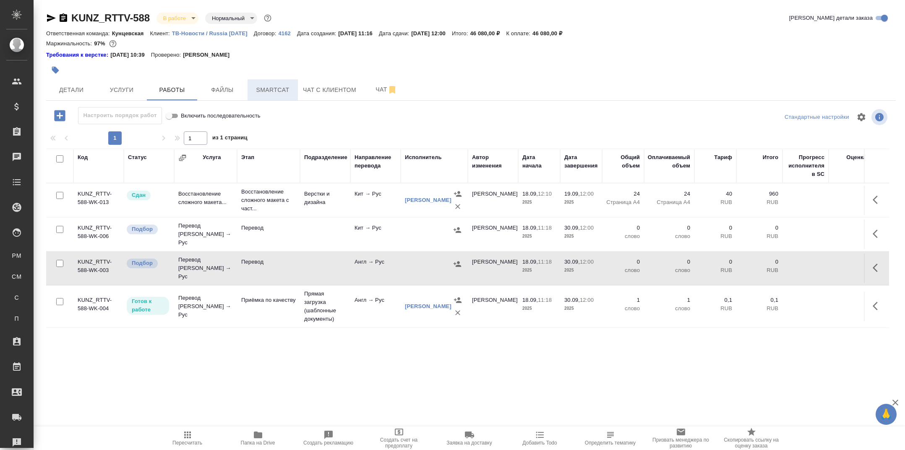
click at [277, 89] on span "Smartcat" at bounding box center [273, 90] width 40 height 10
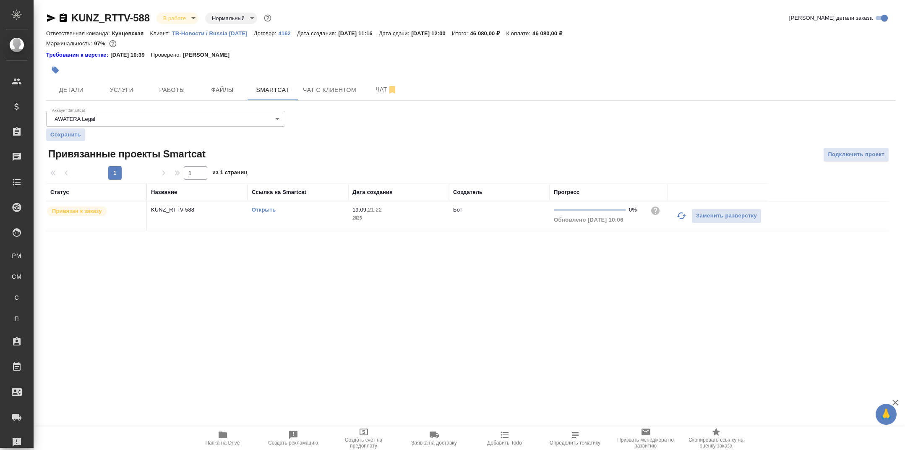
click at [269, 209] on link "Открыть" at bounding box center [264, 210] width 24 height 6
click at [171, 93] on span "Работы" at bounding box center [172, 90] width 40 height 10
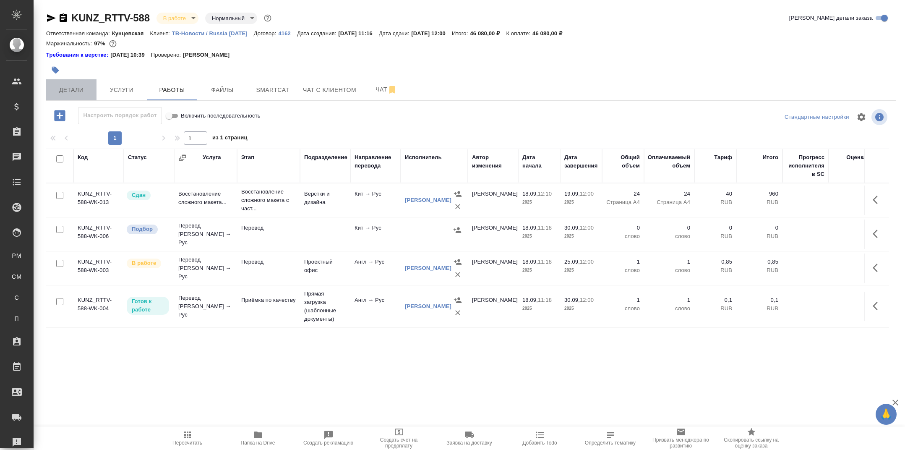
click at [90, 86] on span "Детали" at bounding box center [71, 90] width 40 height 10
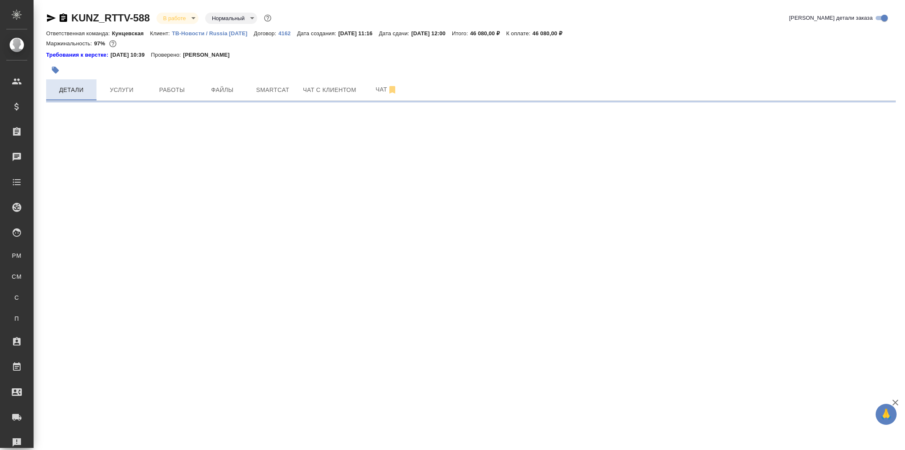
select select "RU"
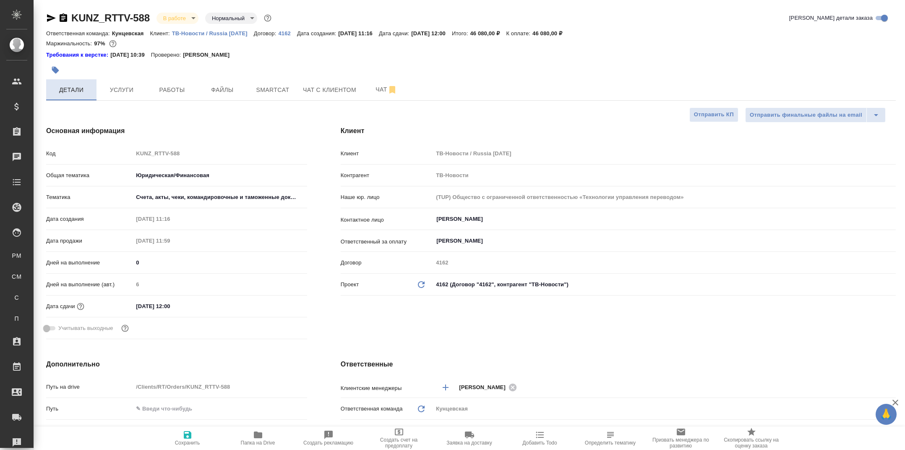
type textarea "x"
type input "[PERSON_NAME]"
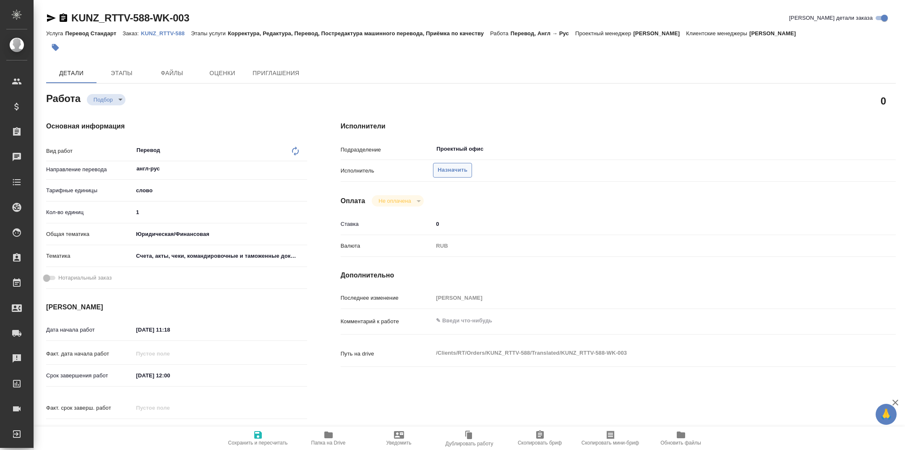
click at [449, 170] on span "Назначить" at bounding box center [453, 170] width 30 height 10
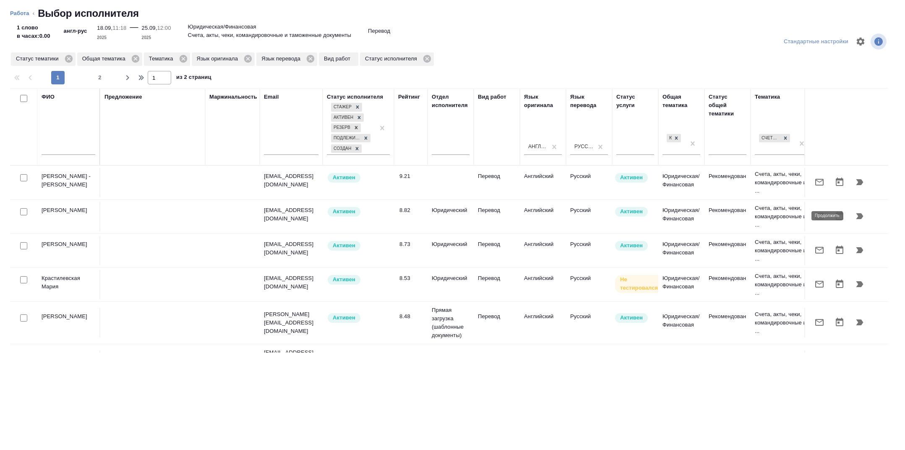
click at [862, 214] on icon "button" at bounding box center [860, 216] width 7 height 6
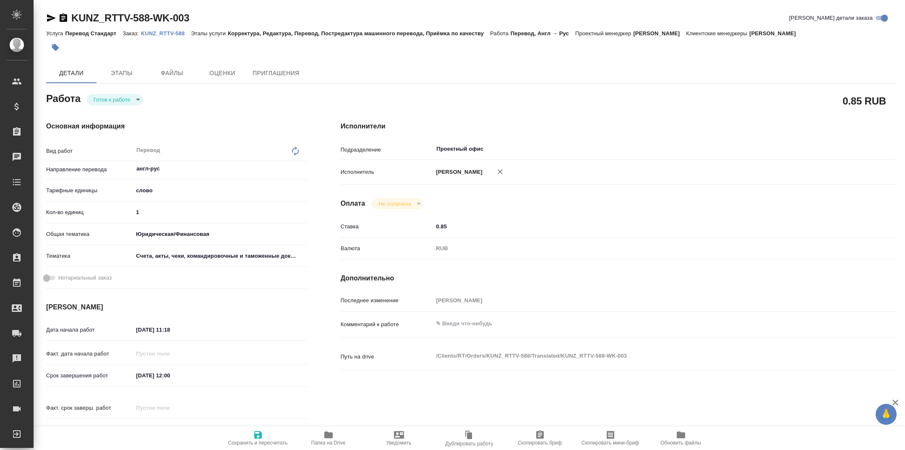
type textarea "x"
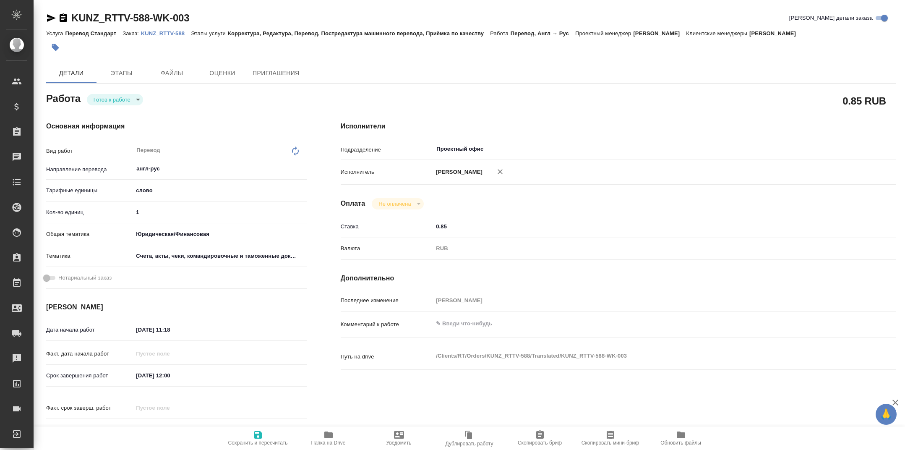
type textarea "x"
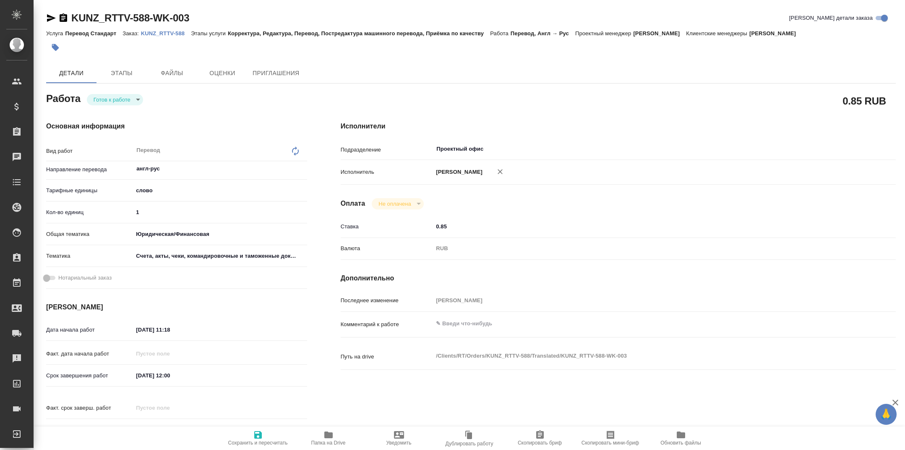
type textarea "x"
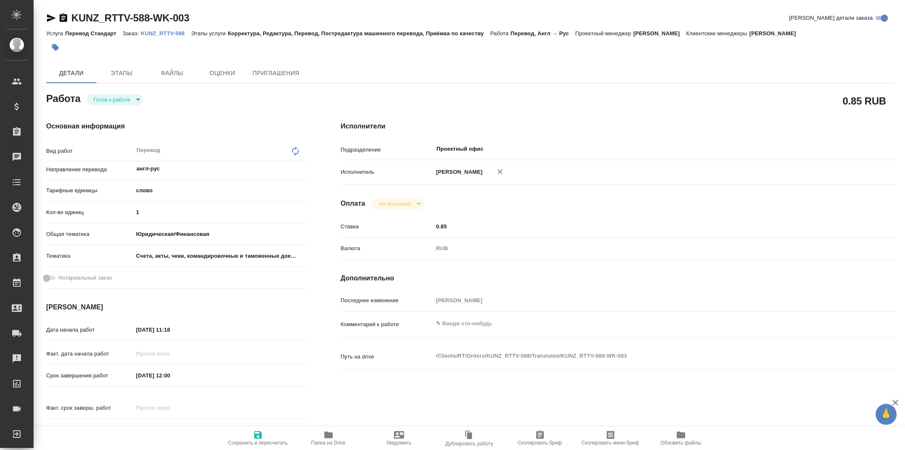
type textarea "x"
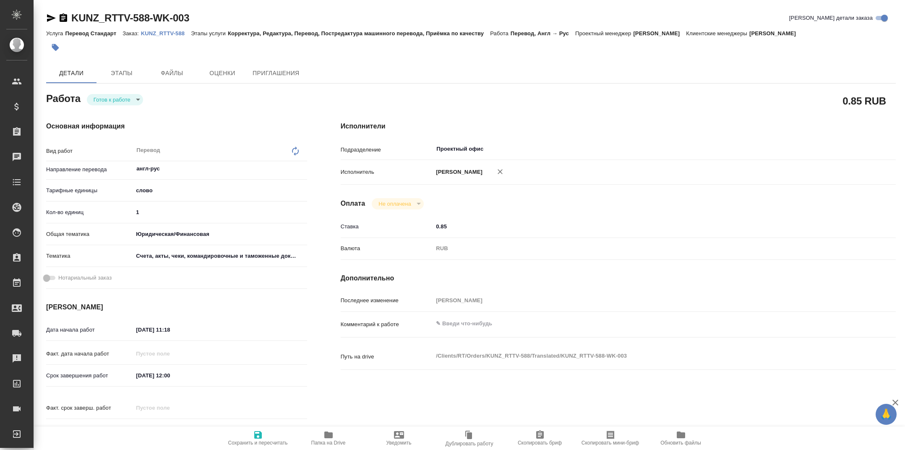
click at [115, 106] on div "Основная информация Вид работ Перевод x ​ Направление перевода англ-рус ​ Тариф…" at bounding box center [176, 284] width 295 height 358
click at [110, 101] on body "🙏 .cls-1 fill:#fff; AWATERA Tarabanovskaya Anastasia Клиенты Спецификации Заказ…" at bounding box center [452, 225] width 905 height 450
click at [111, 113] on button "В работе" at bounding box center [108, 113] width 28 height 9
type textarea "x"
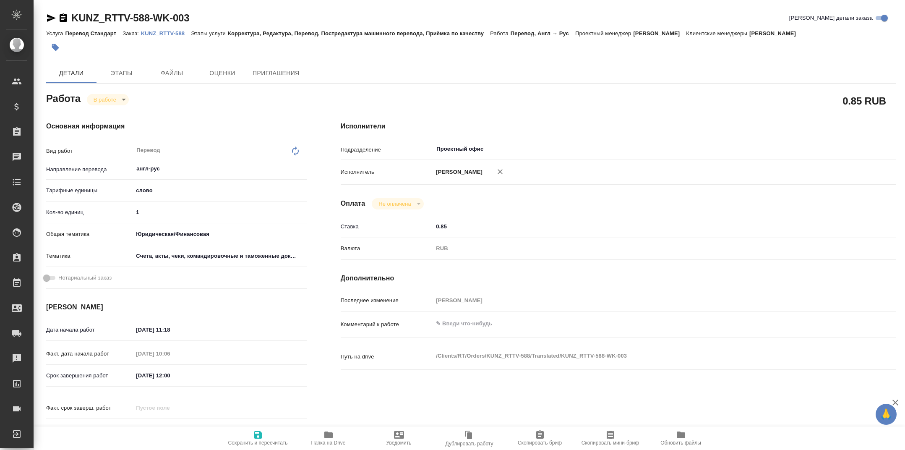
type textarea "x"
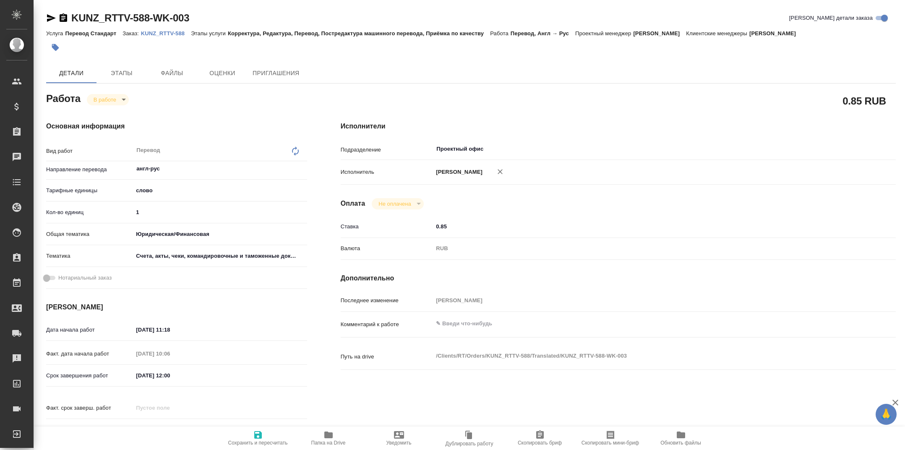
type textarea "x"
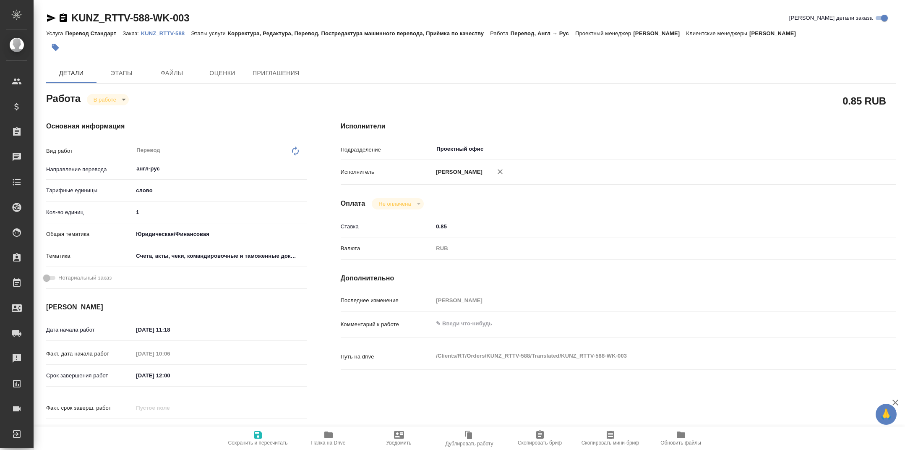
type textarea "x"
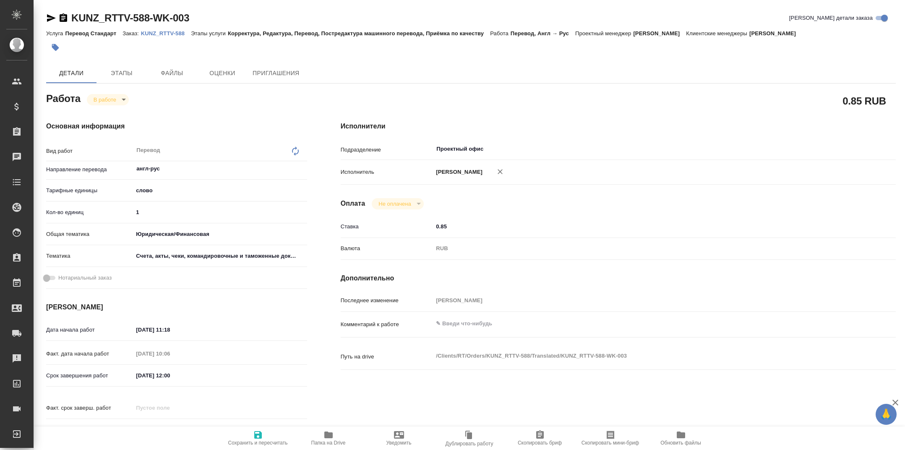
type textarea "x"
click at [48, 20] on icon "button" at bounding box center [51, 18] width 9 height 8
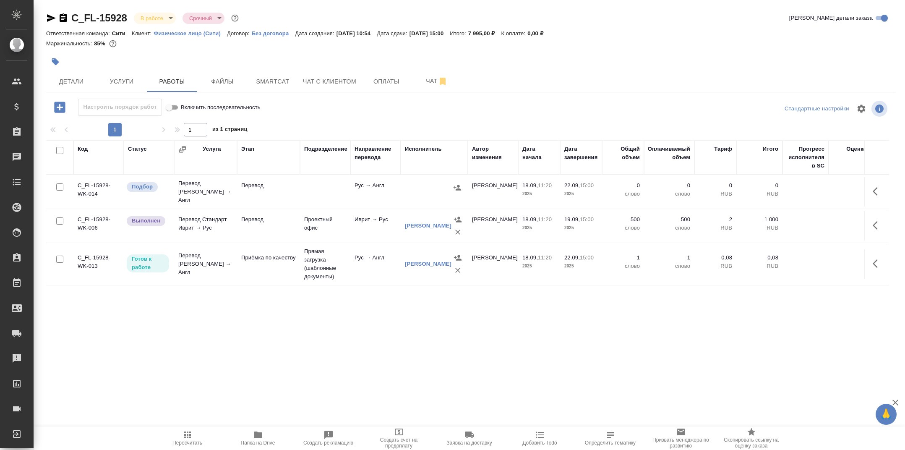
click at [260, 439] on icon "button" at bounding box center [258, 435] width 10 height 10
click at [254, 215] on p "Перевод" at bounding box center [268, 219] width 55 height 8
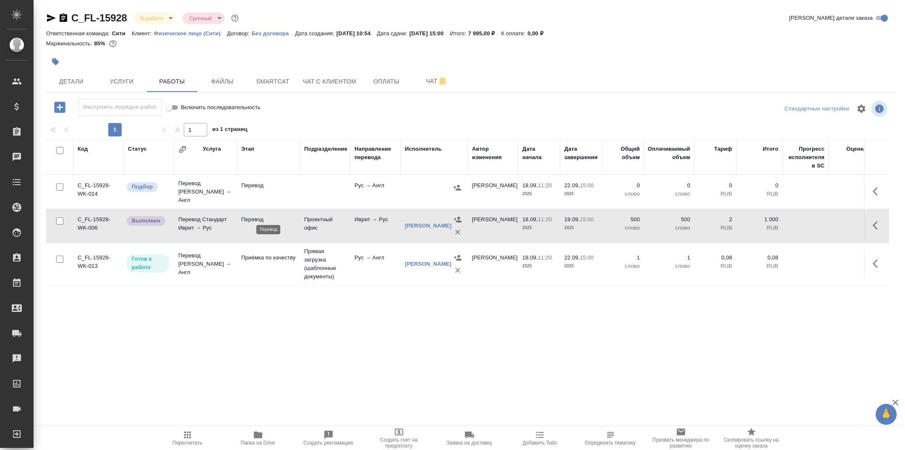
click at [254, 215] on p "Перевод" at bounding box center [268, 219] width 55 height 8
click at [267, 84] on span "Smartcat" at bounding box center [273, 81] width 40 height 10
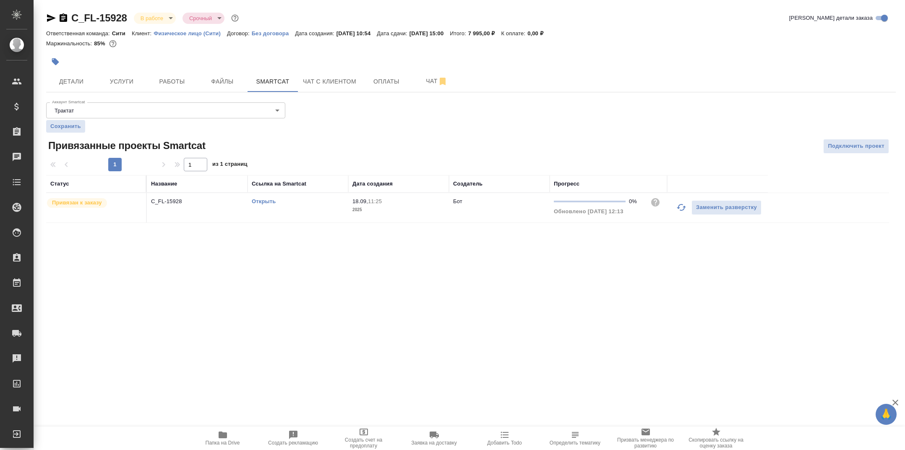
click at [264, 198] on link "Открыть" at bounding box center [264, 201] width 24 height 6
click at [63, 16] on icon "button" at bounding box center [64, 17] width 8 height 8
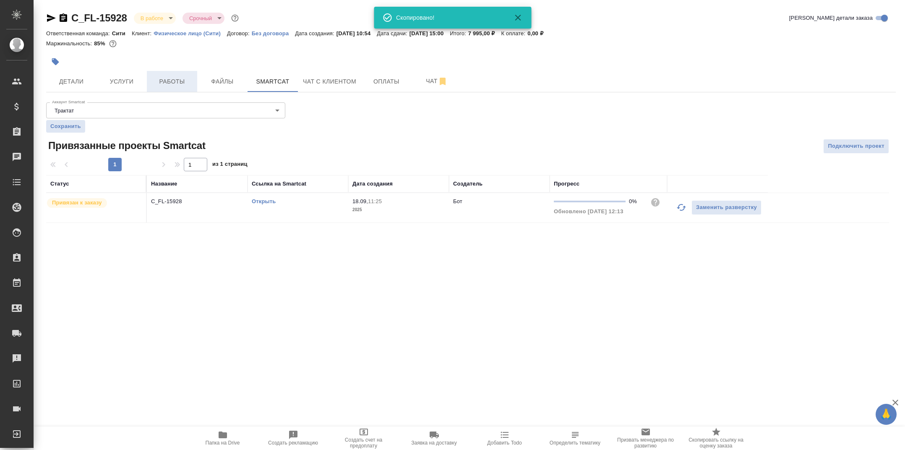
click at [172, 80] on span "Работы" at bounding box center [172, 81] width 40 height 10
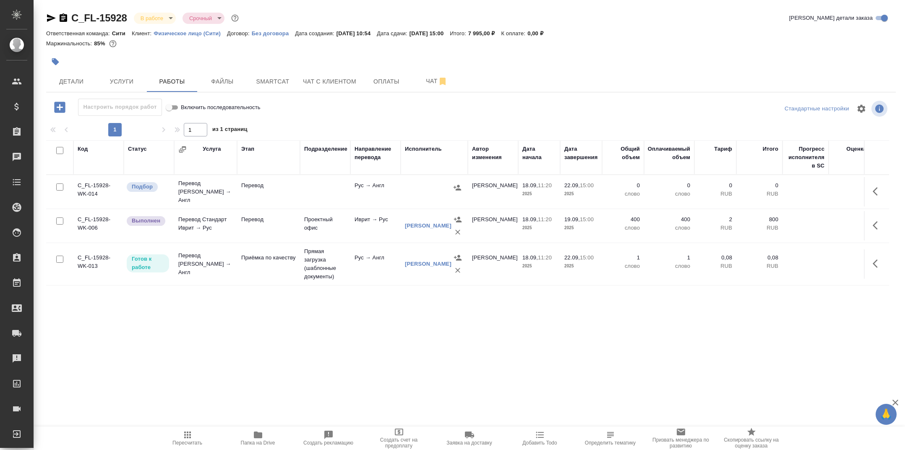
click at [277, 195] on td "Перевод" at bounding box center [268, 191] width 63 height 29
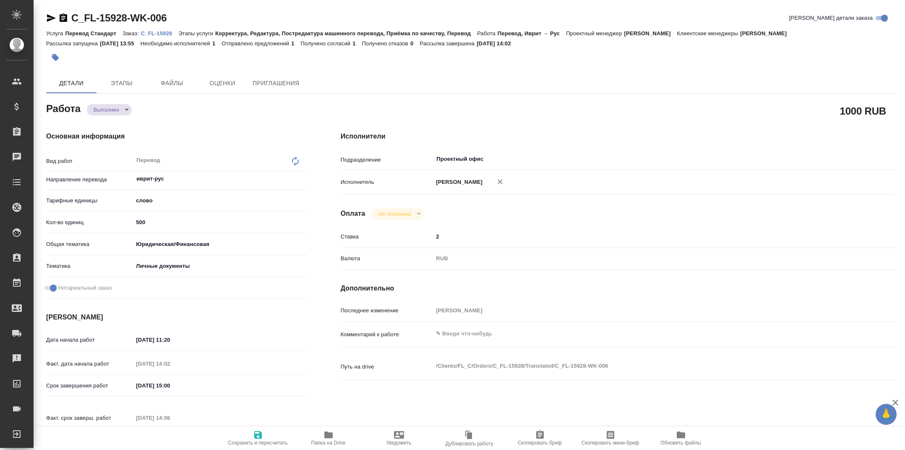
type textarea "x"
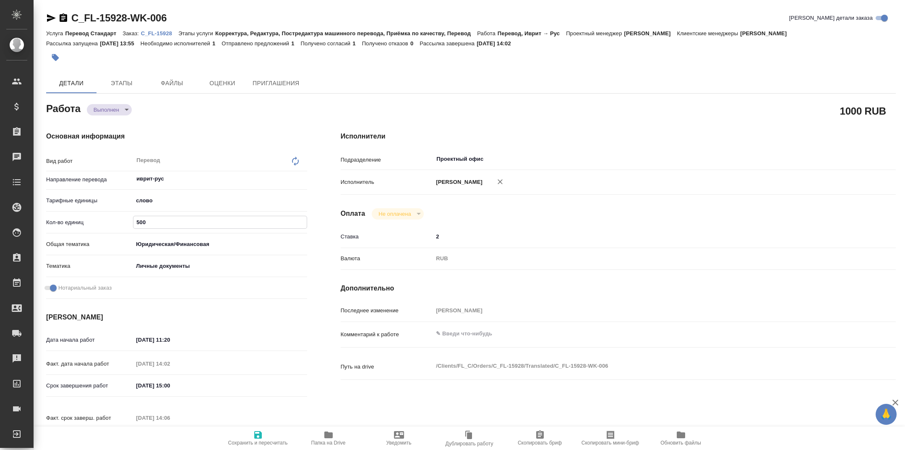
type textarea "x"
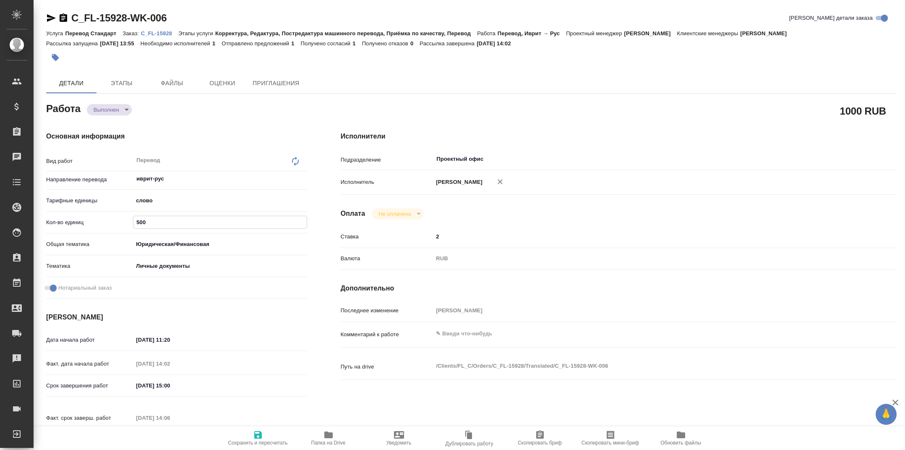
type textarea "x"
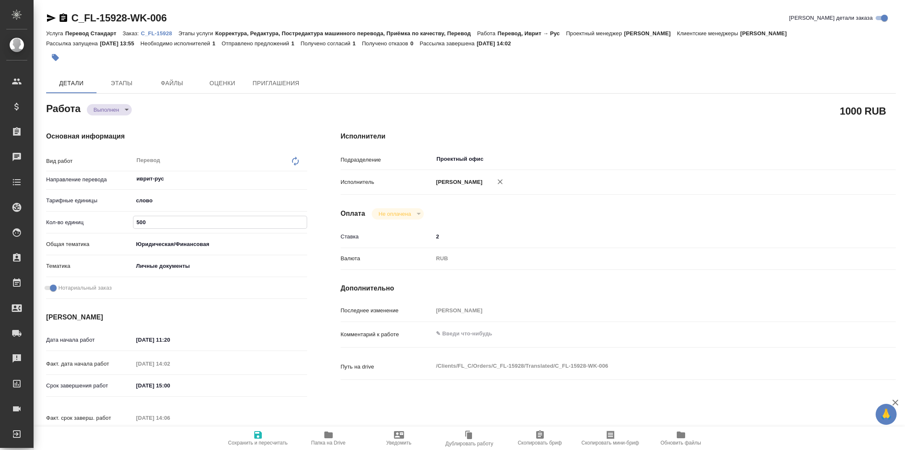
drag, startPoint x: 156, startPoint y: 225, endPoint x: 110, endPoint y: 225, distance: 46.6
click at [110, 225] on div "Кол-во единиц 500" at bounding box center [176, 222] width 261 height 15
type textarea "x"
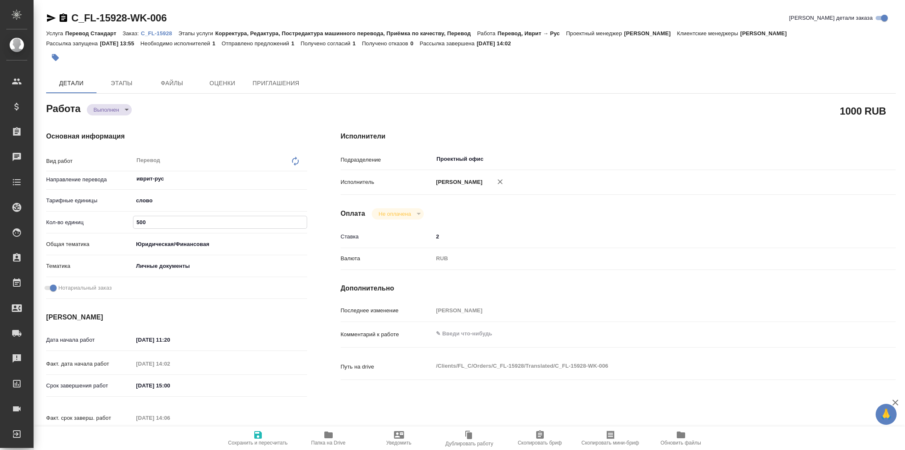
type textarea "x"
type input "400"
type textarea "x"
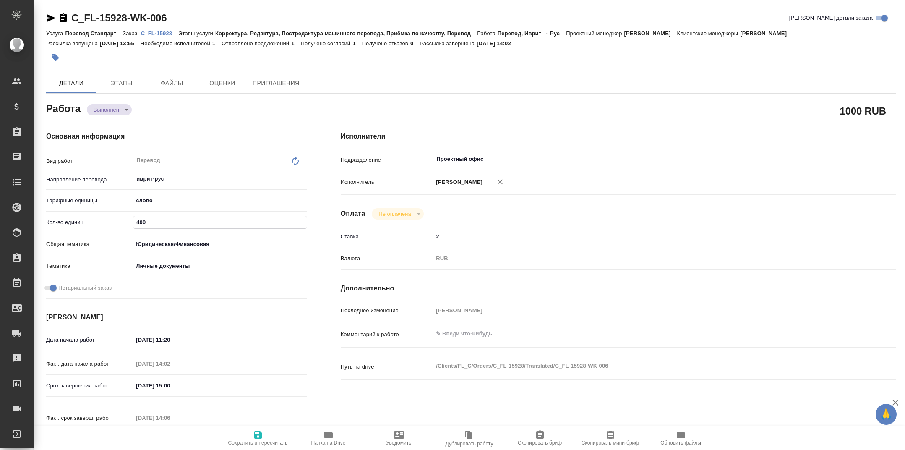
type textarea "x"
type input "400"
click at [262, 440] on span "Сохранить и пересчитать" at bounding box center [258, 443] width 60 height 6
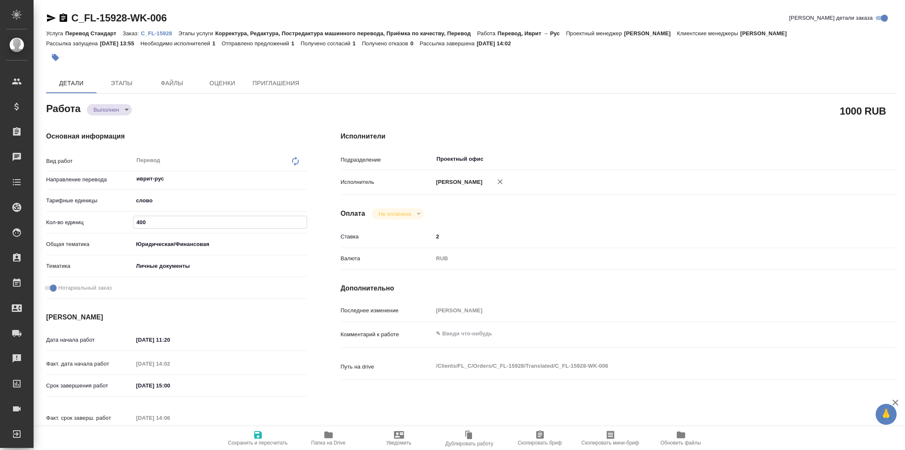
type textarea "x"
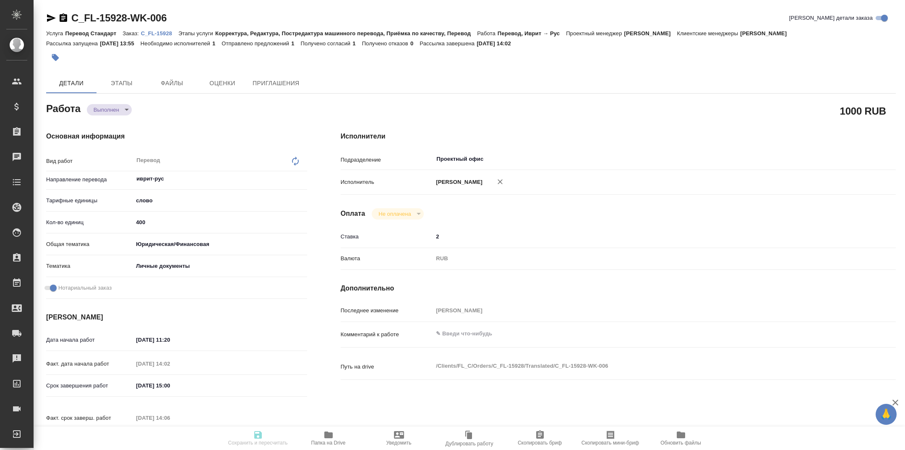
type textarea "x"
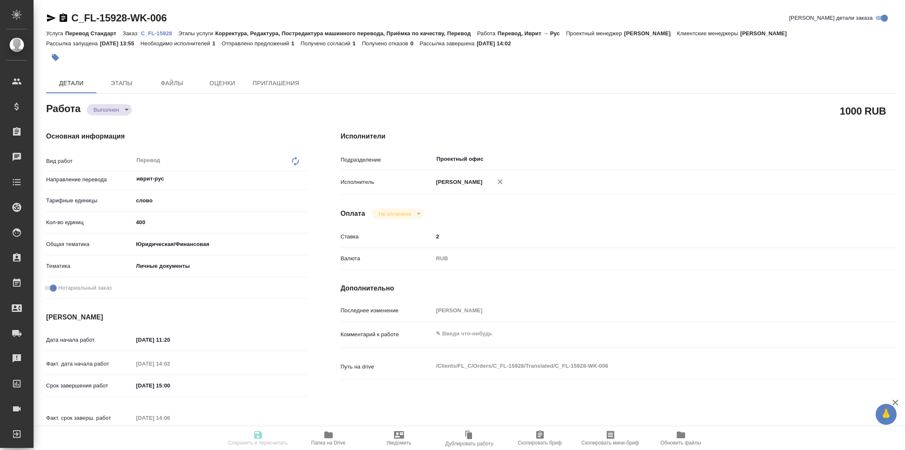
type textarea "x"
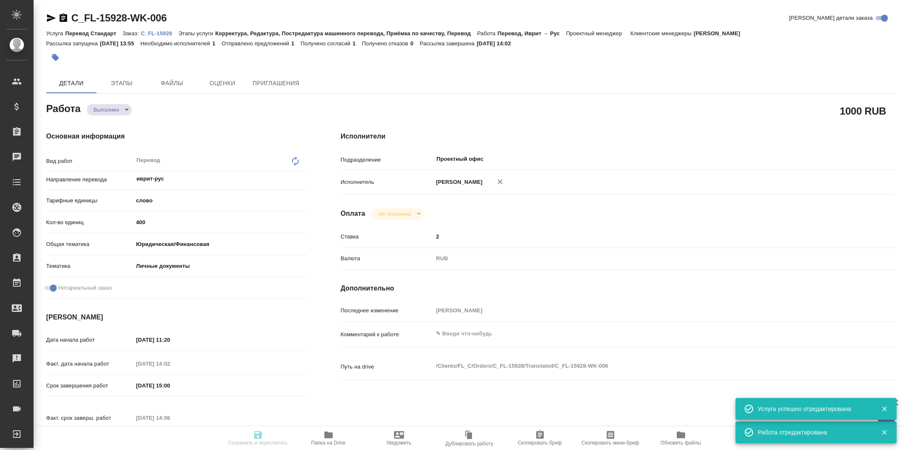
type input "completed"
type textarea "Перевод"
type textarea "x"
type input "иврит-рус"
type input "5a8b1489cc6b4906c91bfd90"
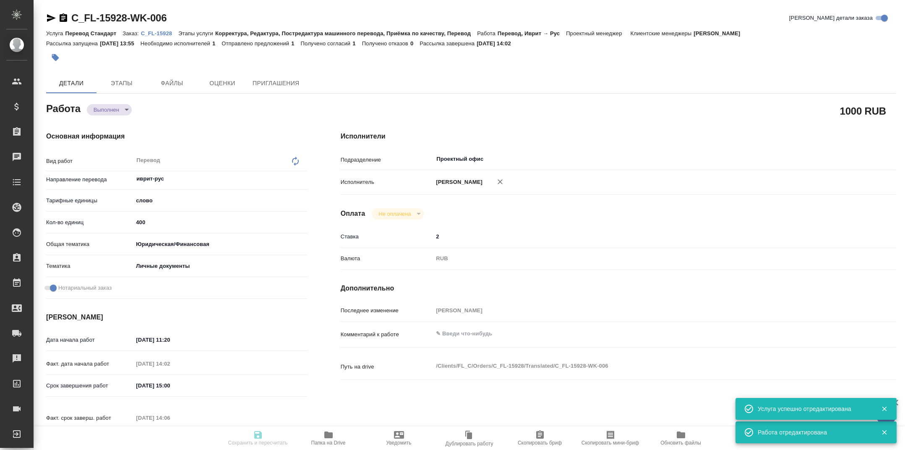
type input "400"
type input "yr-fn"
type input "5a8b8b956a9677013d343cfe"
checkbox input "true"
type input "18.09.2025 11:20"
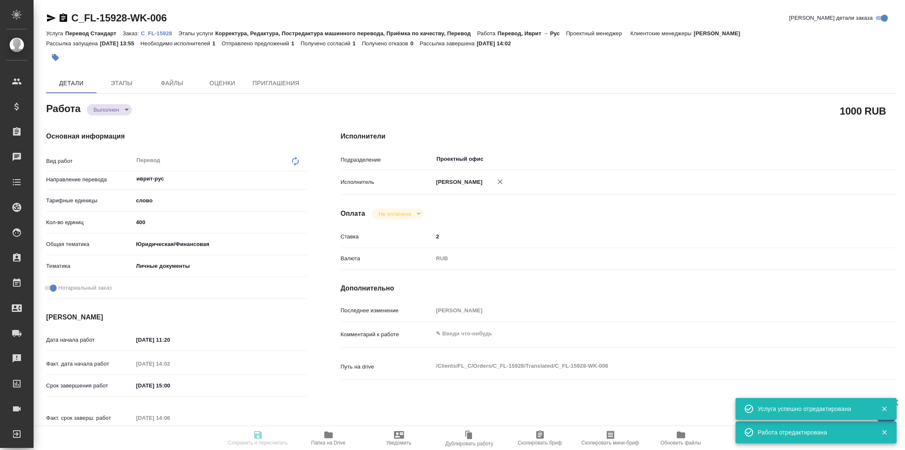
type input "18.09.2025 14:02"
type input "19.09.2025 15:00"
type input "19.09.2025 14:06"
type input "22.09.2025 15:00"
type input "Проектный офис"
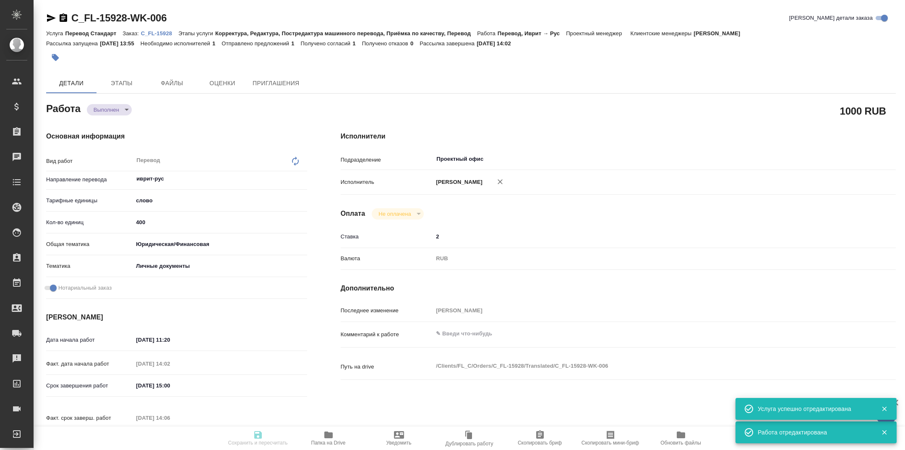
type input "notPayed"
type input "2"
type input "RUB"
type input "[PERSON_NAME]"
type textarea "x"
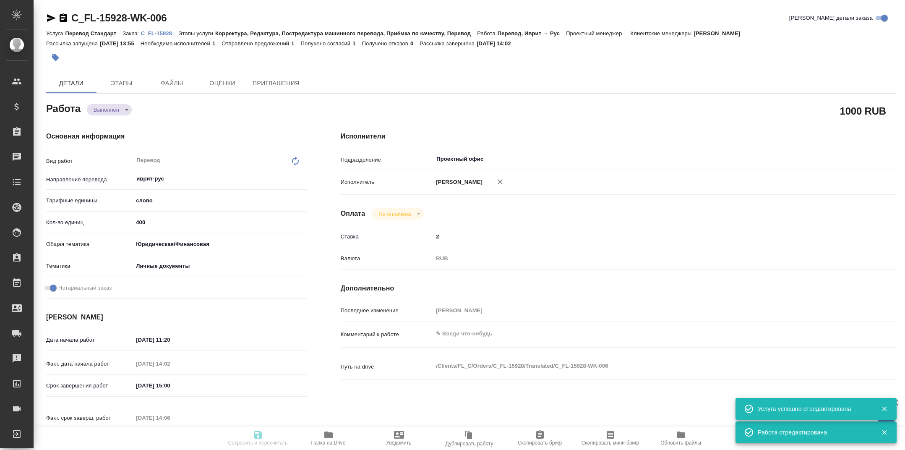
type textarea "/Clients/FL_C/Orders/C_FL-15928/Translated/C_FL-15928-WK-006"
type textarea "x"
type input "C_FL-15928"
type input "Перевод Стандарт"
type input "Корректура, Редактура, Постредактура машинного перевода, Приёмка по качеству, П…"
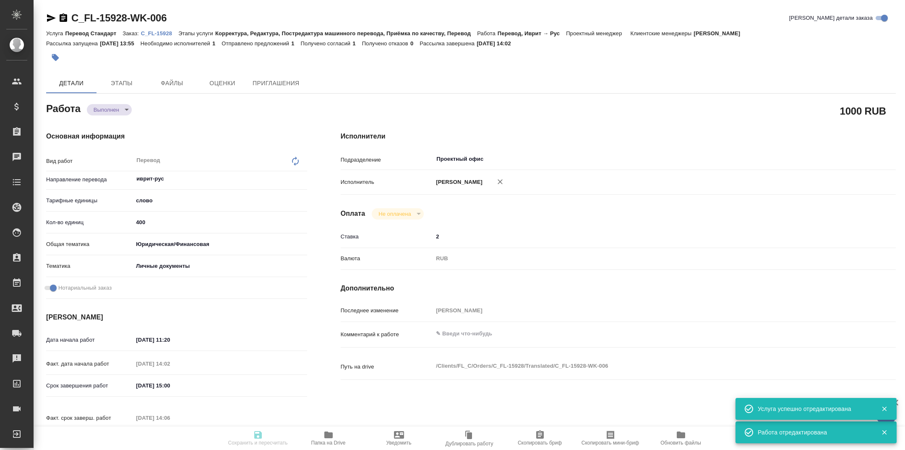
type input "[PERSON_NAME]"
type input "Арсеньева Вера"
type input "/Clients/FL_C/Orders/C_FL-15928"
type textarea "x"
type textarea "это 1 документ будет, счёт за электричество перевод с иврита клиенту на англ, п…"
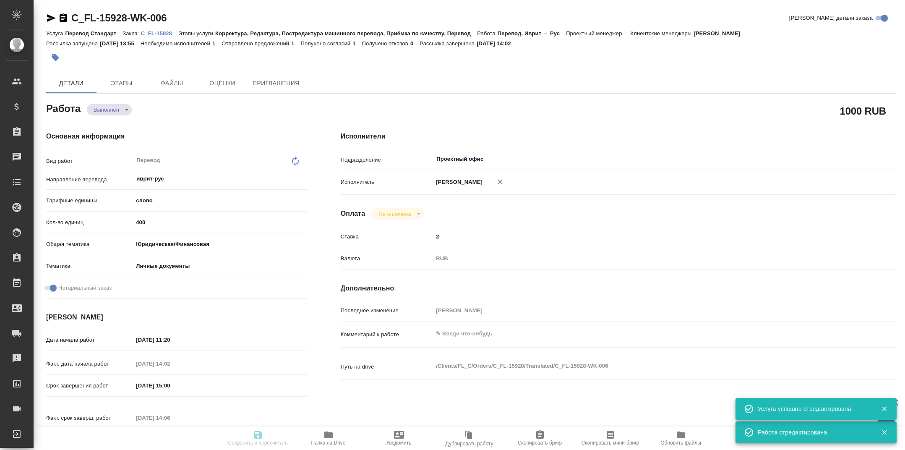
type textarea "x"
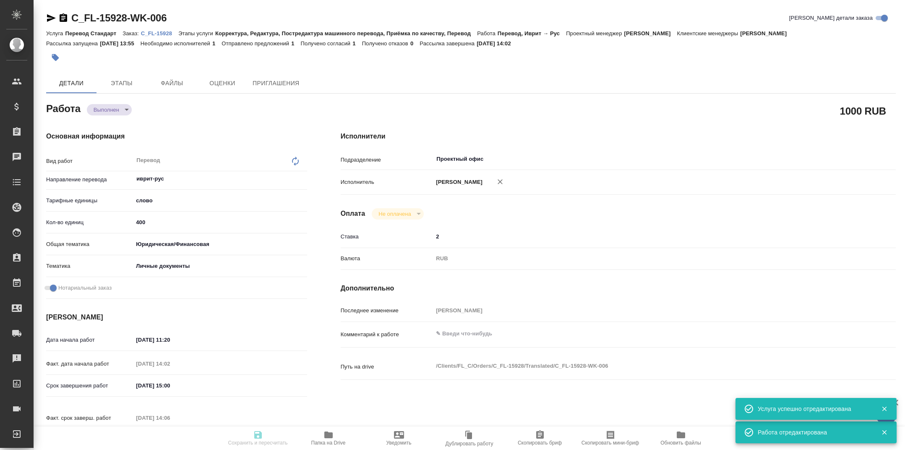
type textarea "x"
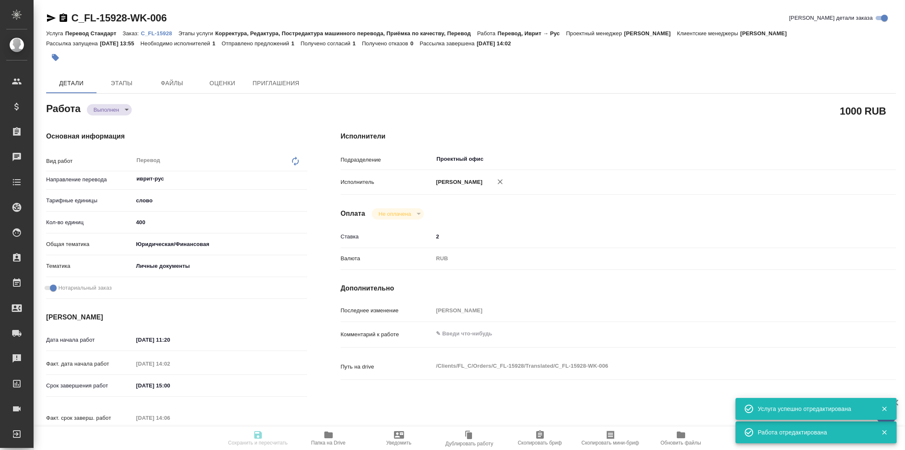
type textarea "x"
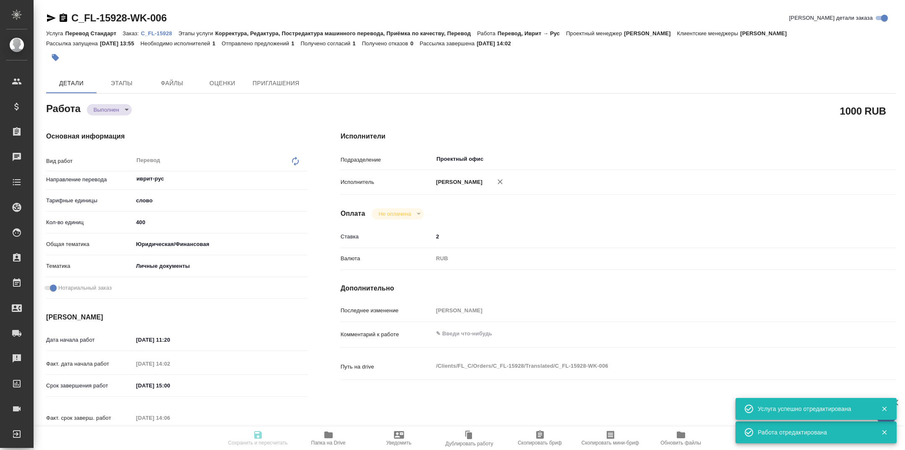
type textarea "x"
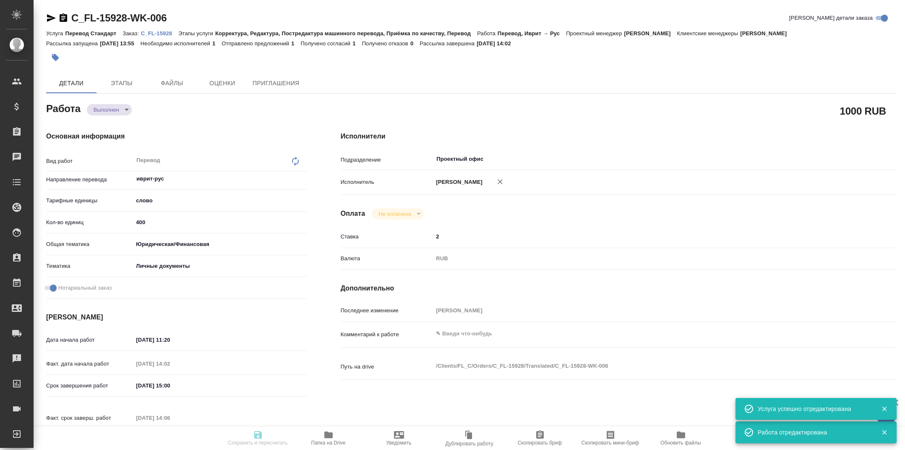
type textarea "x"
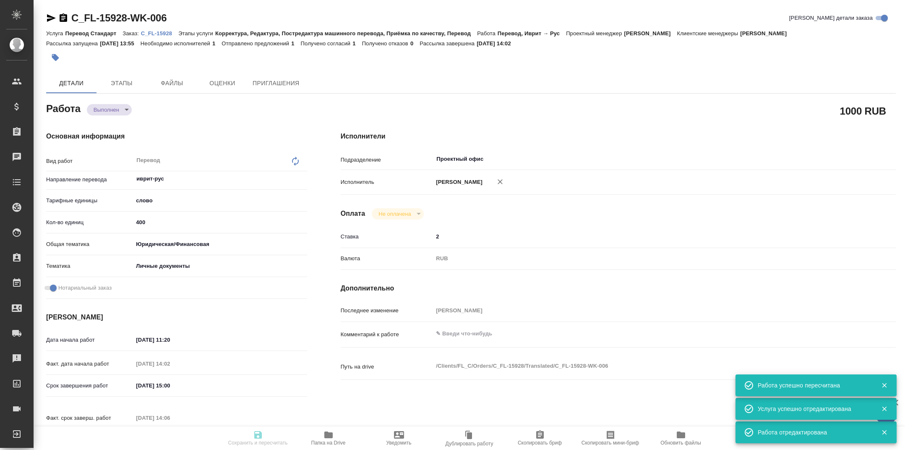
type input "completed"
type textarea "Перевод"
type textarea "x"
type input "иврит-рус"
type input "5a8b1489cc6b4906c91bfd90"
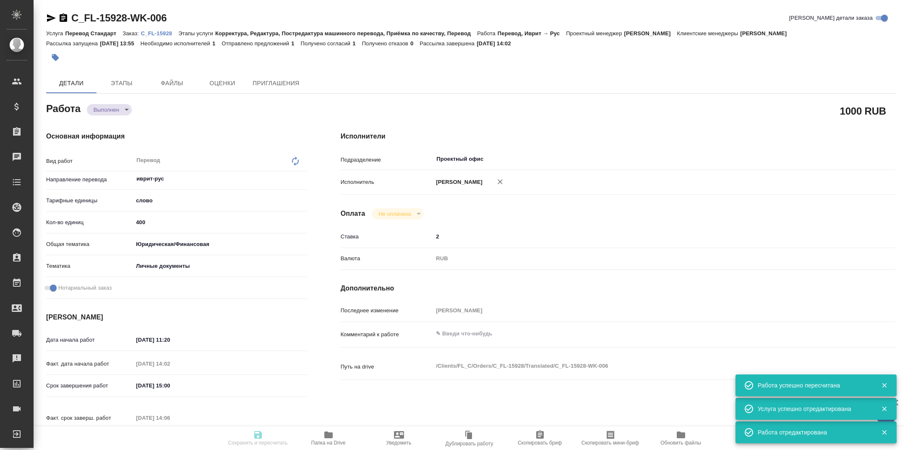
type input "400"
type input "yr-fn"
type input "5a8b8b956a9677013d343cfe"
checkbox input "true"
type input "18.09.2025 11:20"
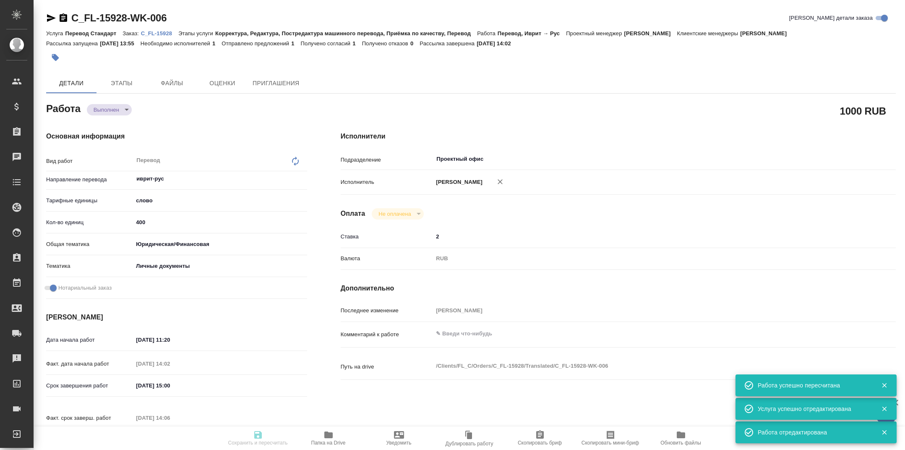
type input "18.09.2025 14:02"
type input "19.09.2025 15:00"
type input "19.09.2025 14:06"
type input "22.09.2025 15:00"
type input "Проектный офис"
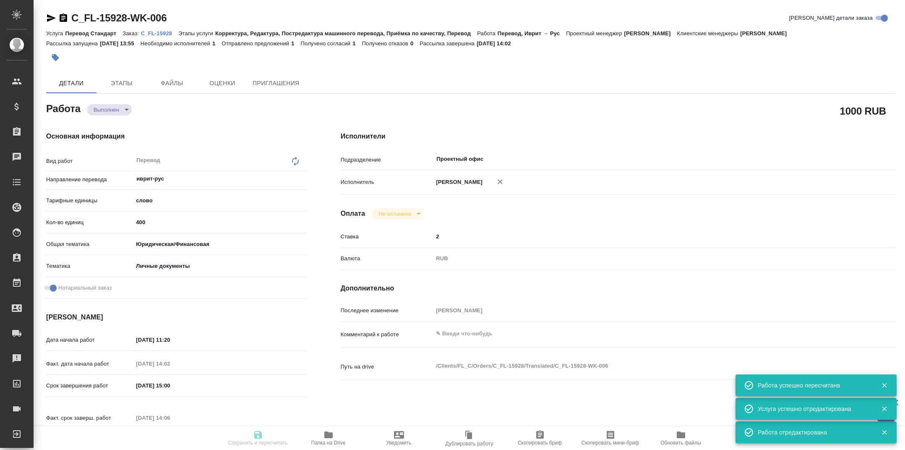
type input "notPayed"
type input "2"
type input "RUB"
type input "Тарабановская Анастасия"
type textarea "x"
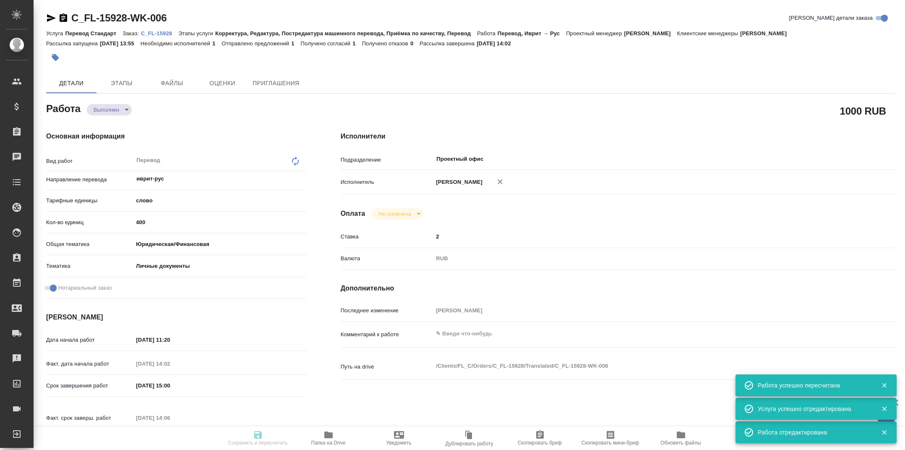
type textarea "/Clients/FL_C/Orders/C_FL-15928/Translated/C_FL-15928-WK-006"
type textarea "x"
type input "C_FL-15928"
type input "Перевод Стандарт"
type input "Корректура, Редактура, Постредактура машинного перевода, Приёмка по качеству, П…"
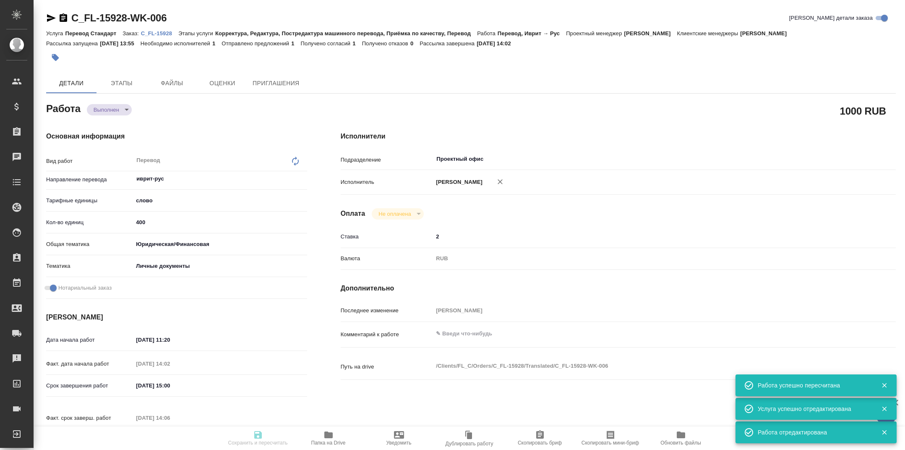
type input "Димитриева Юлия"
type input "Арсеньева Вера"
type input "/Clients/FL_C/Orders/C_FL-15928"
type textarea "x"
type textarea "это 1 документ будет, счёт за электричество перевод с иврита клиенту на англ, п…"
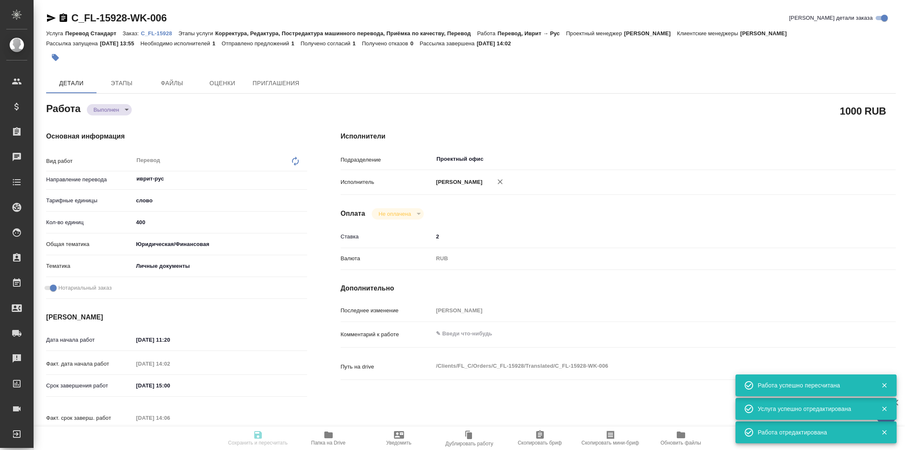
type textarea "x"
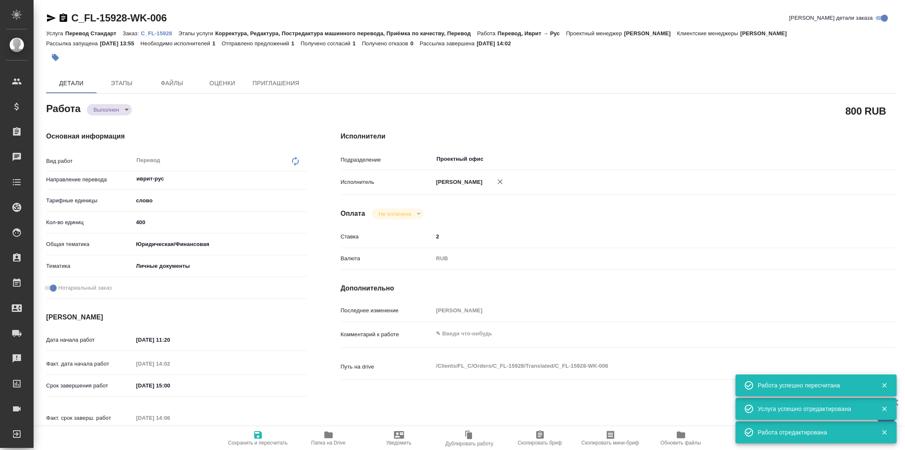
type textarea "x"
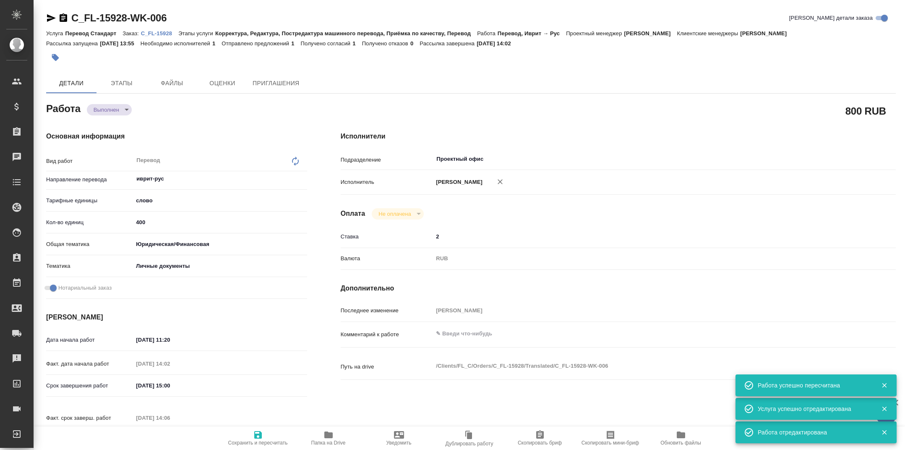
type textarea "x"
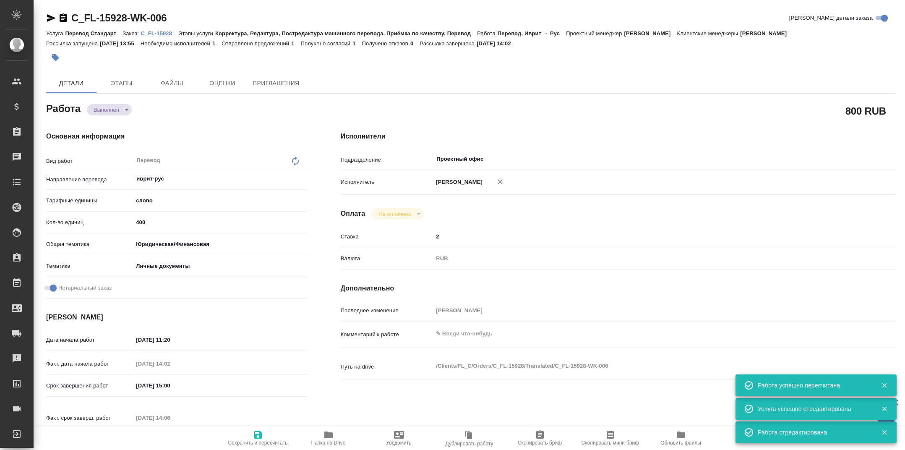
type textarea "x"
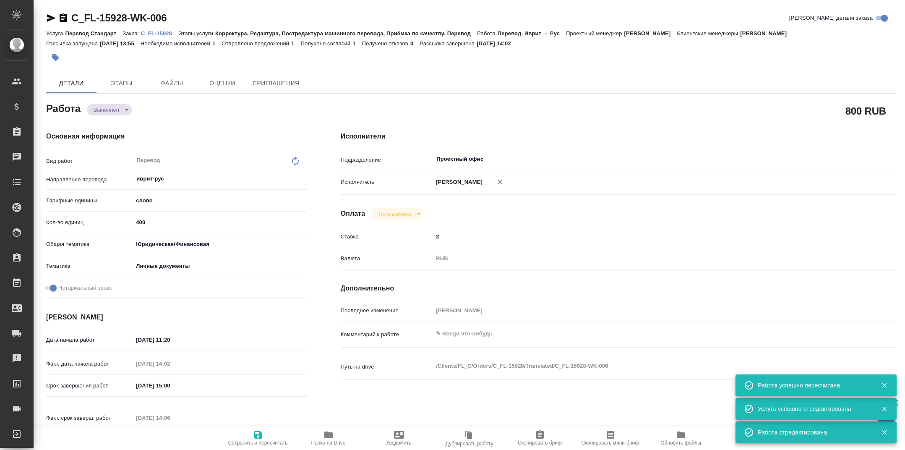
type textarea "x"
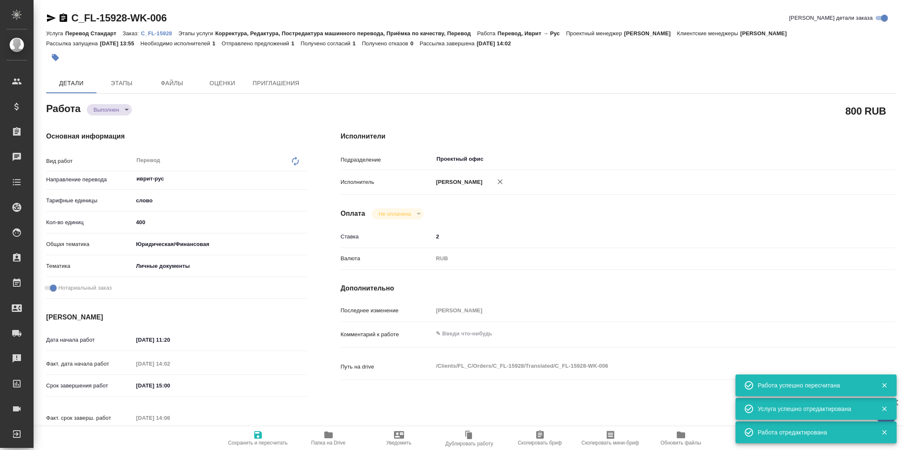
type textarea "x"
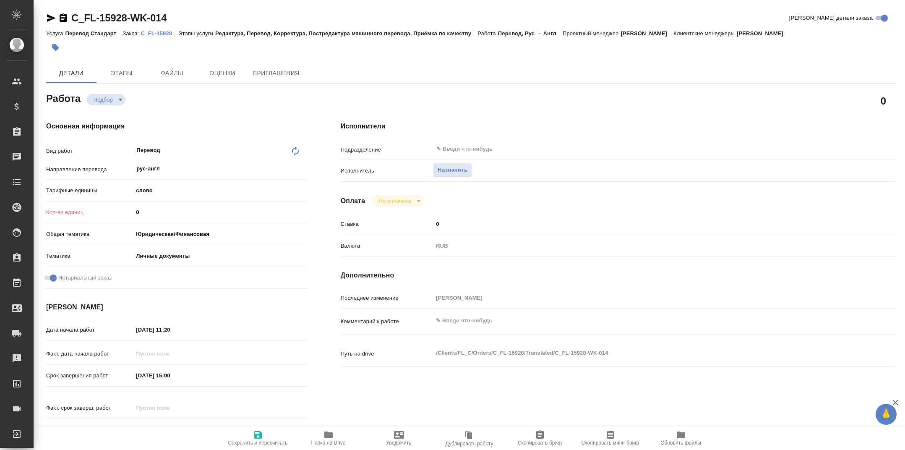
type textarea "x"
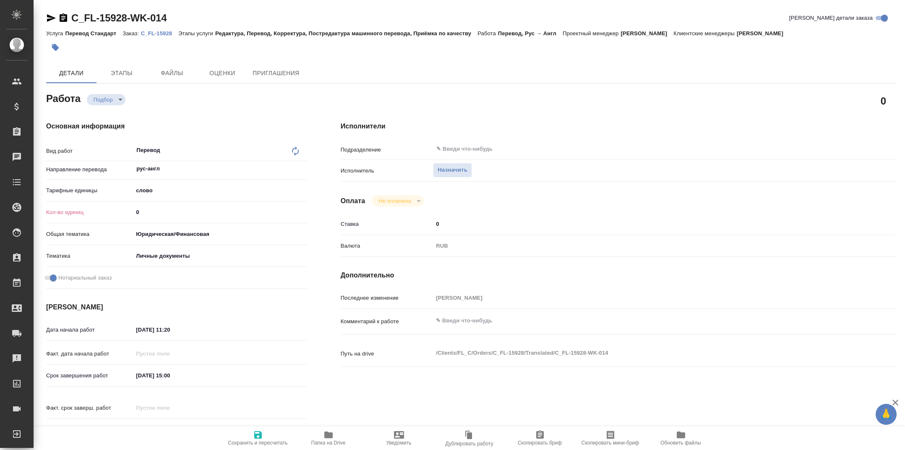
type textarea "x"
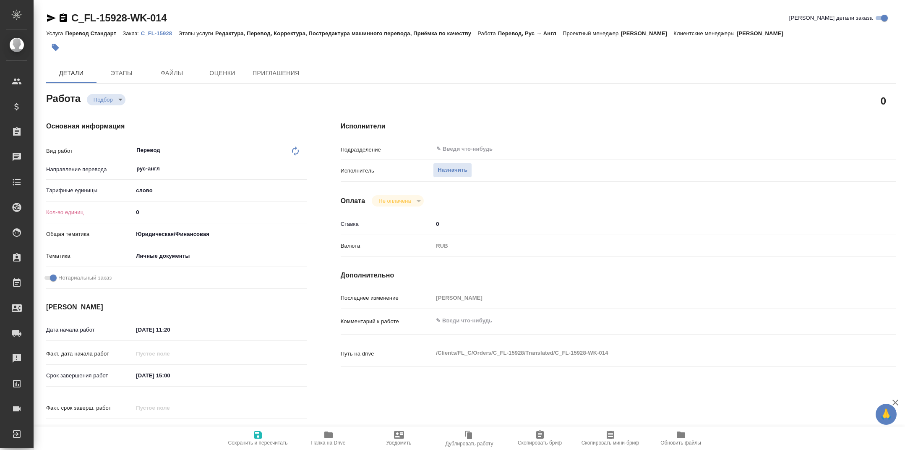
type textarea "x"
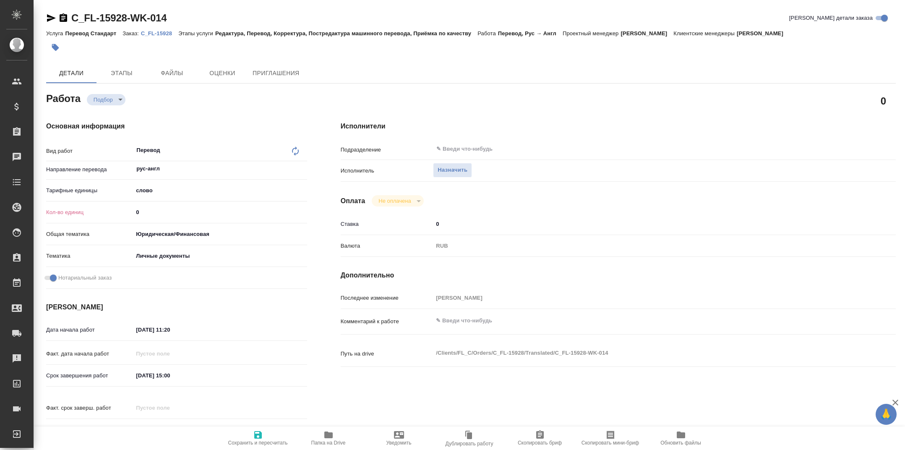
type textarea "x"
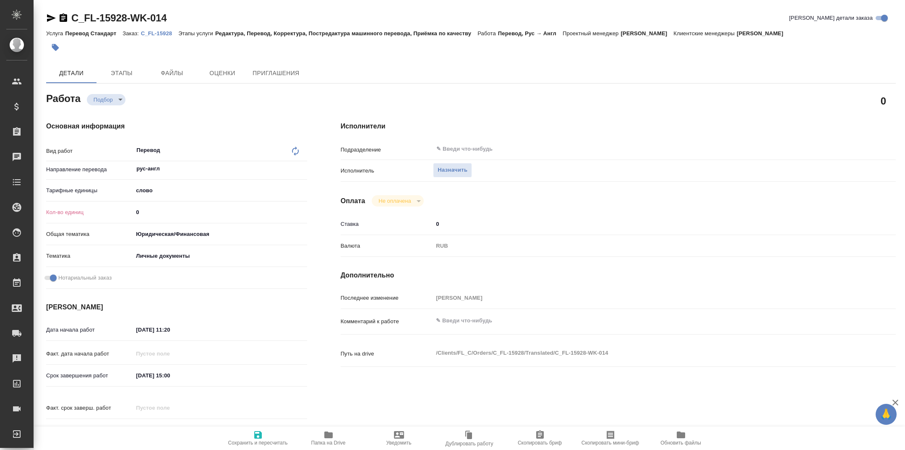
type textarea "x"
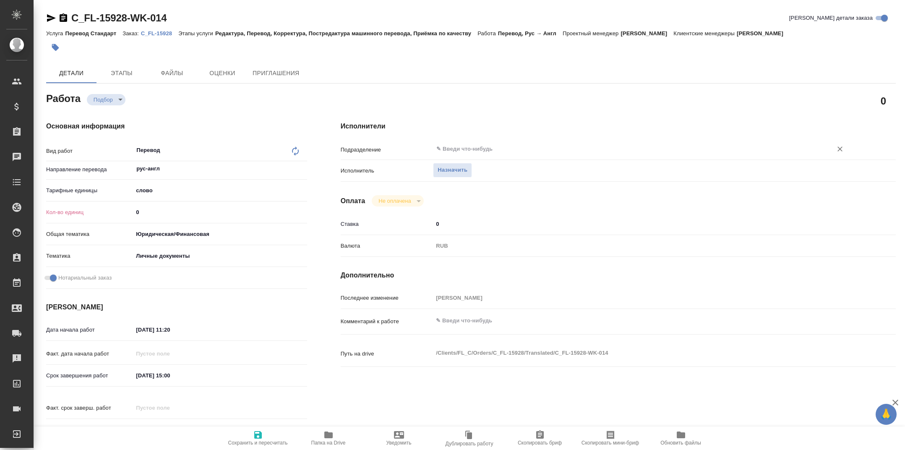
click at [460, 144] on input "text" at bounding box center [627, 149] width 383 height 10
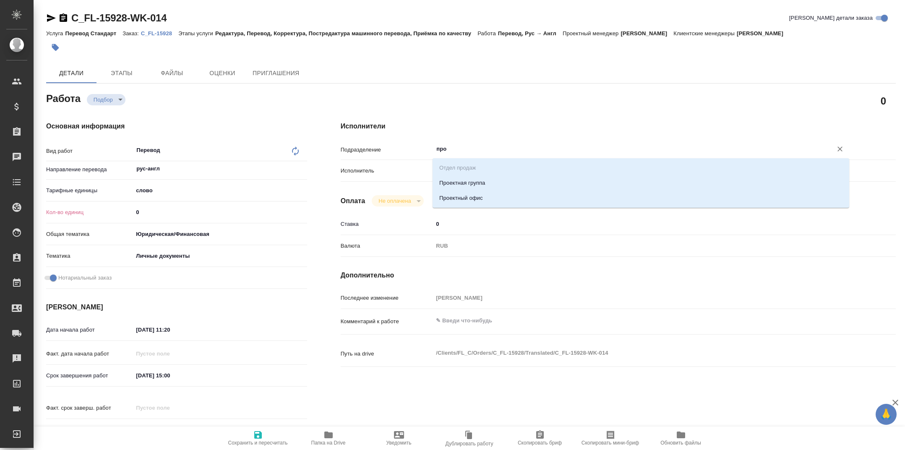
type input "прое"
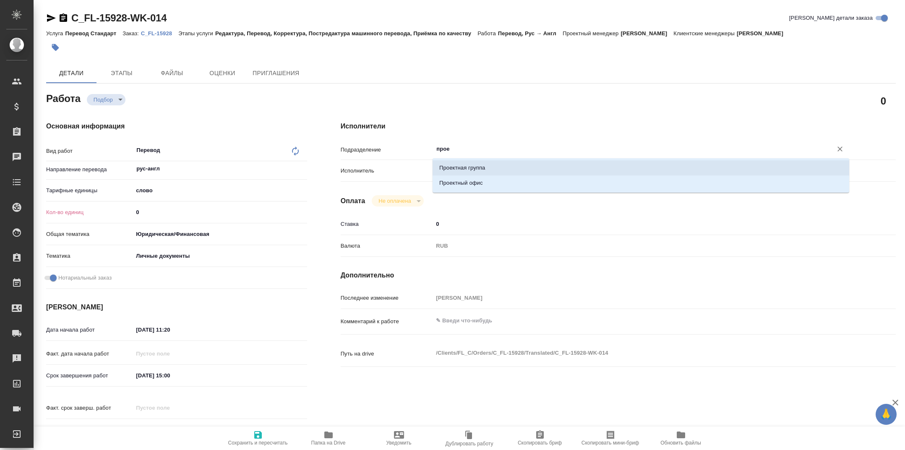
click at [480, 183] on li "Проектный офис" at bounding box center [641, 182] width 417 height 15
type textarea "x"
type input "Проектный офис"
type textarea "x"
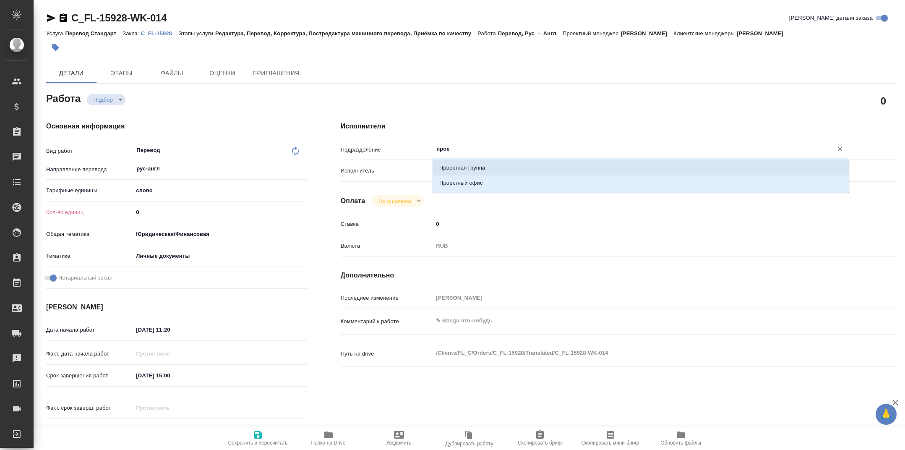
type textarea "x"
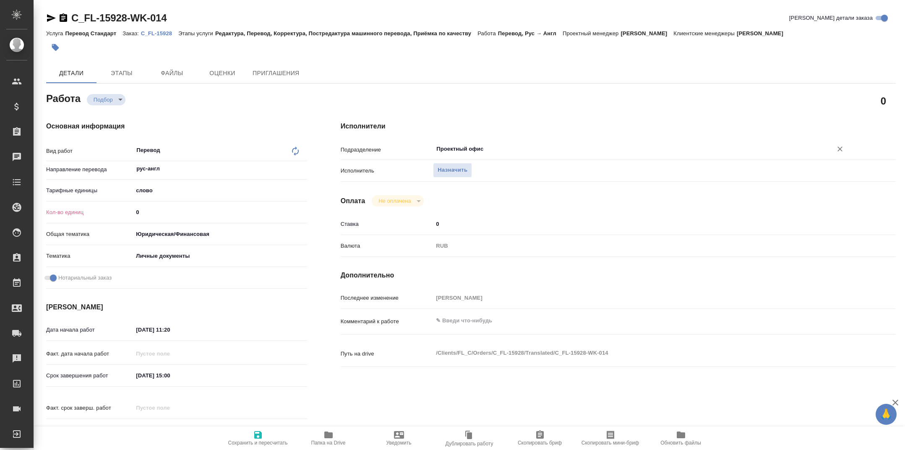
type input "Проектный офис"
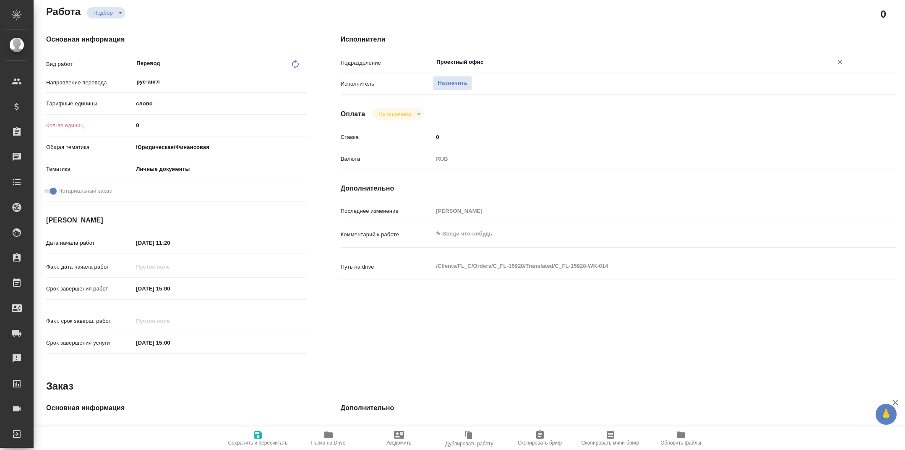
scroll to position [125, 0]
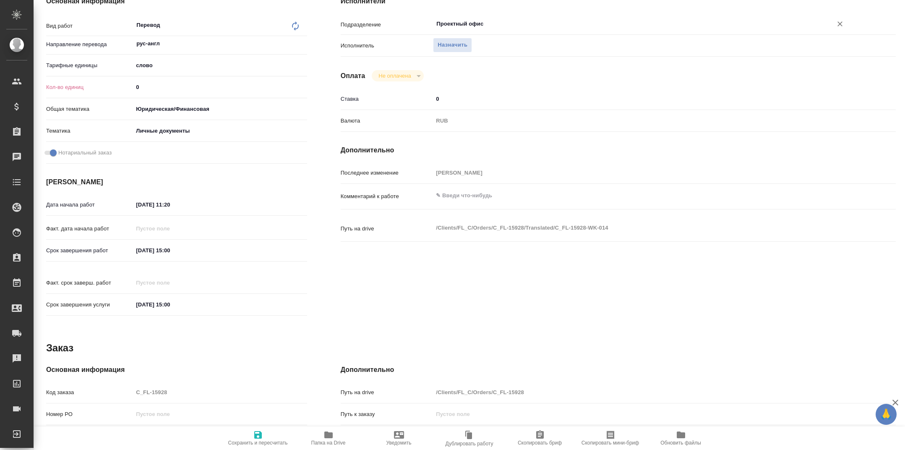
click at [173, 250] on input "22.09.2025 15:00" at bounding box center [169, 250] width 73 height 12
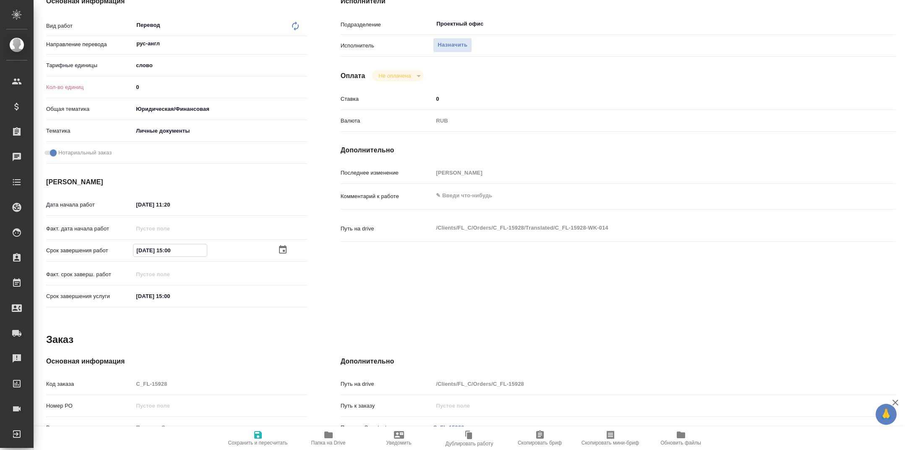
type input "22.09.2025 10:0_"
type textarea "x"
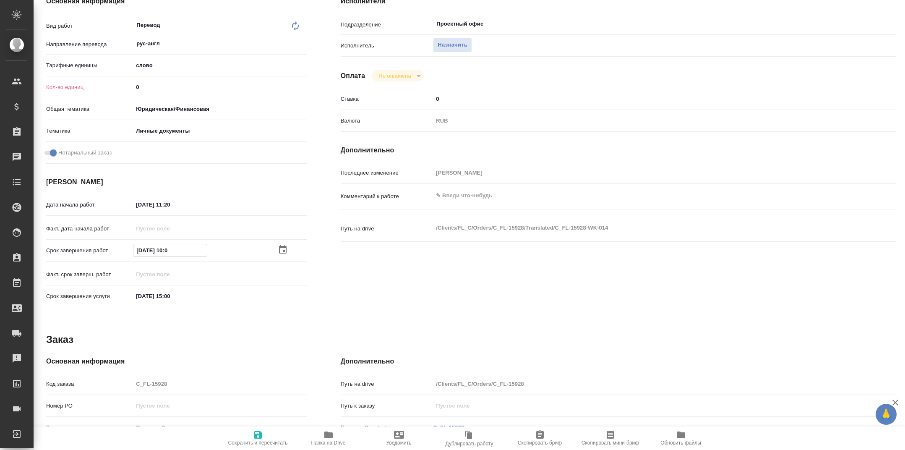
type textarea "x"
type input "22.09.2025 13:00"
type textarea "x"
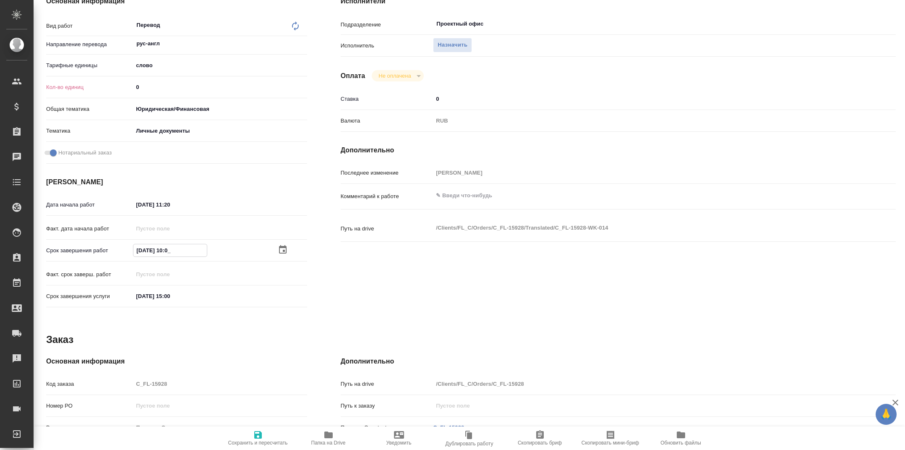
type textarea "x"
type input "22.09.2025 13:00"
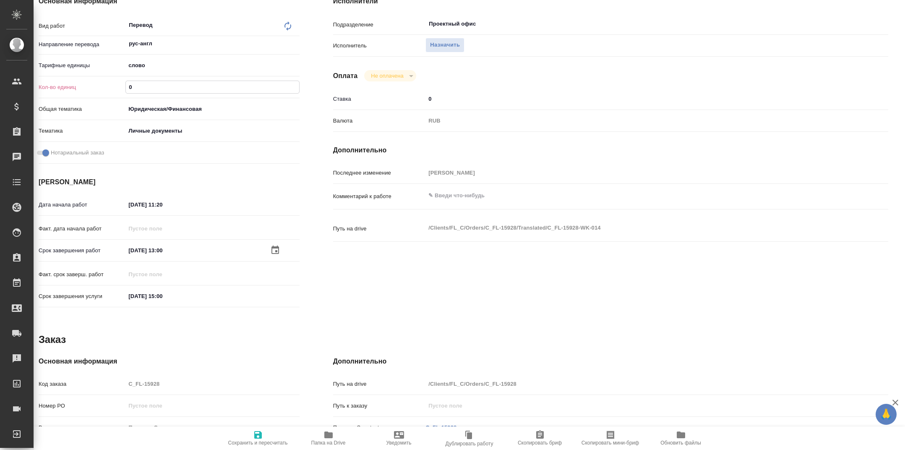
click at [184, 89] on input "0" at bounding box center [212, 87] width 173 height 12
type textarea "x"
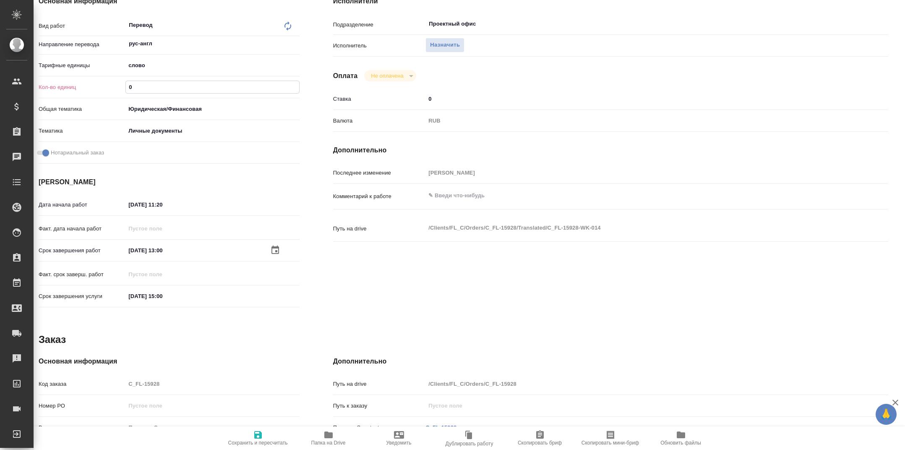
type textarea "x"
type input "4"
type textarea "x"
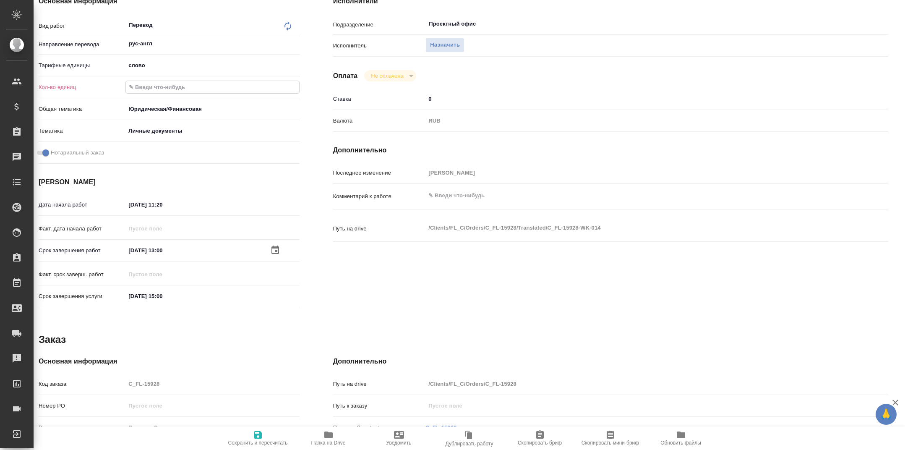
type textarea "x"
type input "40"
type textarea "x"
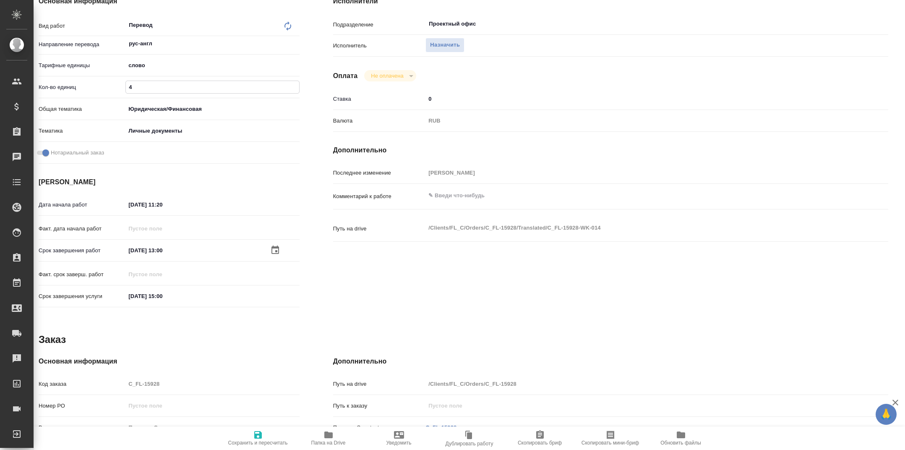
type textarea "x"
type input "400"
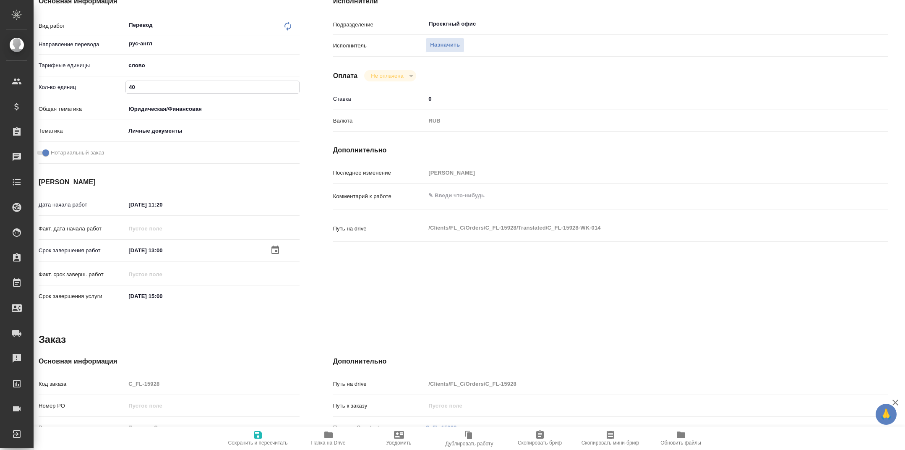
type textarea "x"
type input "400"
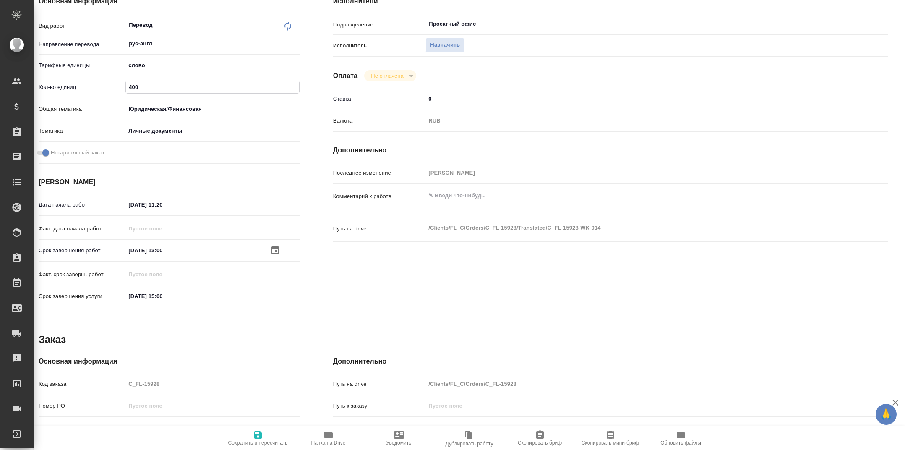
click at [251, 440] on span "Сохранить и пересчитать" at bounding box center [258, 443] width 60 height 6
type textarea "x"
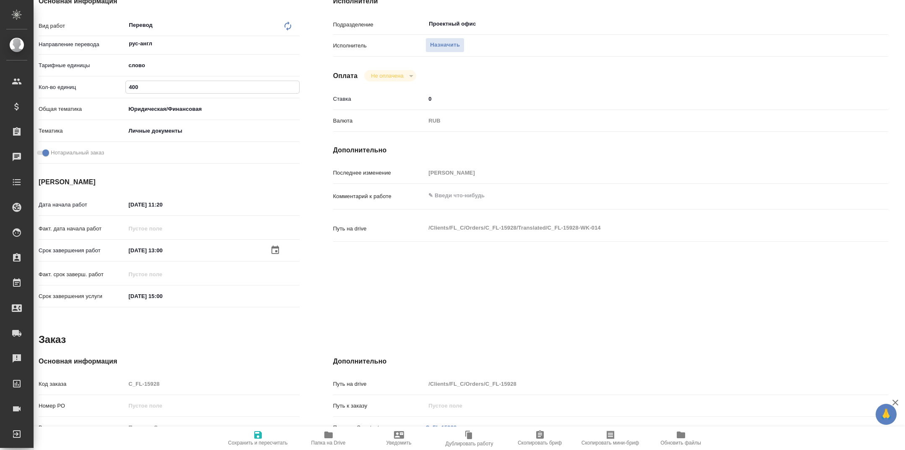
type textarea "x"
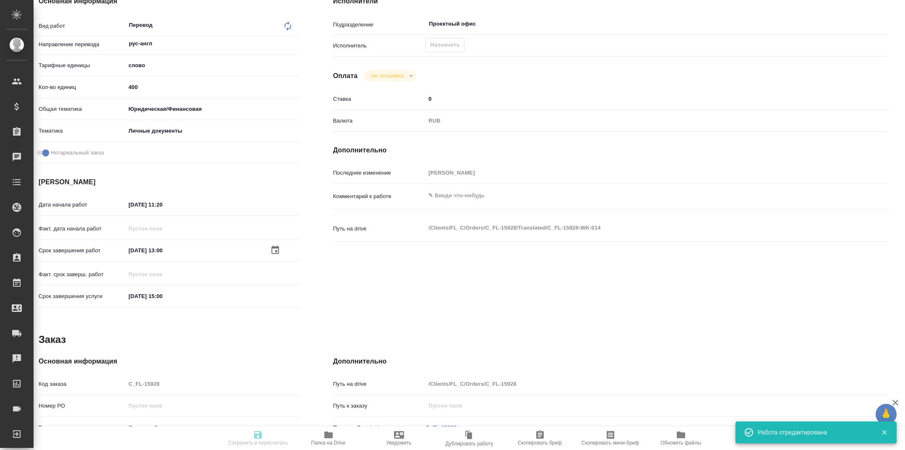
type textarea "x"
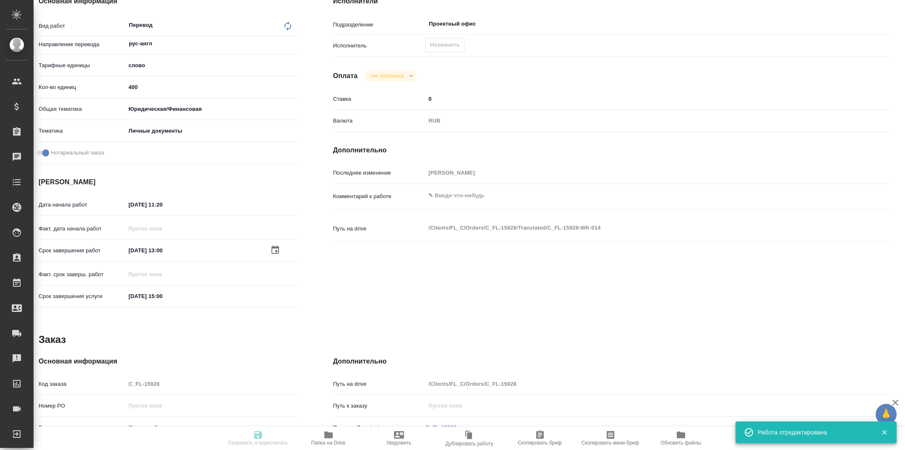
type textarea "x"
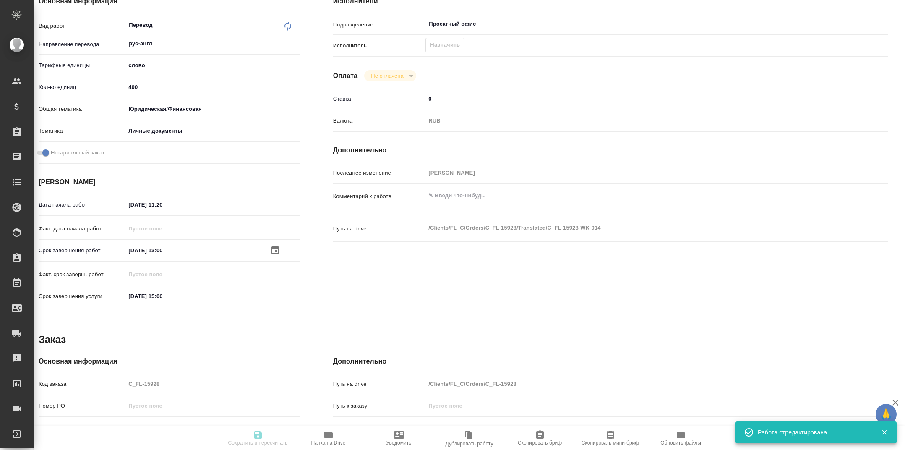
scroll to position [0, 8]
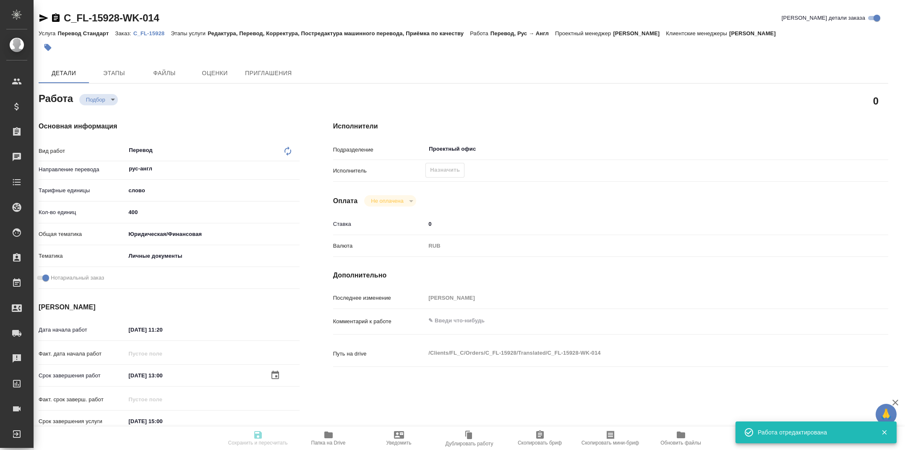
type input "recruiting"
type textarea "Перевод"
type textarea "x"
type input "рус-англ"
type input "5a8b1489cc6b4906c91bfd90"
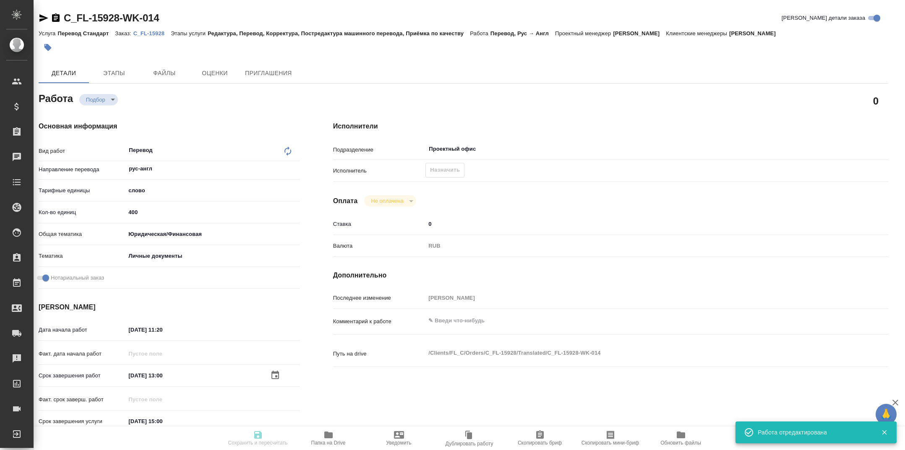
type input "400"
type input "yr-fn"
type input "5a8b8b956a9677013d343cfe"
checkbox input "true"
type input "18.09.2025 11:20"
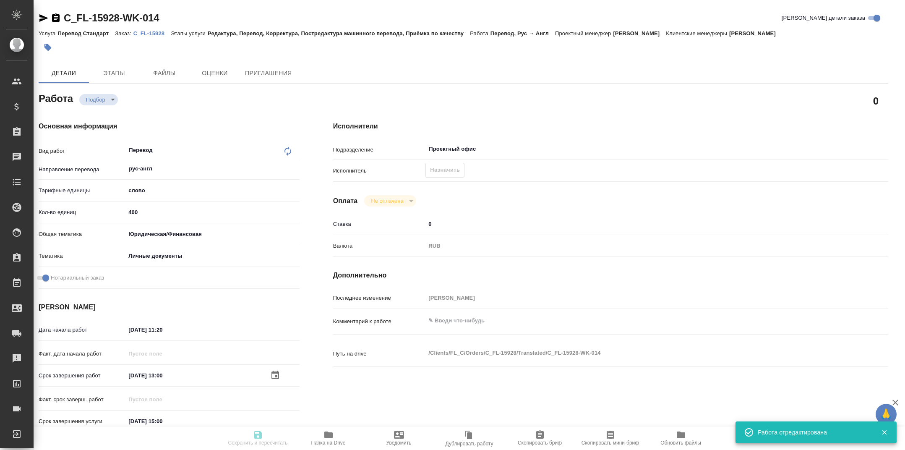
type input "22.09.2025 13:00"
type input "22.09.2025 15:00"
type input "Проектный офис"
type input "notPayed"
type input "0"
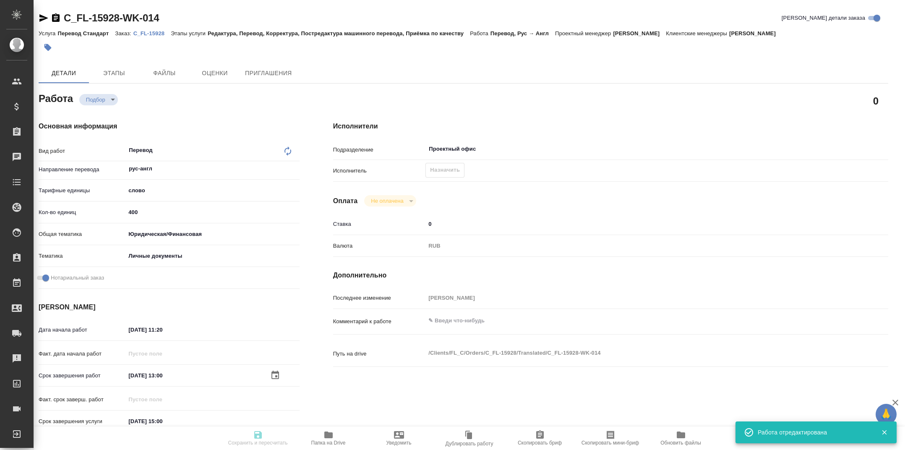
type input "RUB"
type input "[PERSON_NAME]"
type textarea "x"
type textarea "/Clients/FL_C/Orders/C_FL-15928/Translated/C_FL-15928-WK-014"
type textarea "x"
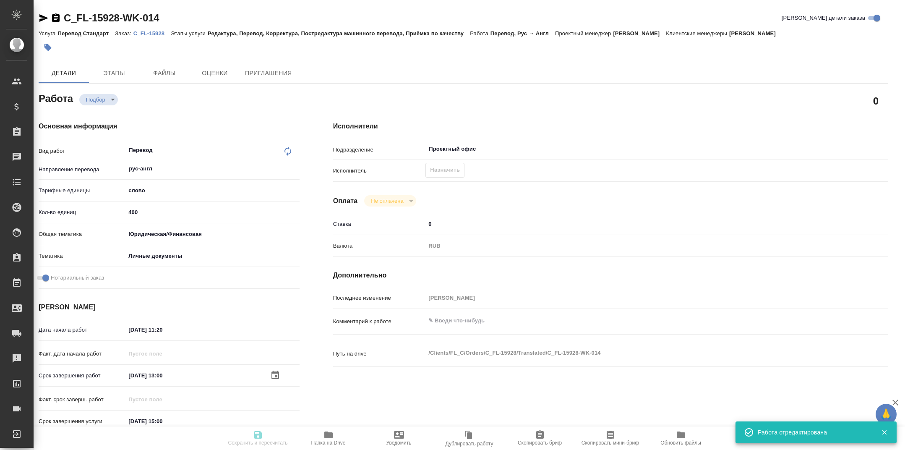
type input "C_FL-15928"
type input "Перевод Стандарт"
type input "Редактура, Перевод, Корректура, Постредактура машинного перевода, Приёмка по ка…"
type input "[PERSON_NAME]"
type input "Арсеньева Вера"
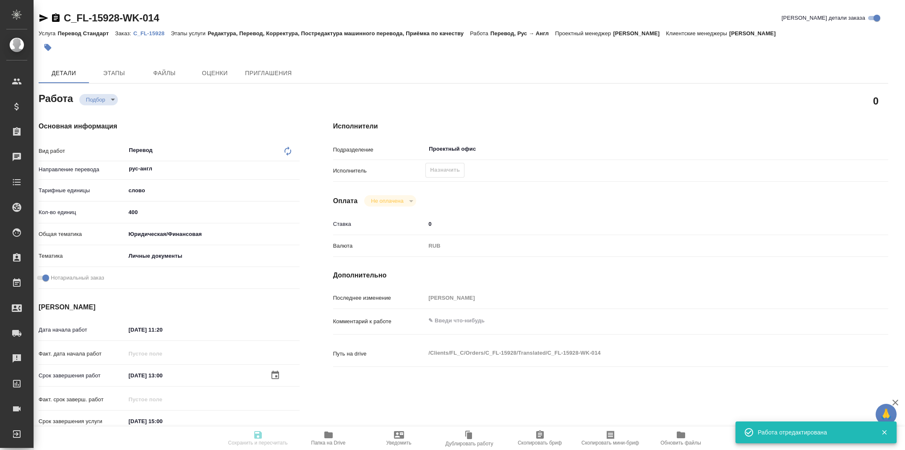
type input "/Clients/FL_C/Orders/C_FL-15928"
type textarea "x"
type textarea "это 1 документ будет, счёт за электричество перевод с иврита клиенту на англ, п…"
type textarea "x"
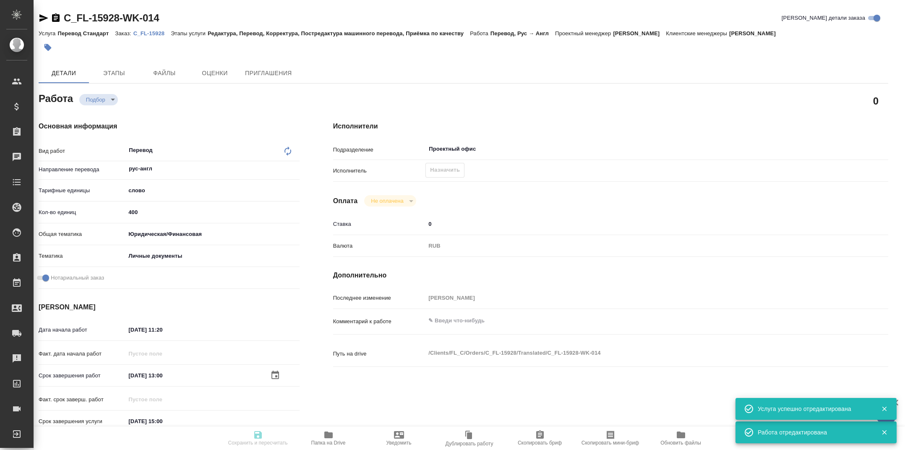
type textarea "x"
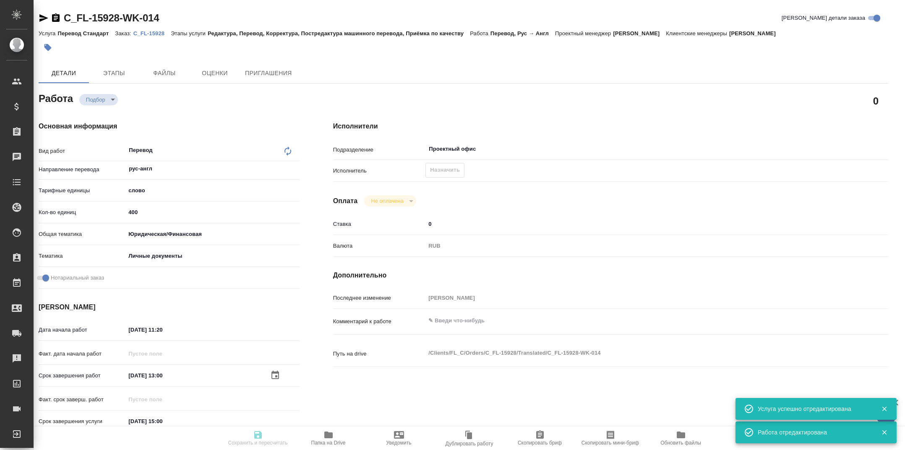
type textarea "x"
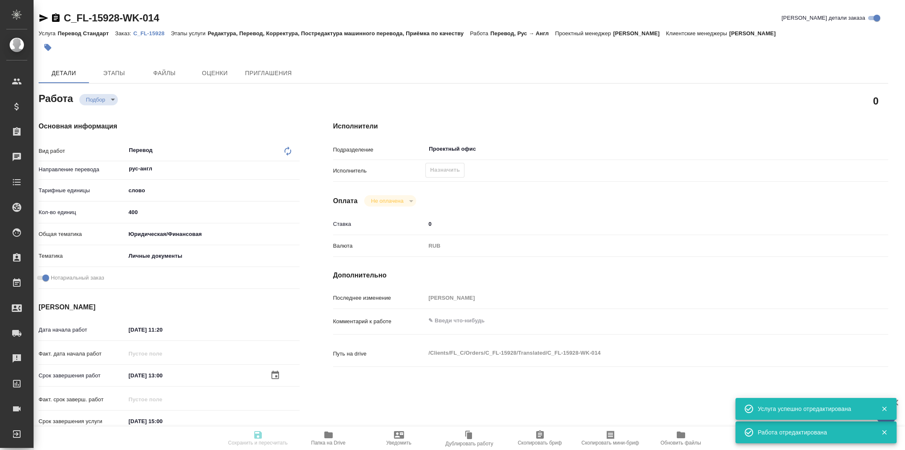
type textarea "x"
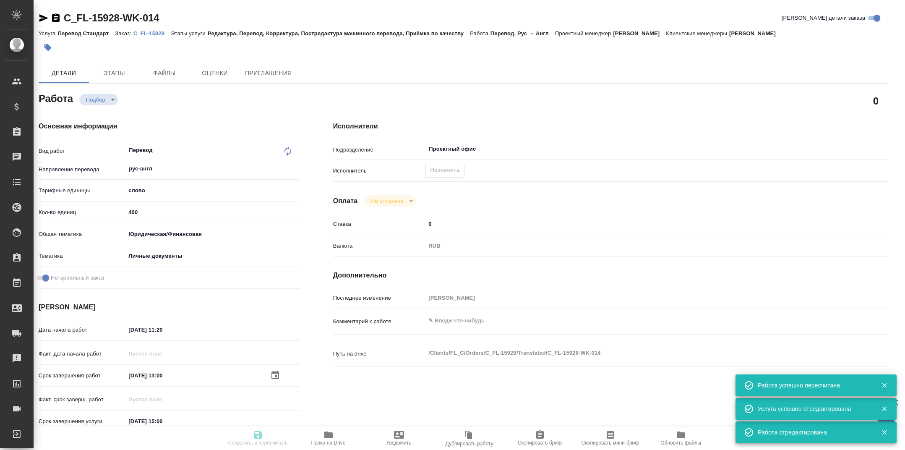
type input "recruiting"
type textarea "Перевод"
type textarea "x"
type input "рус-англ"
type input "5a8b1489cc6b4906c91bfd90"
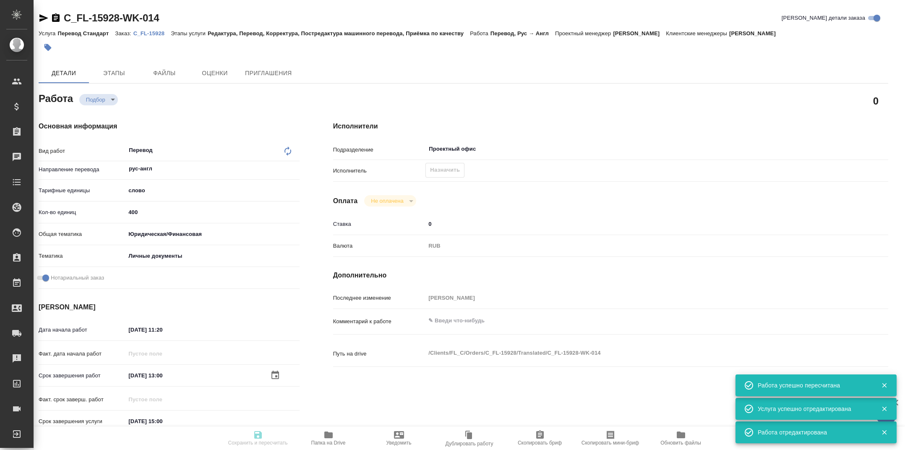
type input "400"
type input "yr-fn"
type input "5a8b8b956a9677013d343cfe"
checkbox input "true"
type input "18.09.2025 11:20"
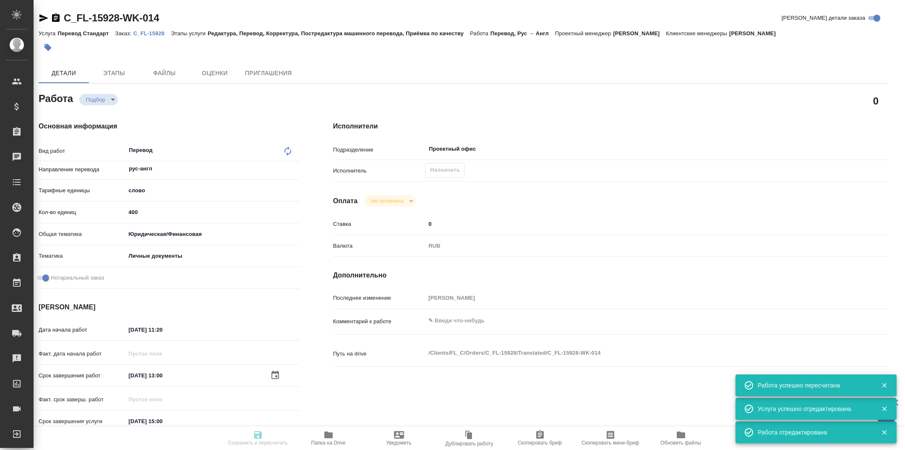
type input "22.09.2025 13:00"
type input "22.09.2025 15:00"
type input "Проектный офис"
type input "notPayed"
type input "0"
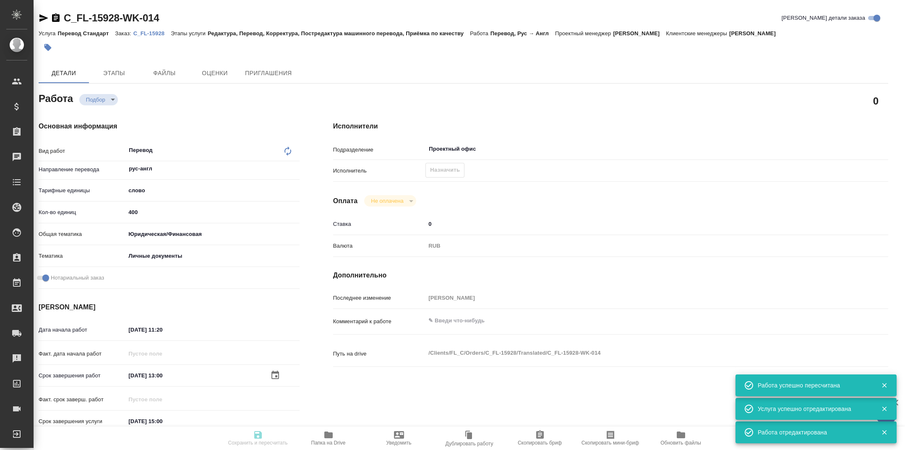
type input "RUB"
type input "[PERSON_NAME]"
type textarea "x"
type textarea "/Clients/FL_C/Orders/C_FL-15928/Translated/C_FL-15928-WK-014"
type textarea "x"
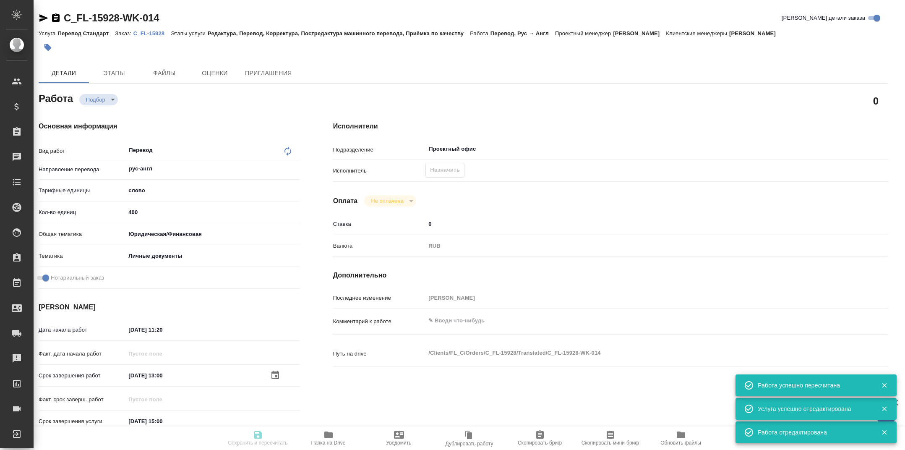
type input "C_FL-15928"
type input "Перевод Стандарт"
type input "Редактура, Перевод, Корректура, Постредактура машинного перевода, Приёмка по ка…"
type input "[PERSON_NAME]"
type input "Арсеньева Вера"
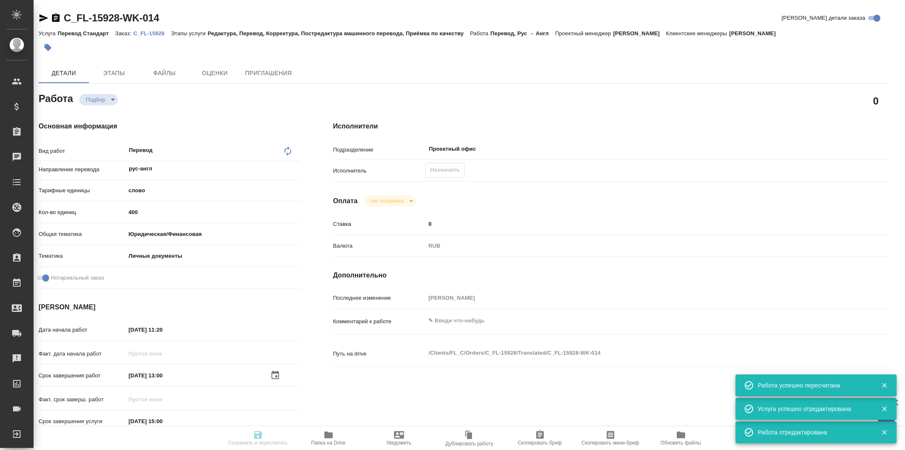
type input "/Clients/FL_C/Orders/C_FL-15928"
type textarea "x"
type textarea "это 1 документ будет, счёт за электричество перевод с иврита клиенту на англ, п…"
type textarea "x"
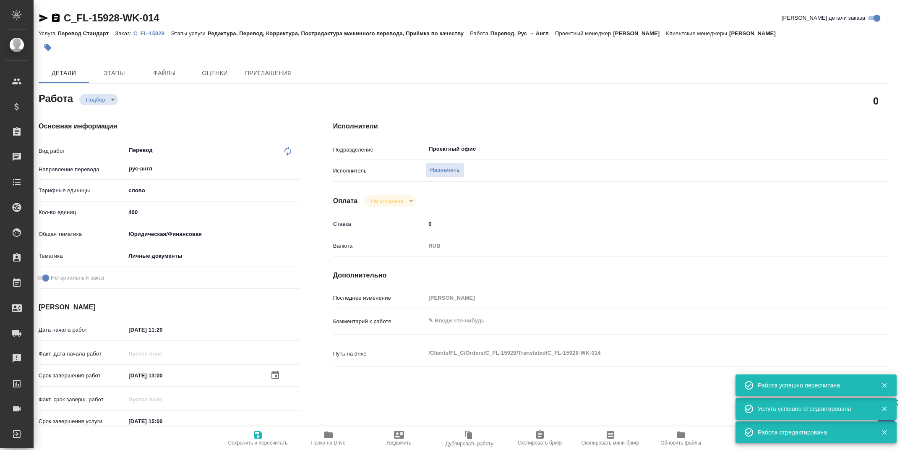
type textarea "x"
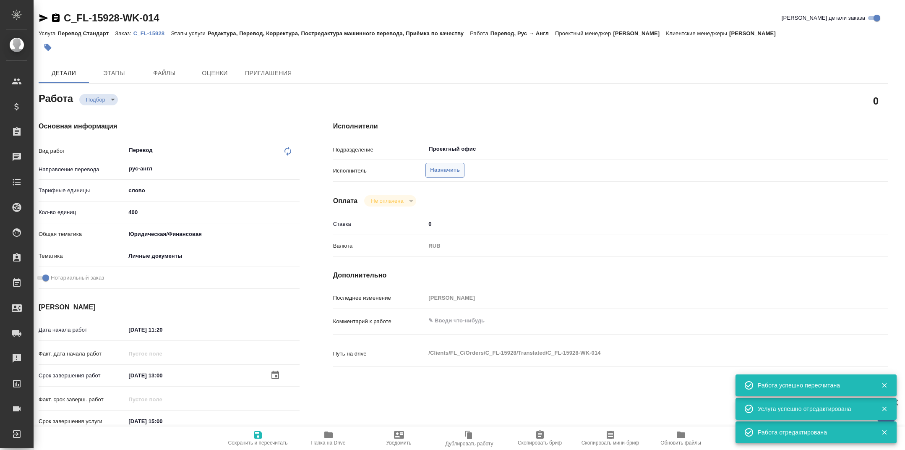
type textarea "x"
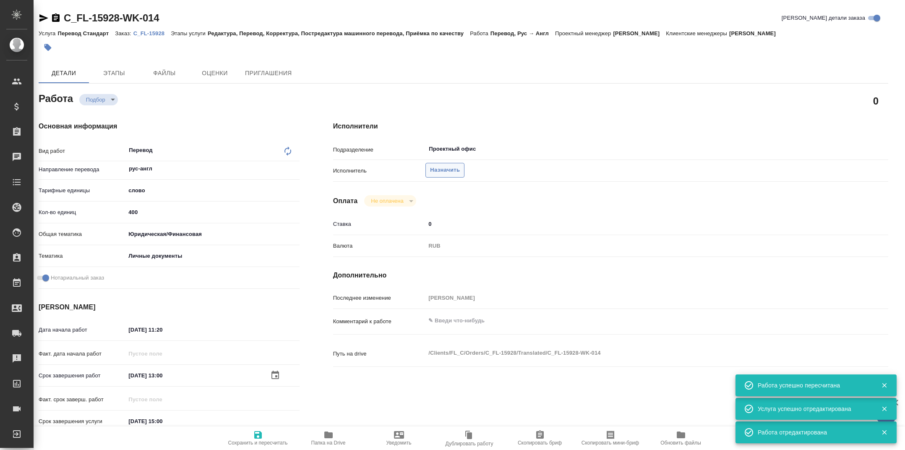
type textarea "x"
click at [446, 165] on button "Назначить" at bounding box center [445, 170] width 39 height 15
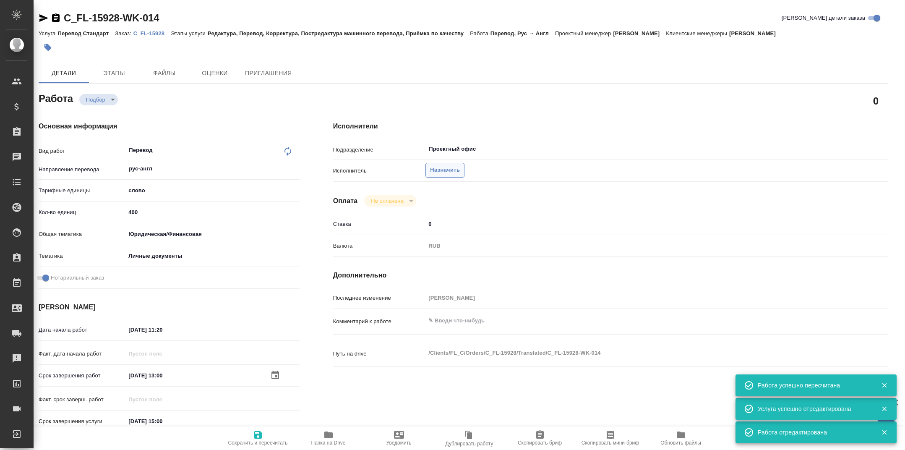
type textarea "x"
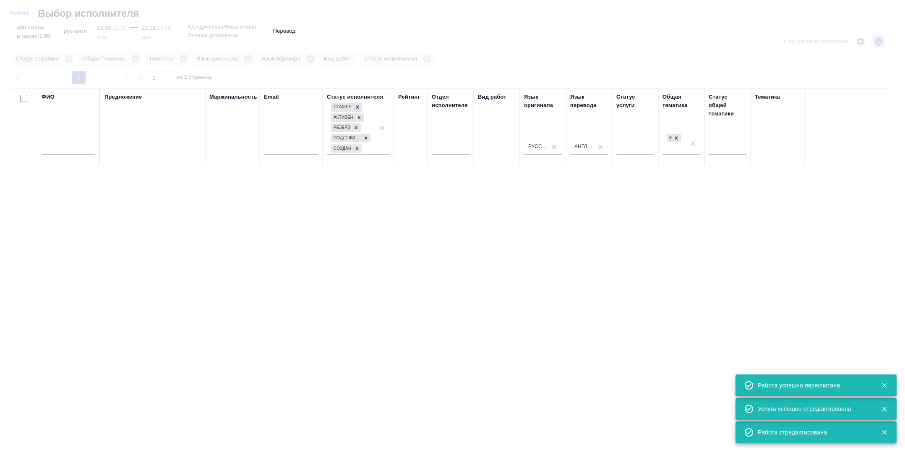
type textarea "x"
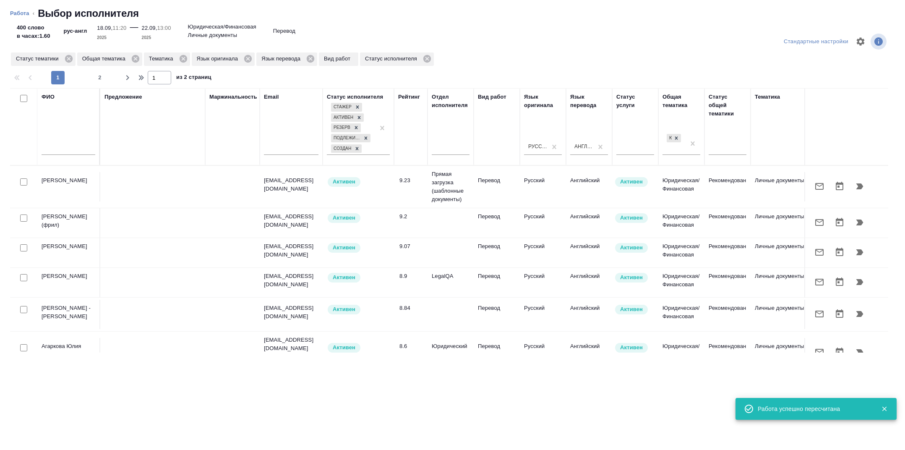
scroll to position [0, 340]
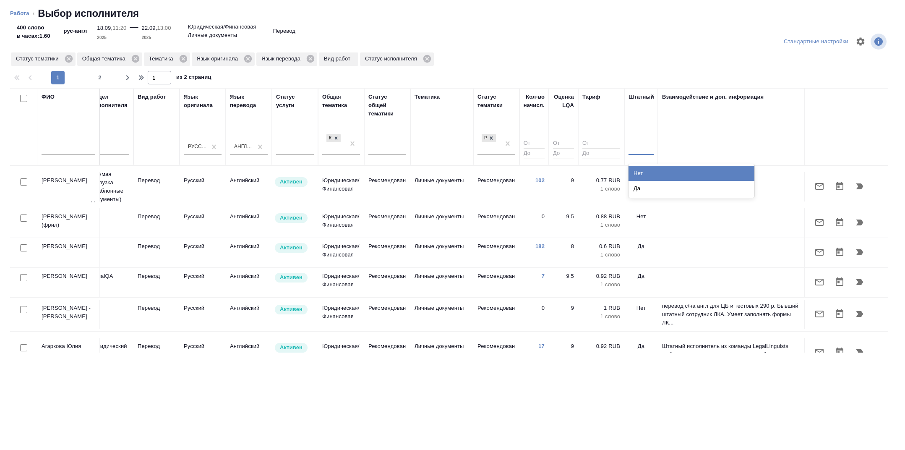
click at [641, 149] on div at bounding box center [641, 147] width 25 height 12
click at [650, 169] on div "Нет" at bounding box center [692, 173] width 126 height 15
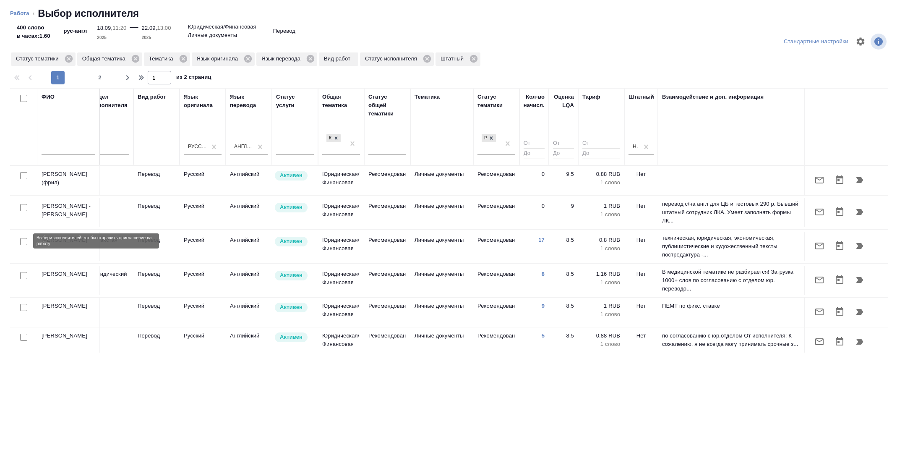
click at [26, 240] on input "checkbox" at bounding box center [23, 241] width 7 height 7
checkbox input "true"
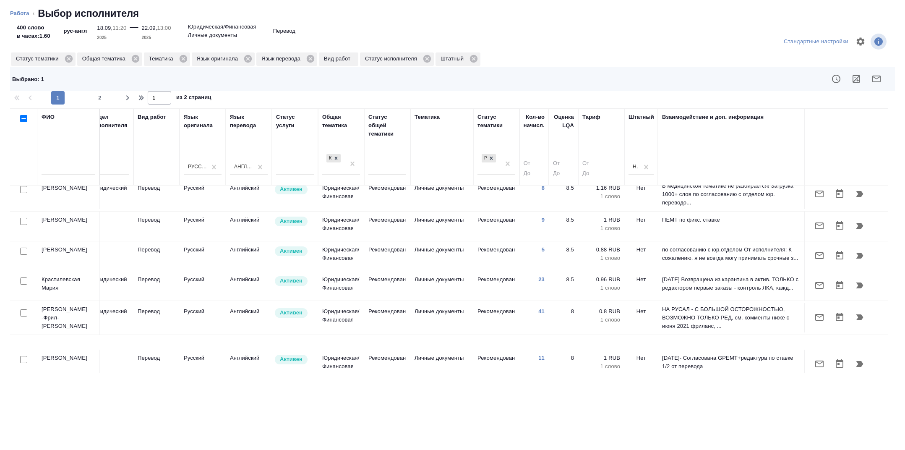
scroll to position [116, 340]
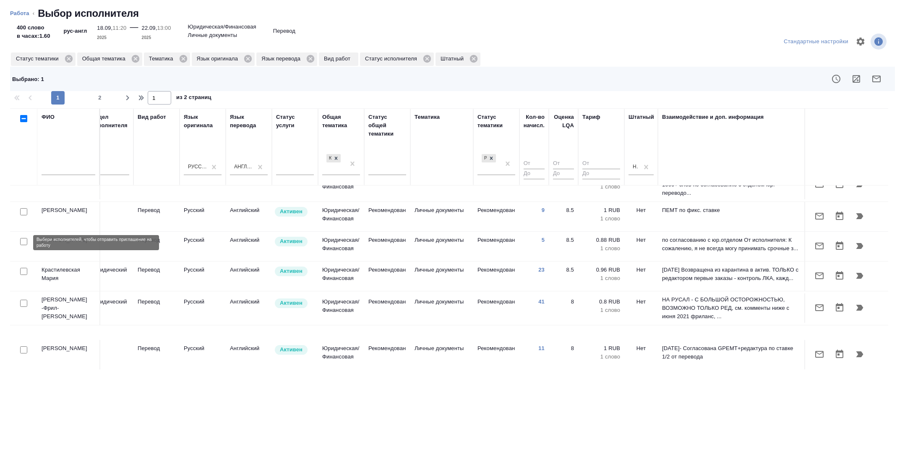
click at [24, 245] on input "checkbox" at bounding box center [23, 241] width 7 height 7
checkbox input "true"
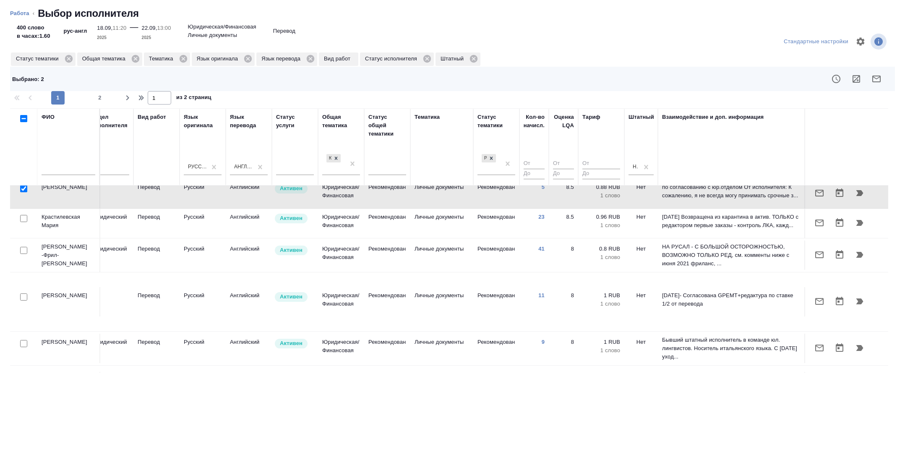
scroll to position [170, 340]
click at [24, 253] on input "checkbox" at bounding box center [23, 249] width 7 height 7
checkbox input "true"
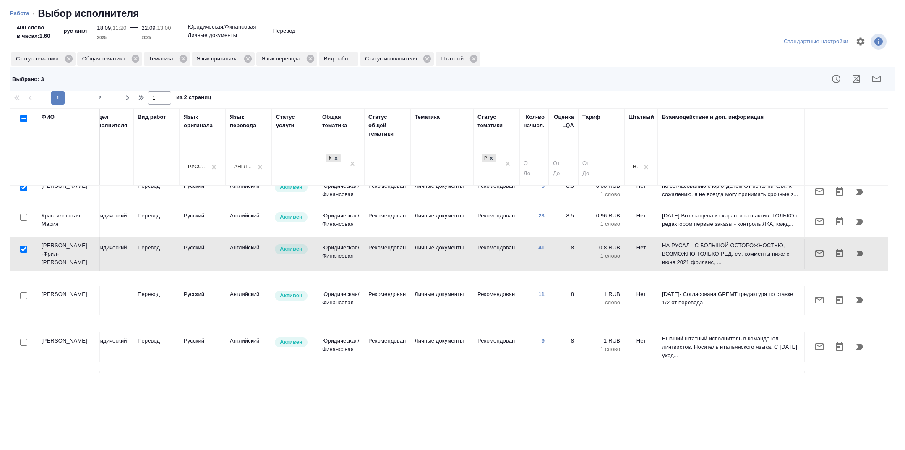
scroll to position [262, 340]
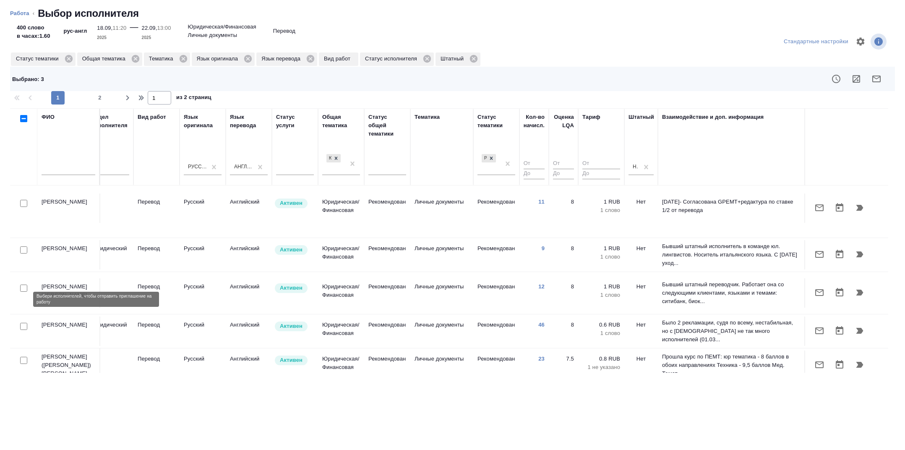
click at [25, 323] on input "checkbox" at bounding box center [23, 326] width 7 height 7
checkbox input "true"
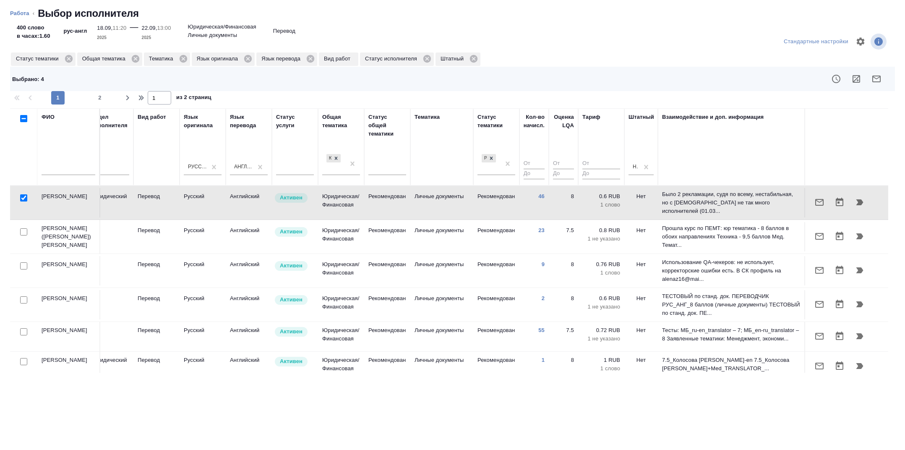
scroll to position [398, 340]
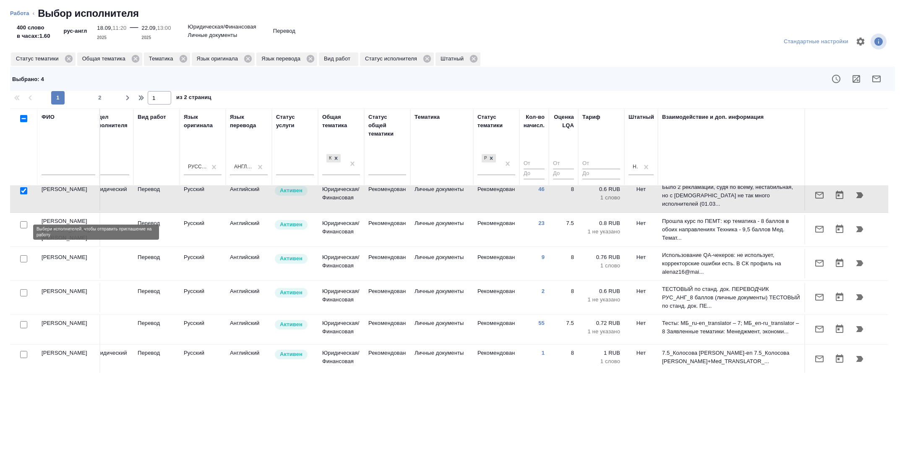
click at [24, 255] on input "checkbox" at bounding box center [23, 258] width 7 height 7
checkbox input "true"
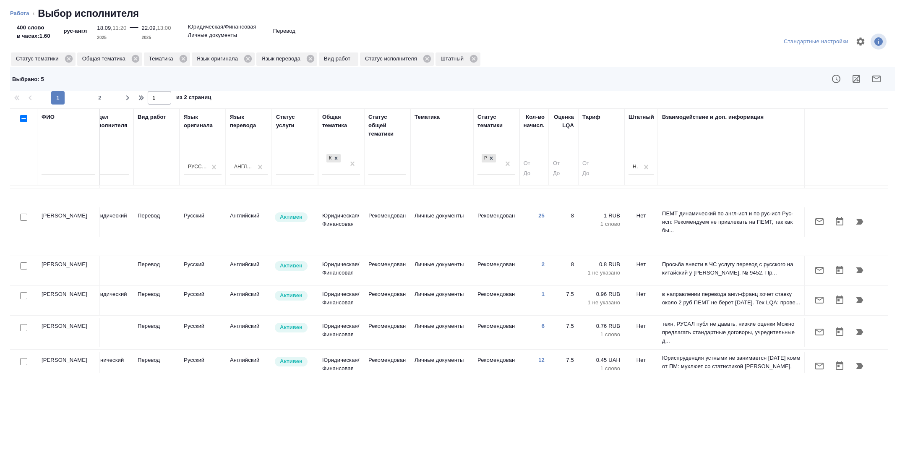
scroll to position [639, 340]
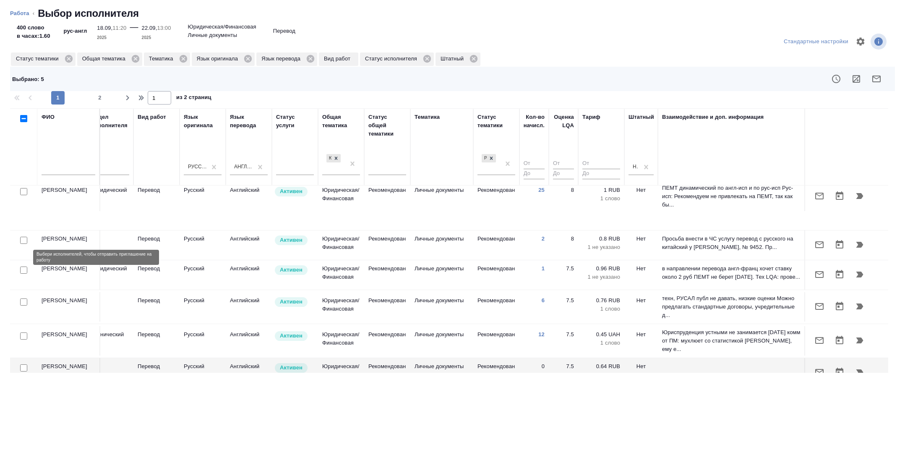
click at [24, 298] on input "checkbox" at bounding box center [23, 301] width 7 height 7
checkbox input "true"
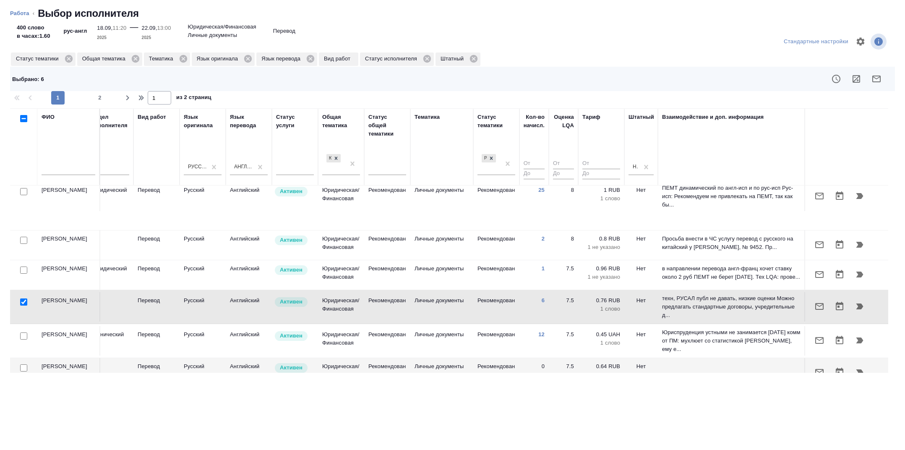
click at [880, 82] on icon "button" at bounding box center [877, 79] width 10 height 10
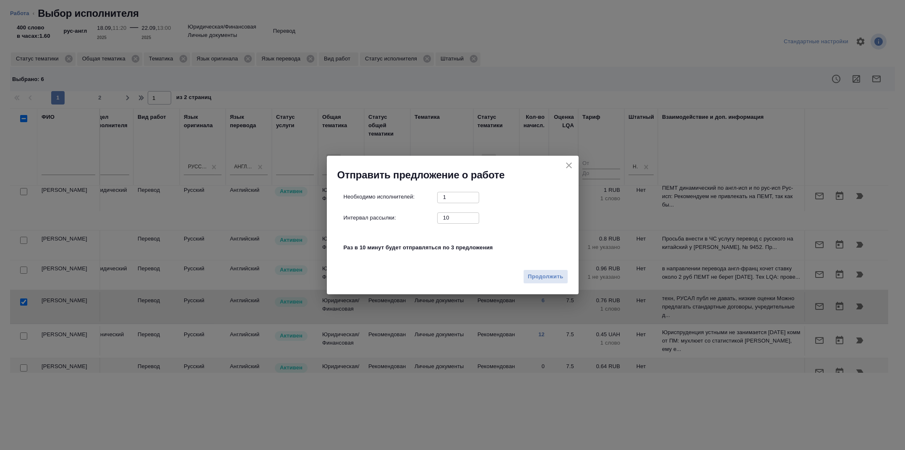
click at [444, 218] on input "10" at bounding box center [458, 217] width 42 height 10
type input "0"
click at [554, 278] on span "Продолжить" at bounding box center [545, 277] width 35 height 10
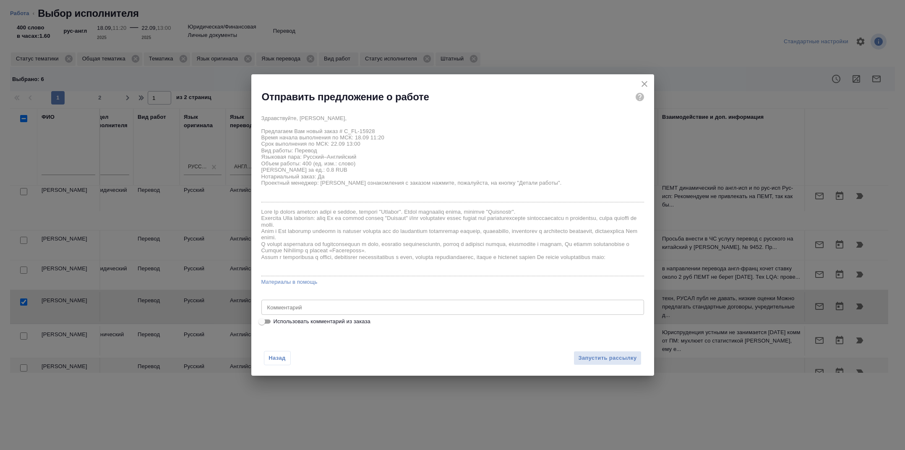
click at [416, 302] on div "x Комментарий" at bounding box center [453, 307] width 383 height 15
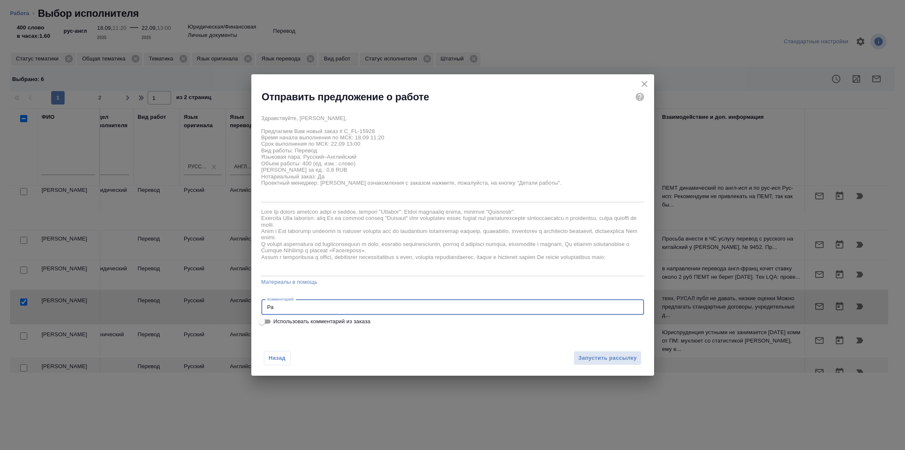
type textarea "Р"
type textarea "Документ был переведен с иврита на русский. Теперь необходим перевод на английс…"
click at [591, 358] on span "Запустить рассылку" at bounding box center [607, 358] width 58 height 10
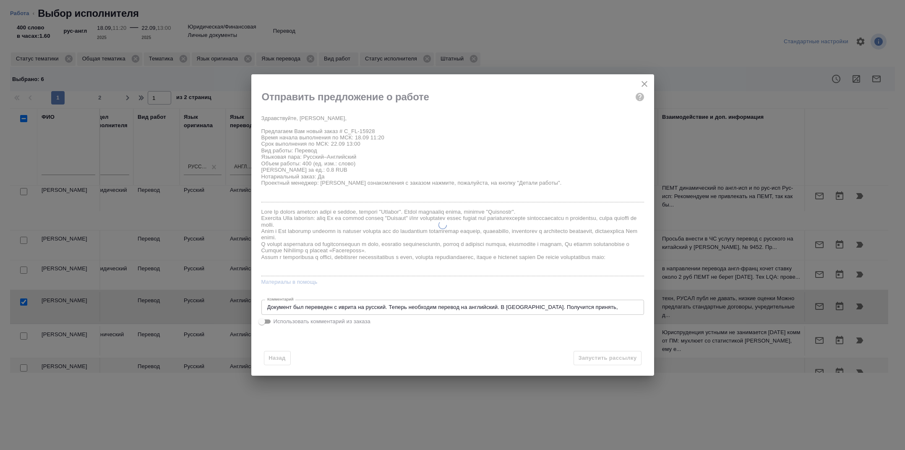
type textarea "x"
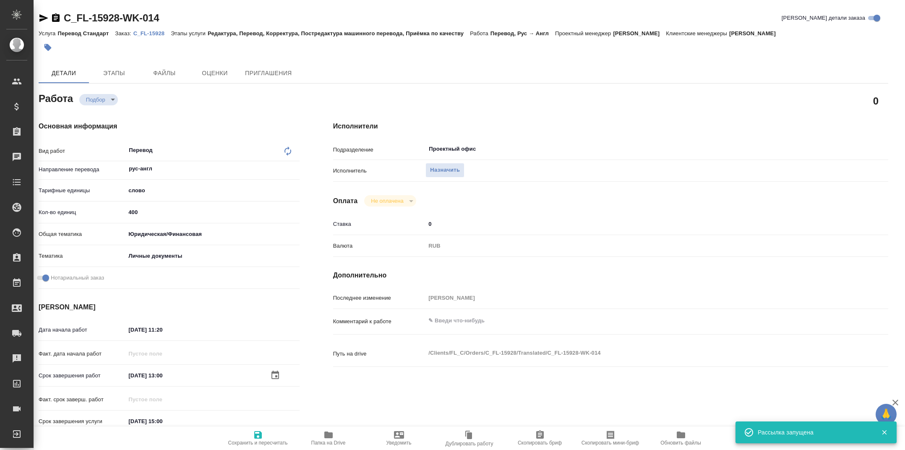
type input "recruiting"
type textarea "Перевод"
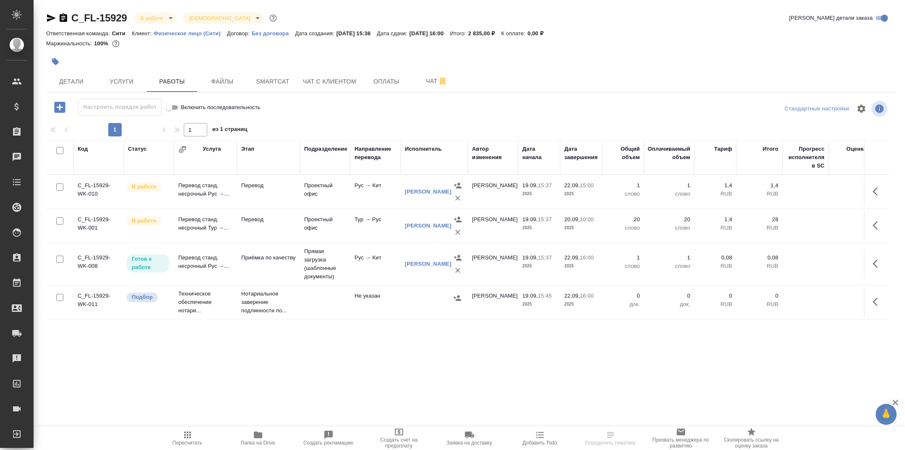
click at [336, 224] on td "Проектный офис" at bounding box center [325, 225] width 50 height 29
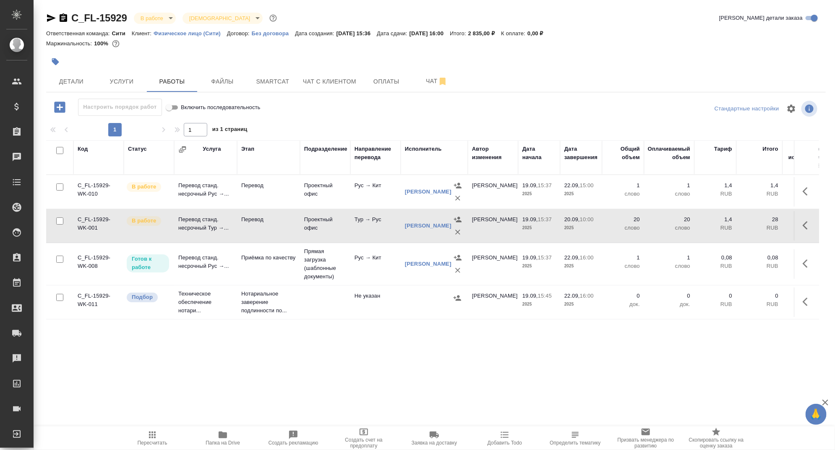
click at [265, 192] on td "Перевод" at bounding box center [268, 191] width 63 height 29
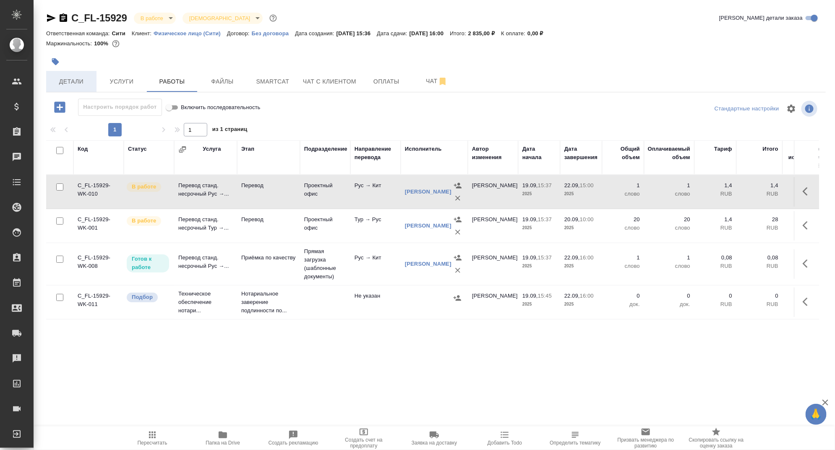
click at [71, 76] on button "Детали" at bounding box center [71, 81] width 50 height 21
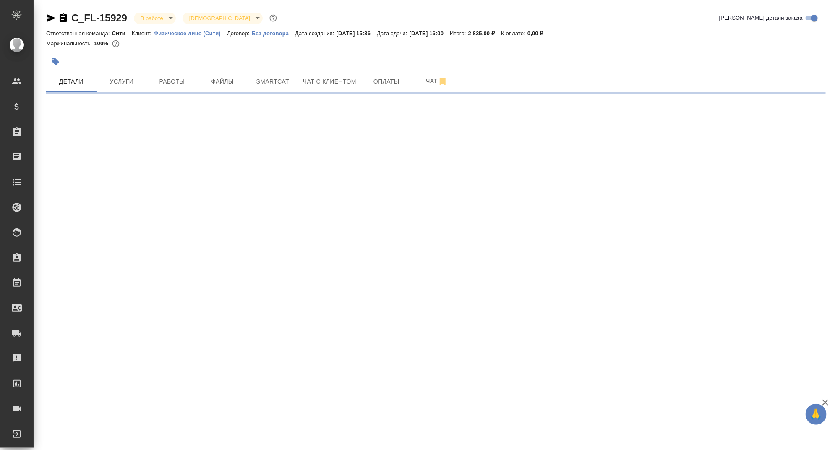
select select "RU"
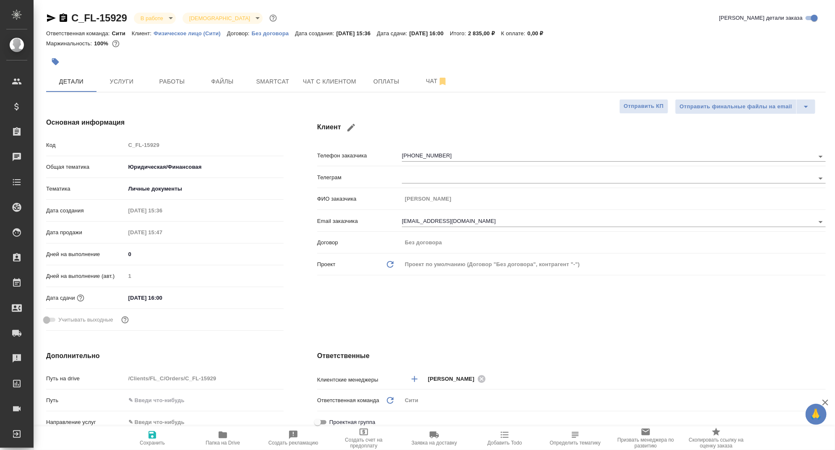
type textarea "x"
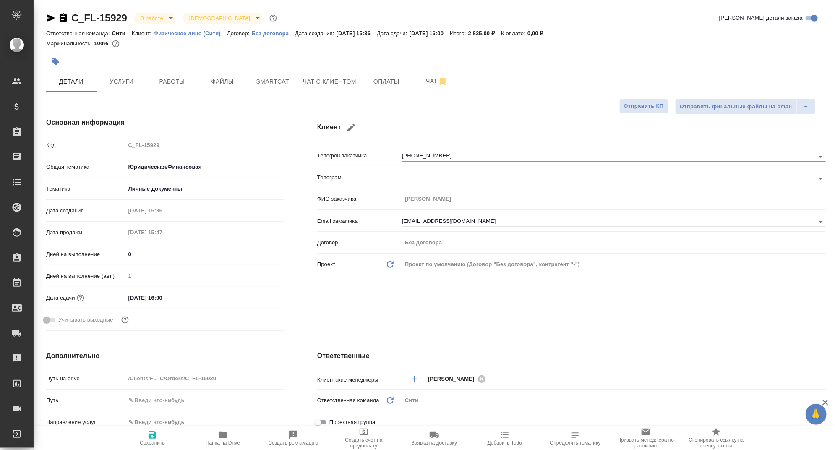
type textarea "x"
click at [166, 89] on button "Работы" at bounding box center [172, 81] width 50 height 21
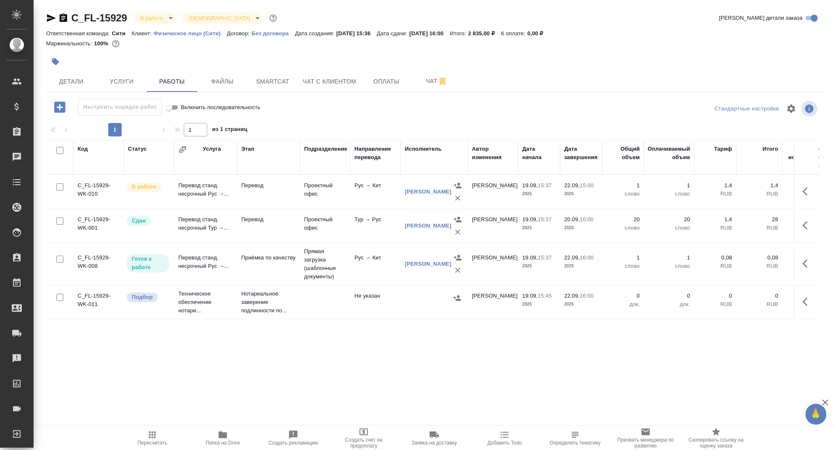
click at [58, 63] on icon "button" at bounding box center [55, 62] width 8 height 8
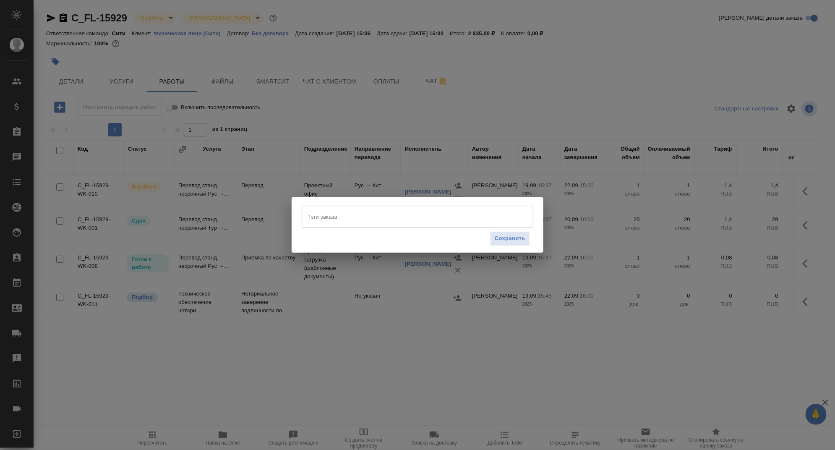
click at [363, 221] on input "Тэги заказа" at bounding box center [410, 216] width 208 height 14
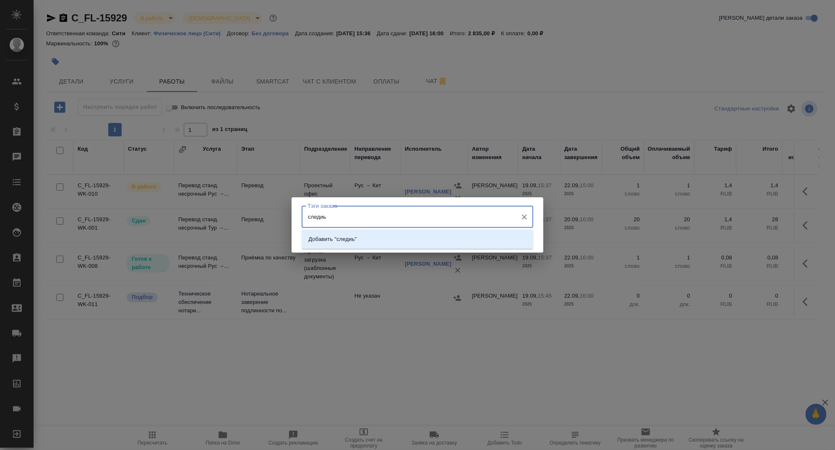
type input "следи"
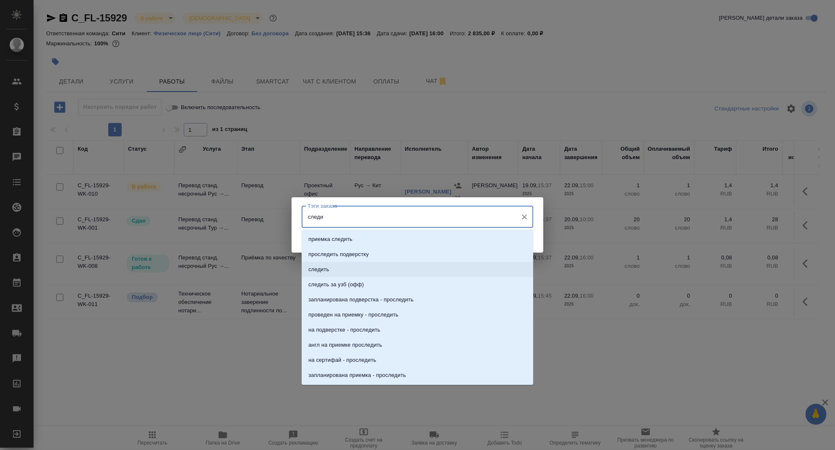
click at [385, 265] on li "следить" at bounding box center [418, 269] width 232 height 15
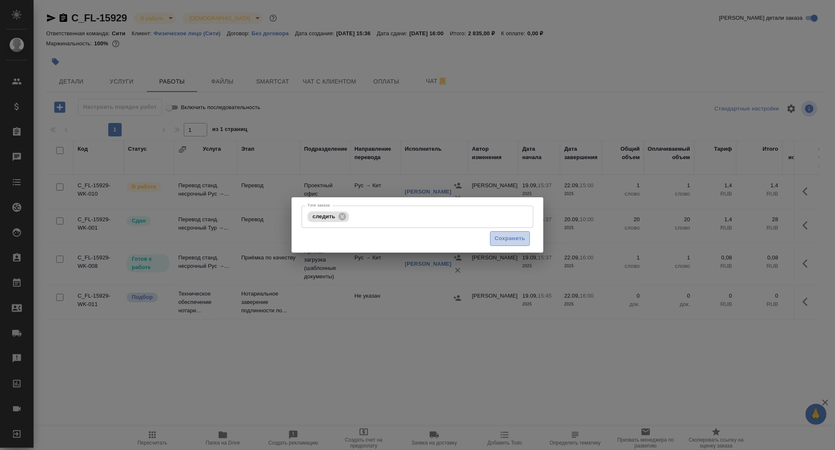
click at [521, 235] on span "Сохранить" at bounding box center [510, 239] width 31 height 10
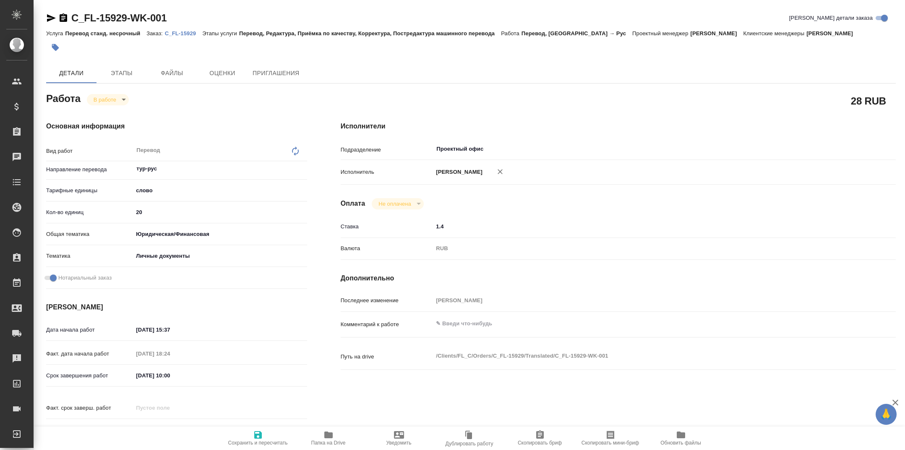
type textarea "x"
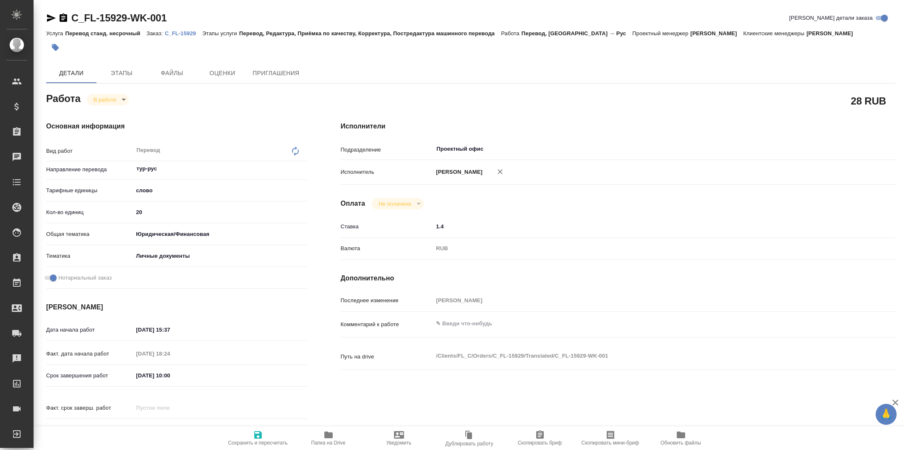
type textarea "x"
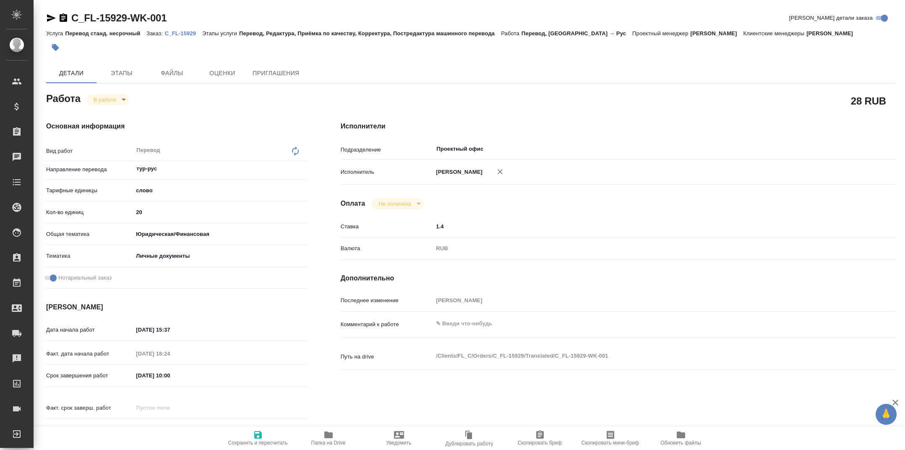
click at [118, 96] on body "🙏 .cls-1 fill:#fff; AWATERA Tarabanovskaya [PERSON_NAME] Спецификации Заказы Ча…" at bounding box center [452, 225] width 905 height 450
type textarea "x"
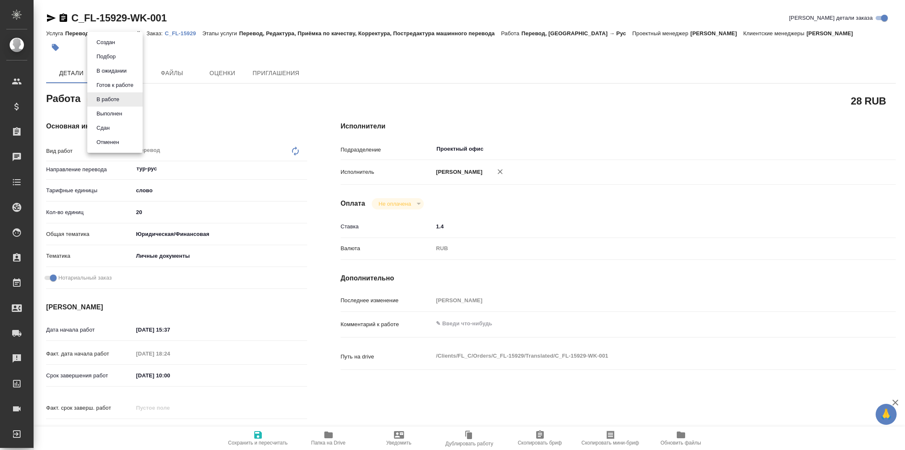
type textarea "x"
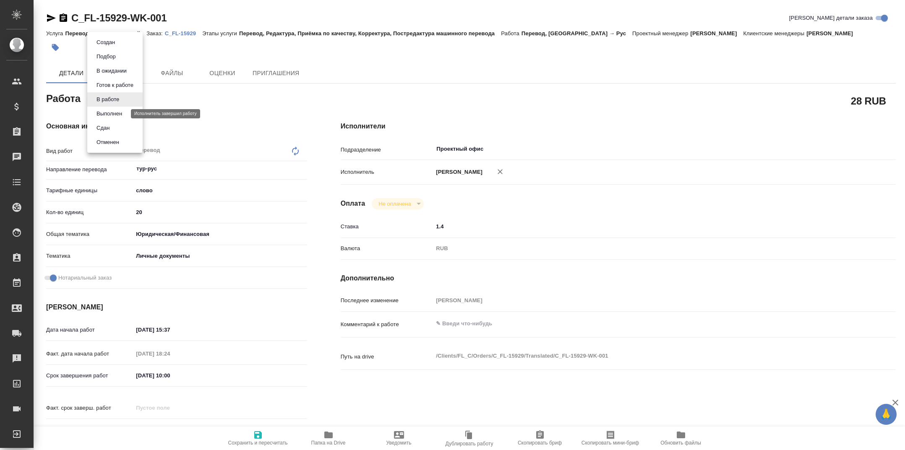
type textarea "x"
click at [116, 127] on li "Сдан" at bounding box center [114, 128] width 55 height 14
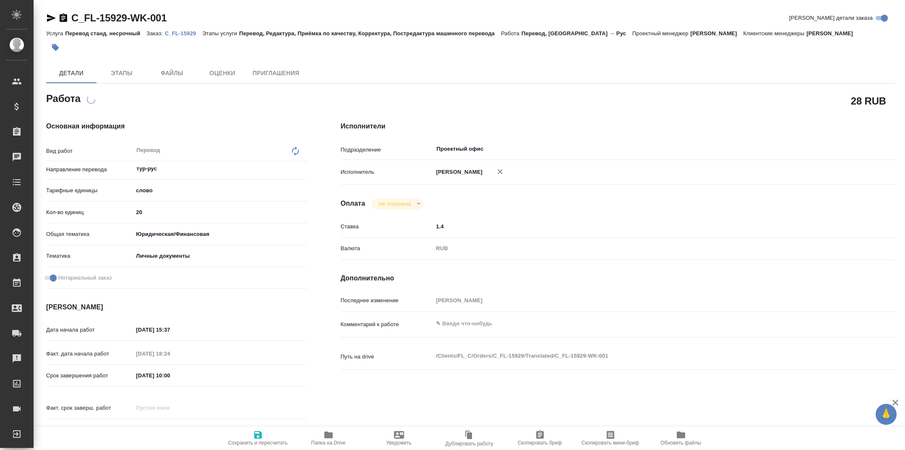
type textarea "x"
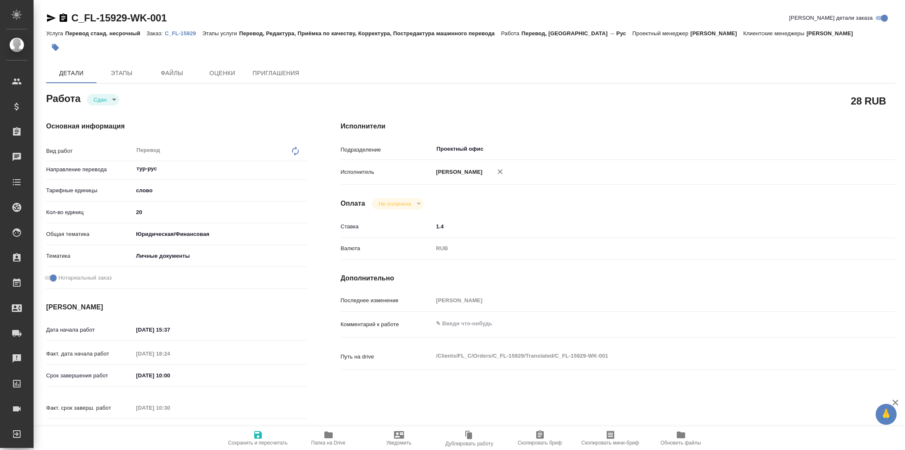
type textarea "x"
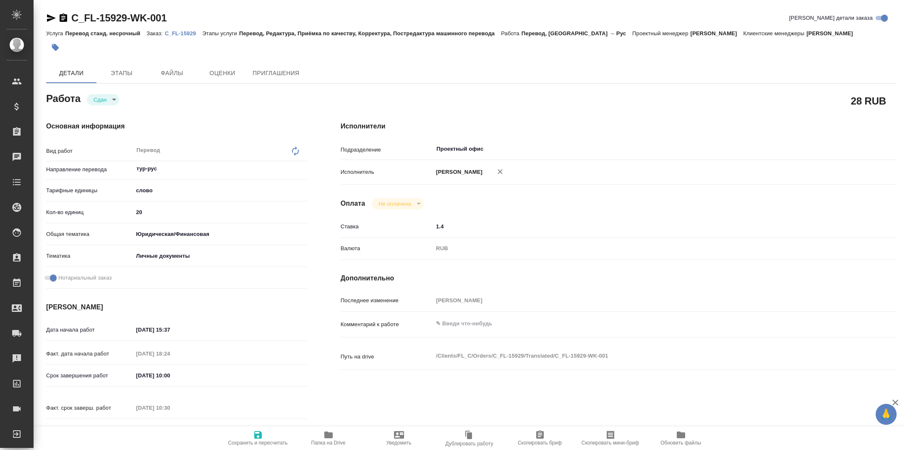
type textarea "x"
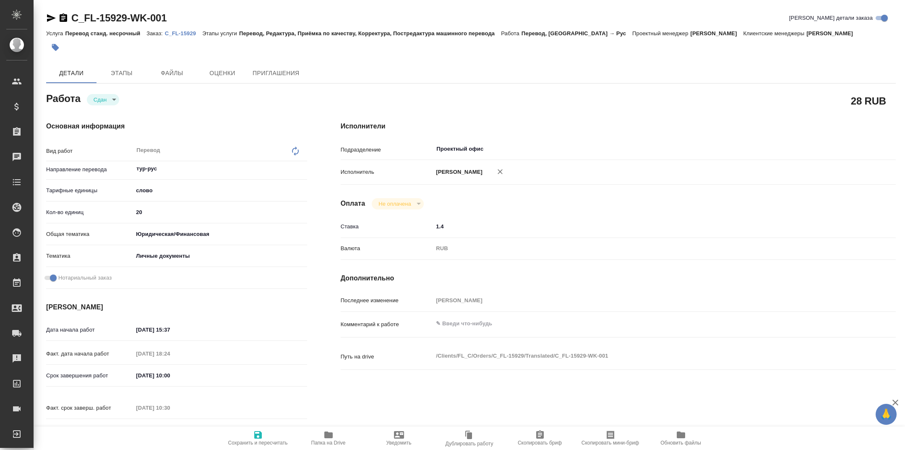
type textarea "x"
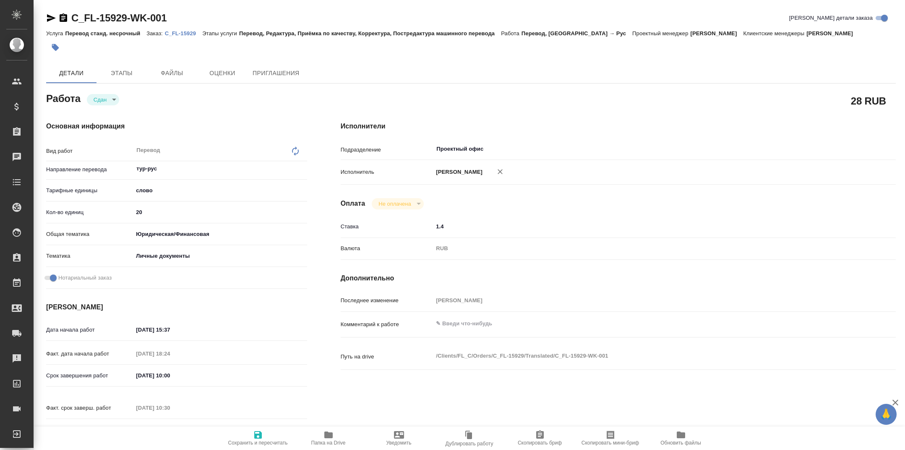
click at [257, 432] on icon "button" at bounding box center [258, 435] width 8 height 8
type textarea "x"
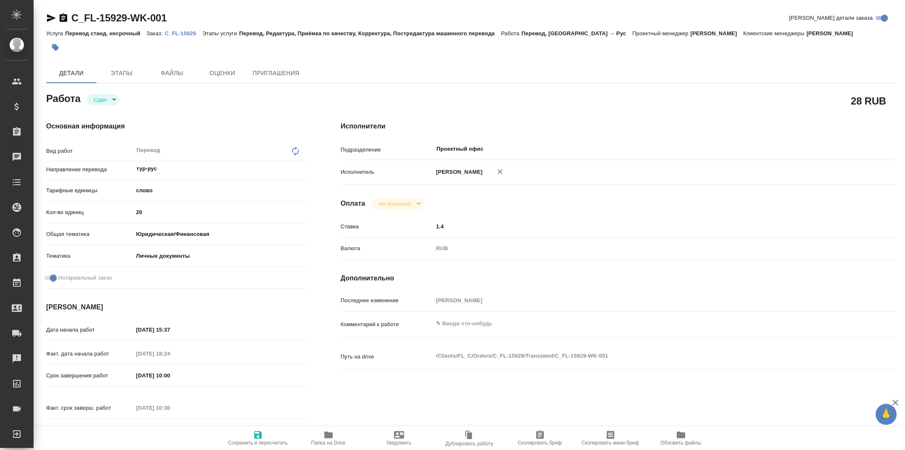
type textarea "x"
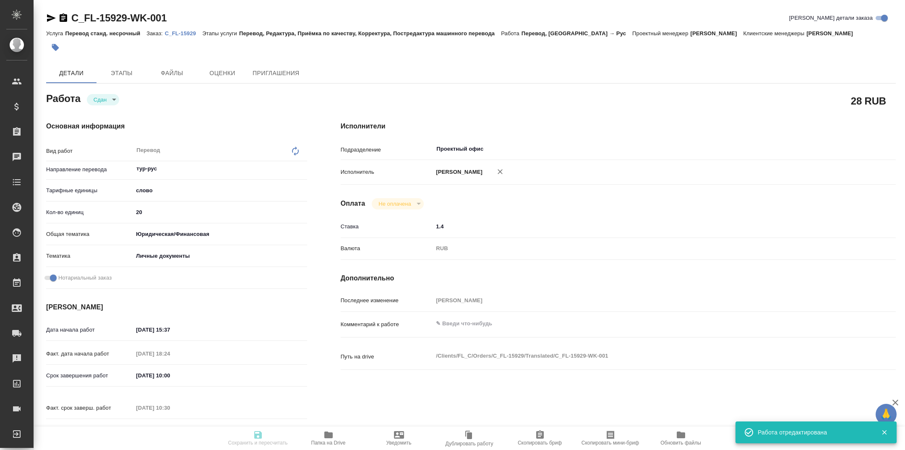
type textarea "x"
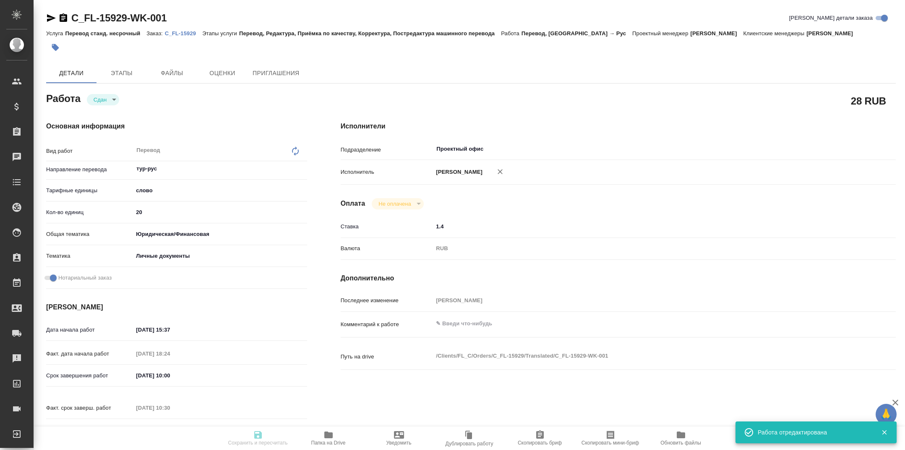
type input "closed"
type textarea "Перевод"
type textarea "x"
type input "тур-рус"
type input "5a8b1489cc6b4906c91bfd90"
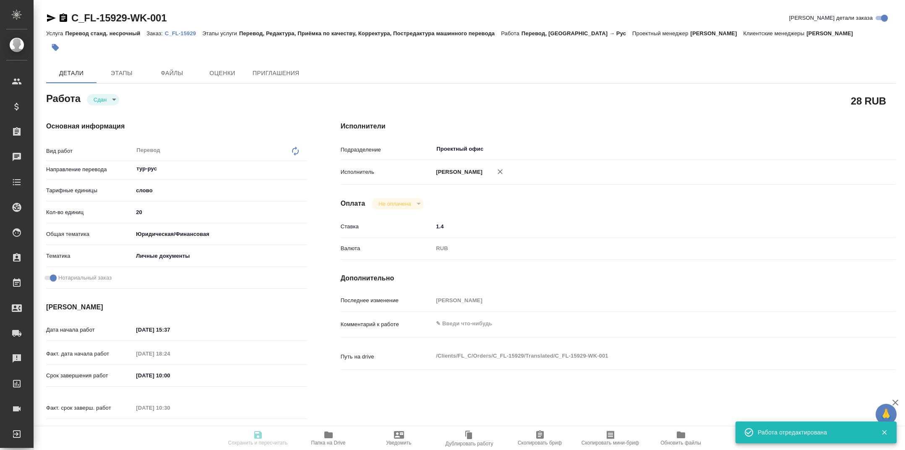
type input "20"
type input "yr-fn"
type input "5a8b8b956a9677013d343cfe"
checkbox input "true"
type input "19.09.2025 15:37"
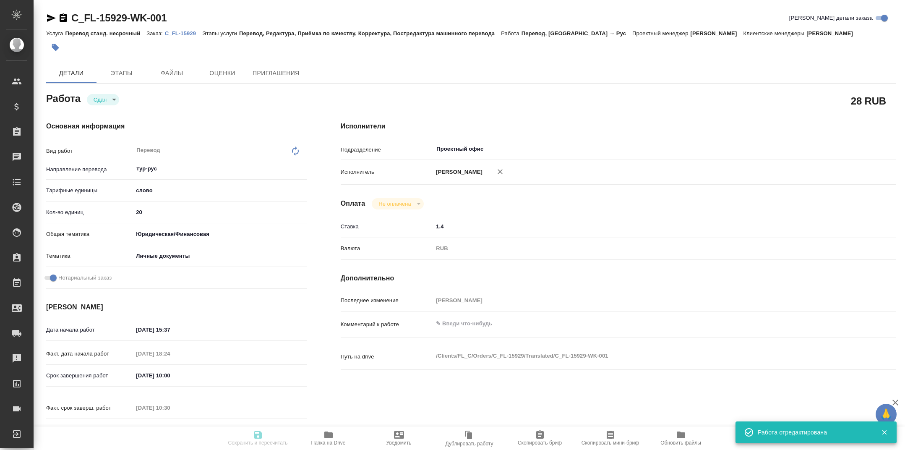
type input "19.09.2025 18:24"
type input "20.09.2025 10:00"
type input "20.09.2025 10:30"
type input "22.09.2025 11:00"
type input "Проектный офис"
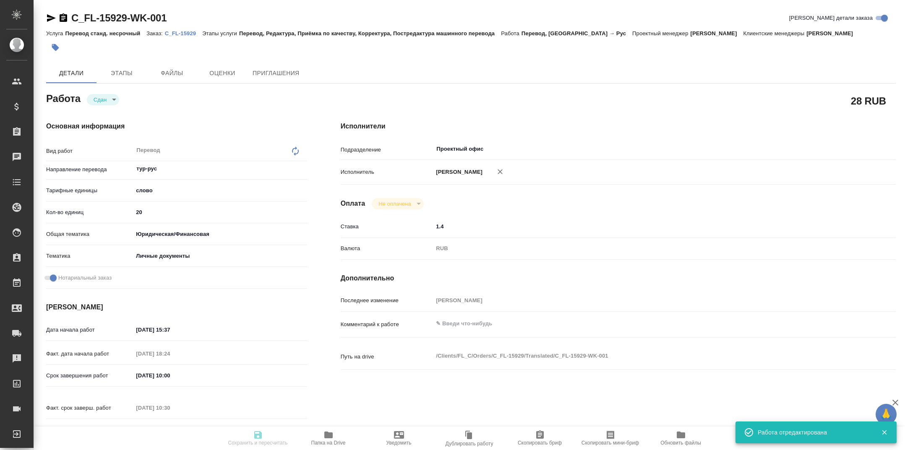
type input "notPayed"
type input "1.4"
type input "RUB"
type input "[PERSON_NAME]"
type textarea "x"
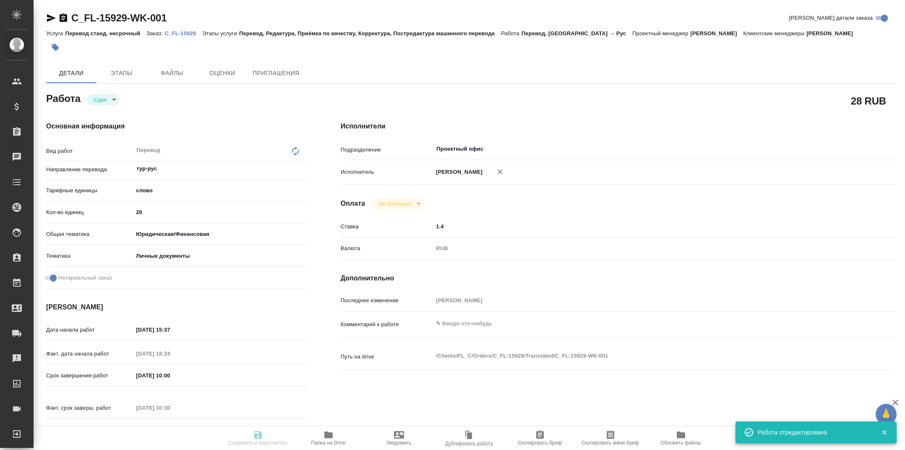
type textarea "/Clients/FL_C/Orders/C_FL-15929/Translated/C_FL-15929-WK-001"
type textarea "x"
type input "C_FL-15929"
type input "Перевод станд. несрочный"
type input "Перевод, Редактура, Приёмка по качеству, Корректура, Постредактура машинного пе…"
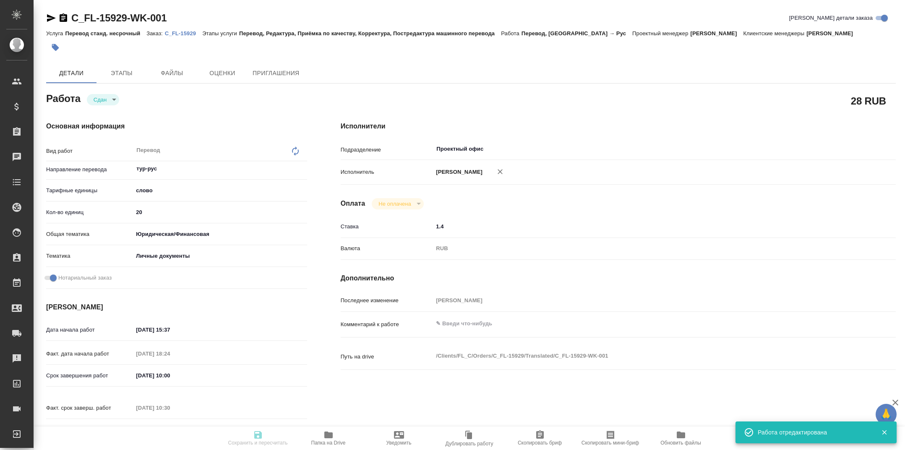
type input "Димитриева Юлия"
type input "/Clients/FL_C/Orders/C_FL-15929"
type textarea "x"
type textarea "для Шанхая, упрощенный Русскую версию тоже сделать, под нот Написание ФИО в кит…"
type textarea "x"
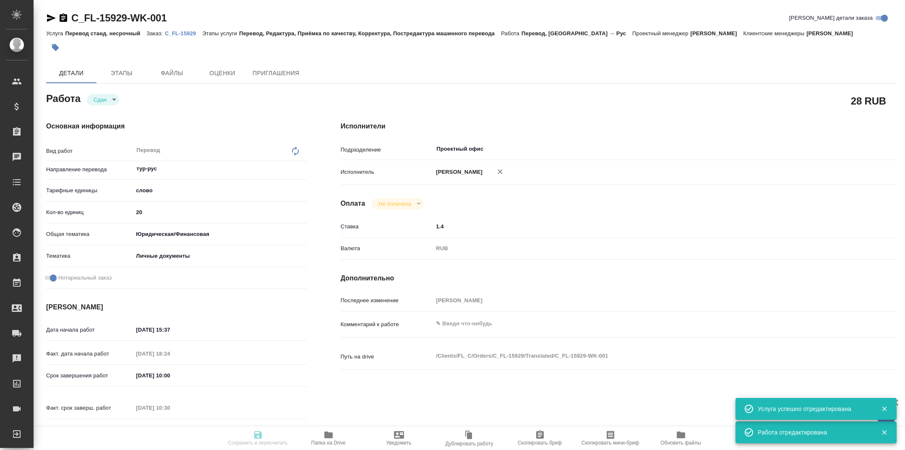
type textarea "x"
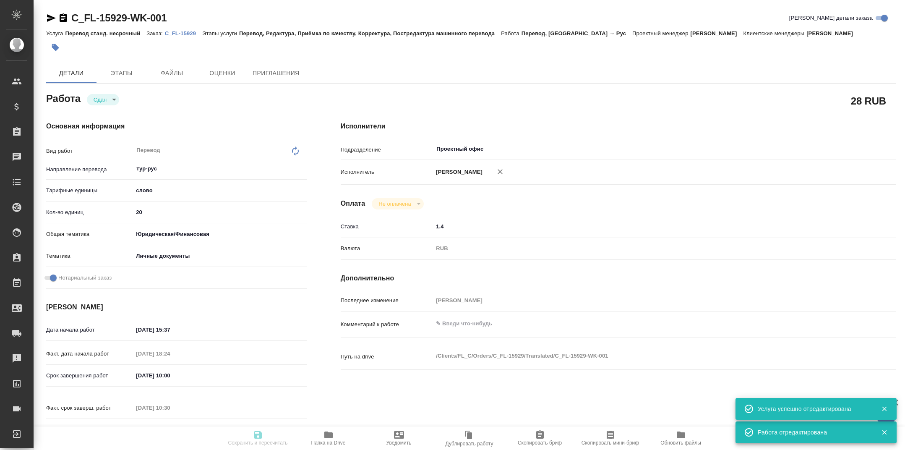
type textarea "x"
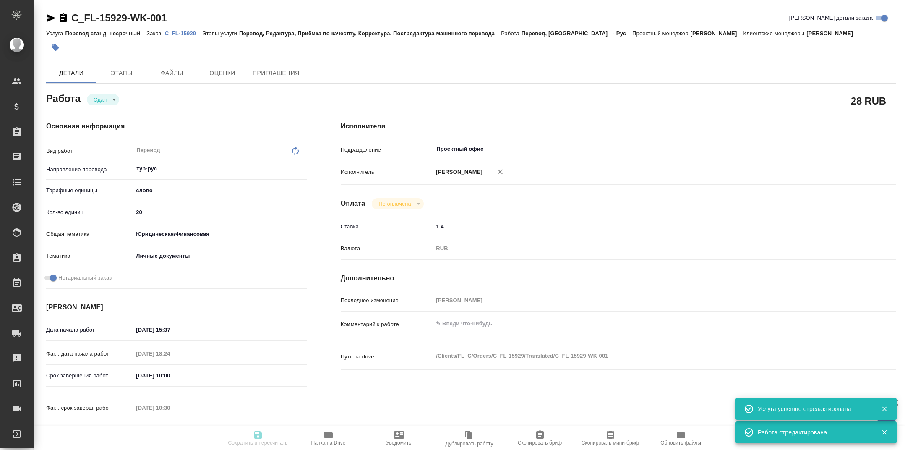
type textarea "x"
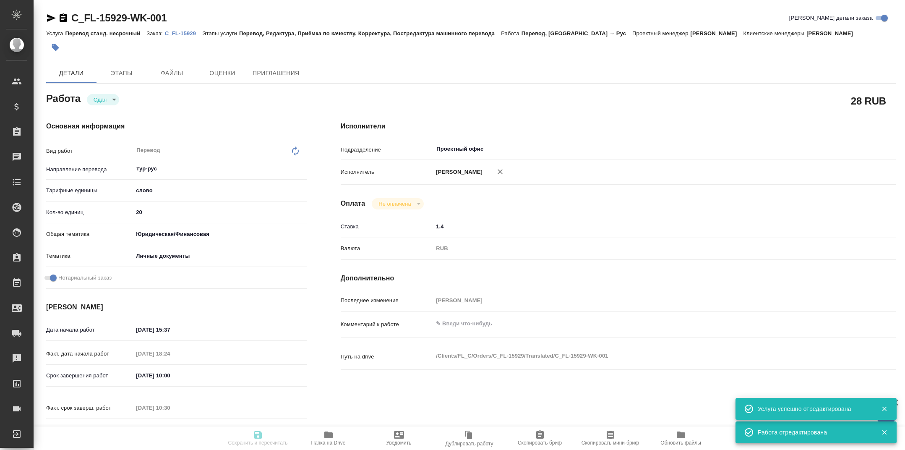
type textarea "x"
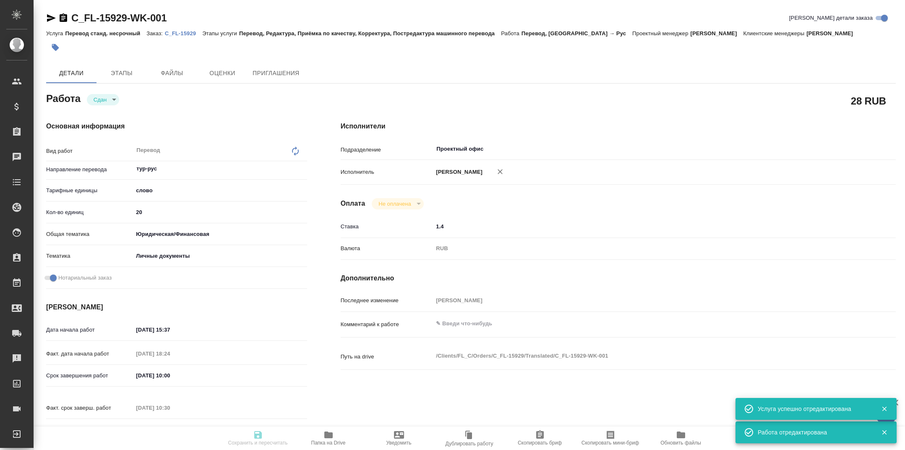
type textarea "x"
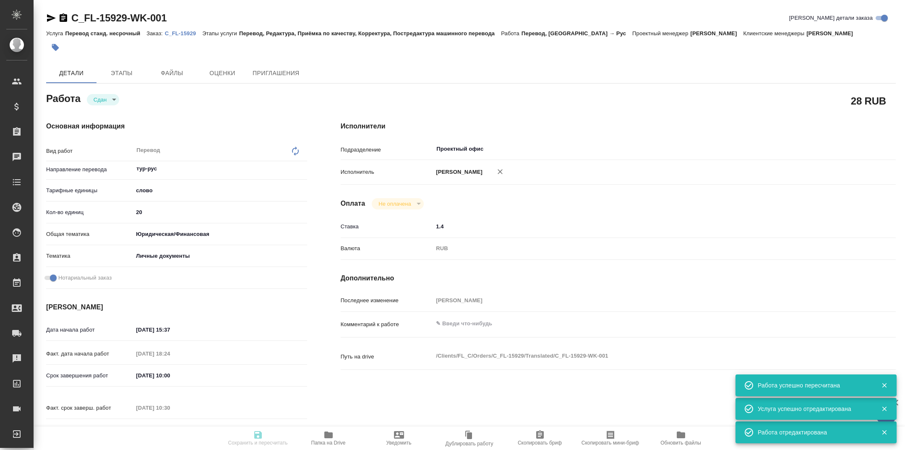
type input "closed"
type textarea "Перевод"
type textarea "x"
type input "тур-рус"
type input "5a8b1489cc6b4906c91bfd90"
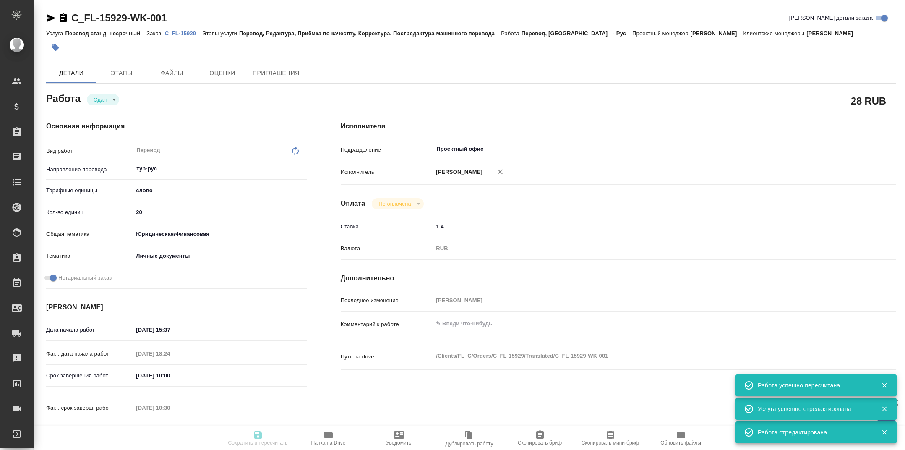
type input "20"
type input "yr-fn"
type input "5a8b8b956a9677013d343cfe"
checkbox input "true"
type input "19.09.2025 15:37"
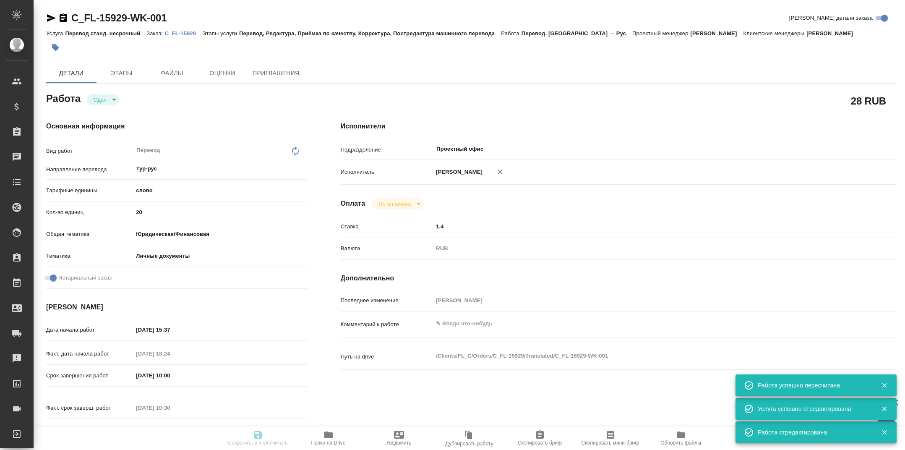
type input "19.09.2025 18:24"
type input "20.09.2025 10:00"
type input "20.09.2025 10:30"
type input "22.09.2025 11:00"
type input "Проектный офис"
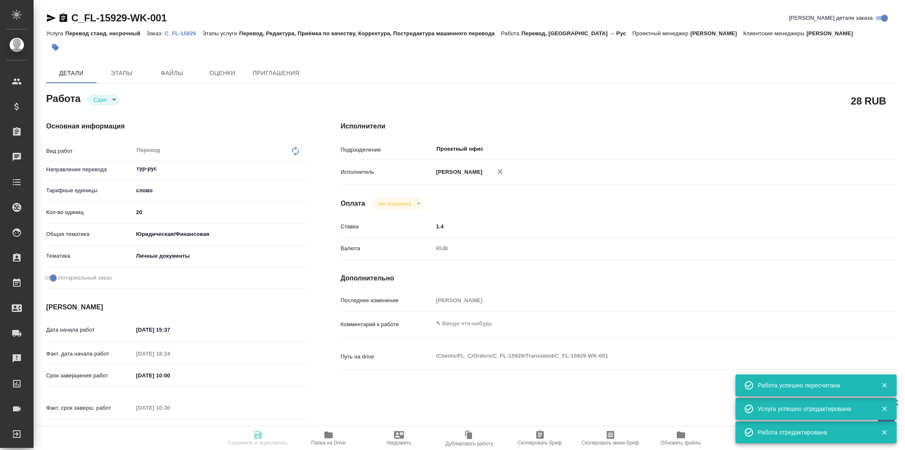
type input "notPayed"
type input "1.4"
type input "RUB"
type input "[PERSON_NAME]"
type textarea "x"
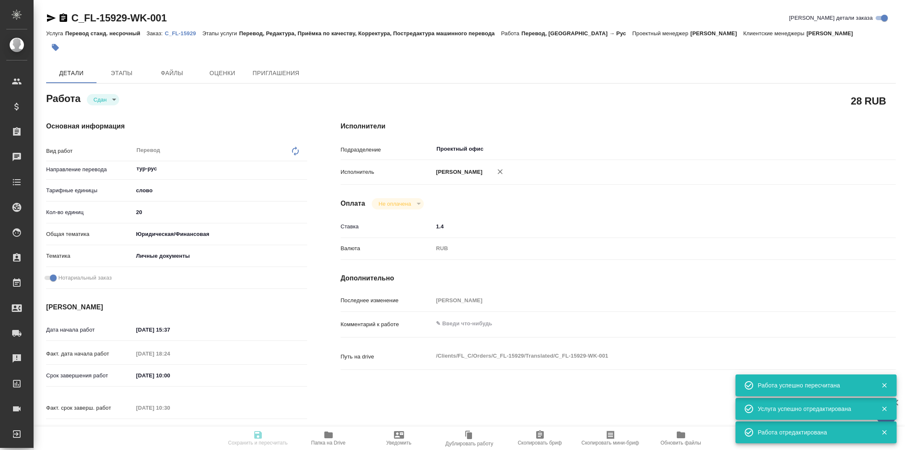
type textarea "/Clients/FL_C/Orders/C_FL-15929/Translated/C_FL-15929-WK-001"
type textarea "x"
type input "C_FL-15929"
type input "Перевод станд. несрочный"
type input "Перевод, Редактура, Приёмка по качеству, Корректура, Постредактура машинного пе…"
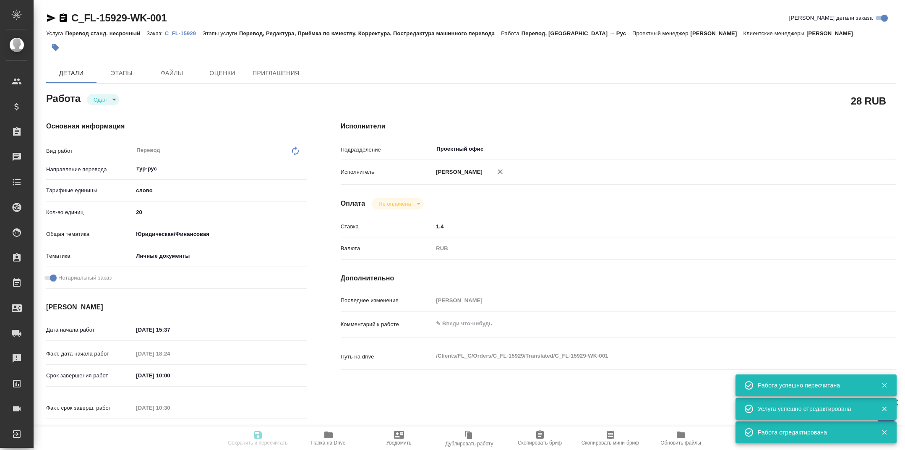
type input "[PERSON_NAME]"
type input "/Clients/FL_C/Orders/C_FL-15929"
type textarea "x"
type textarea "для Шанхая, упрощенный Русскую версию тоже сделать, под нот Написание ФИО в кит…"
type textarea "x"
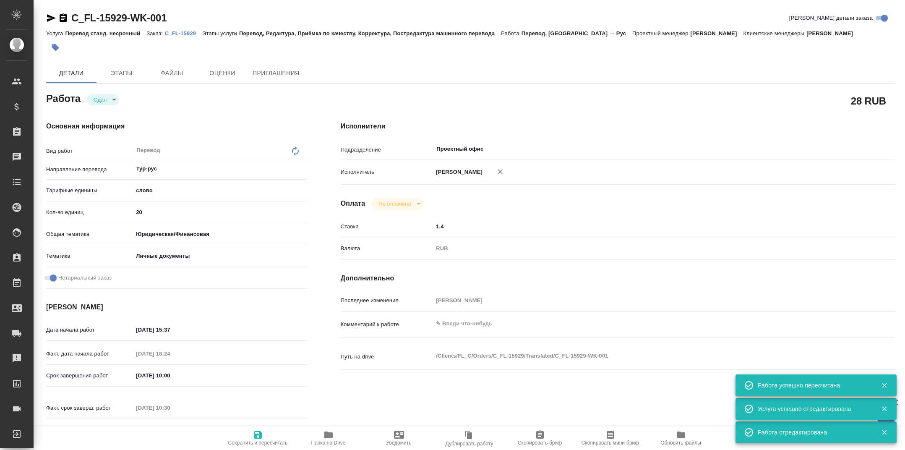
type textarea "x"
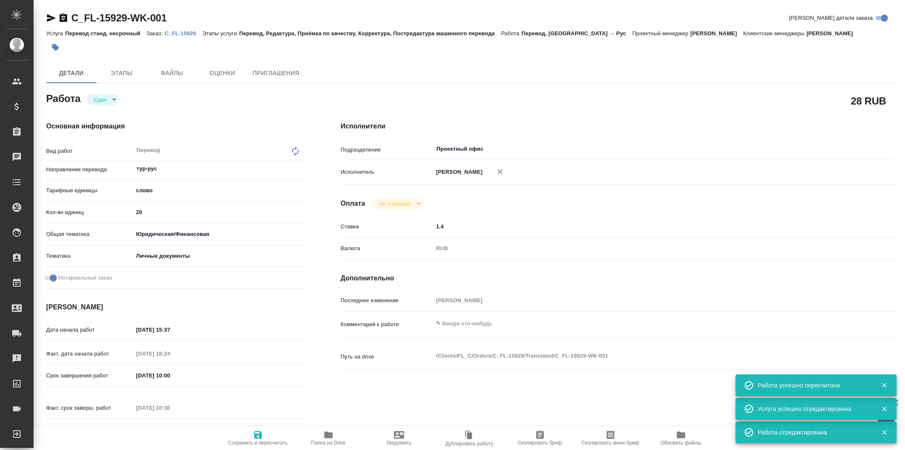
type textarea "x"
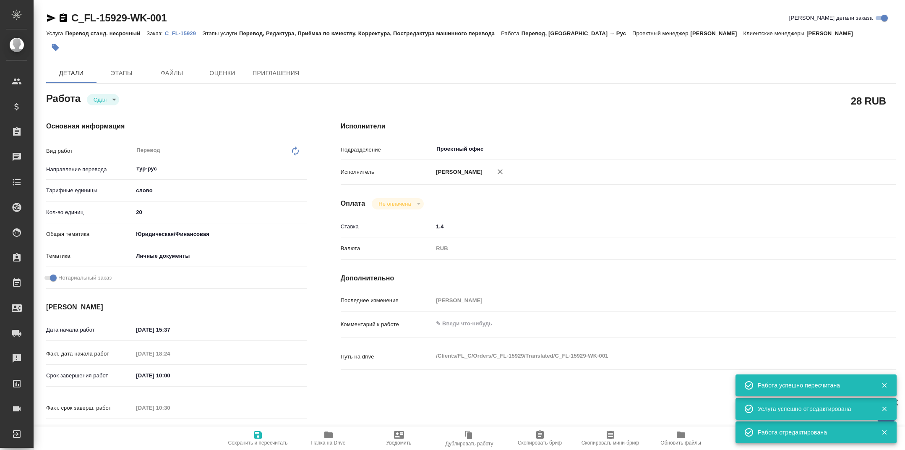
type textarea "x"
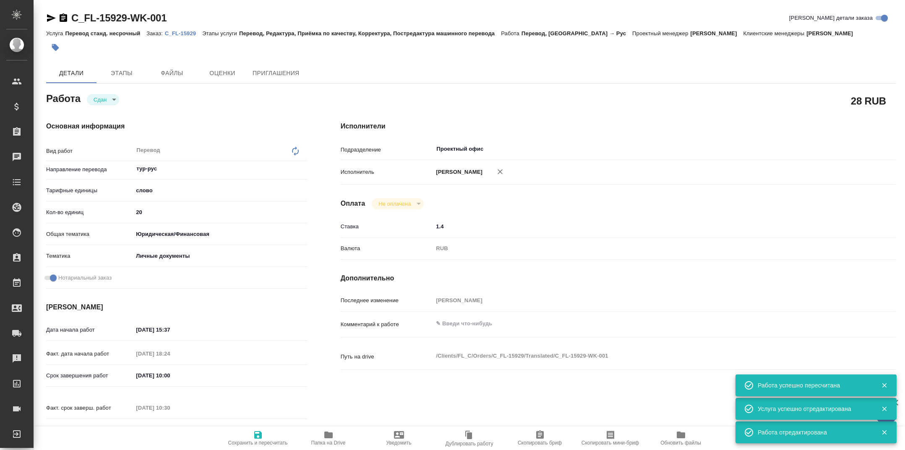
click at [408, 436] on span "Уведомить" at bounding box center [399, 438] width 60 height 16
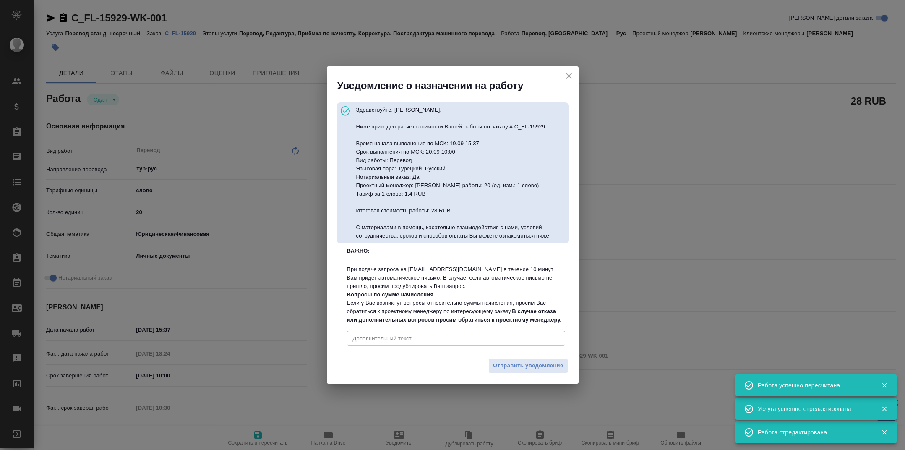
type textarea "x"
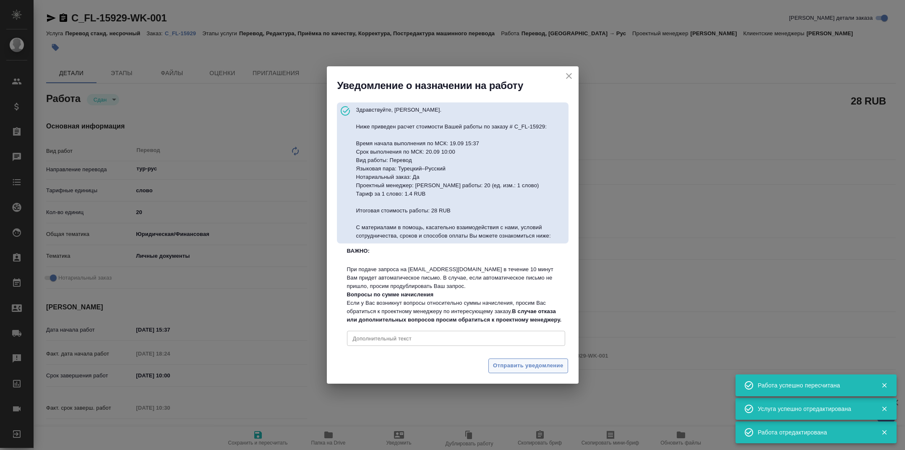
click at [513, 373] on button "Отправить уведомление" at bounding box center [529, 365] width 80 height 15
type textarea "x"
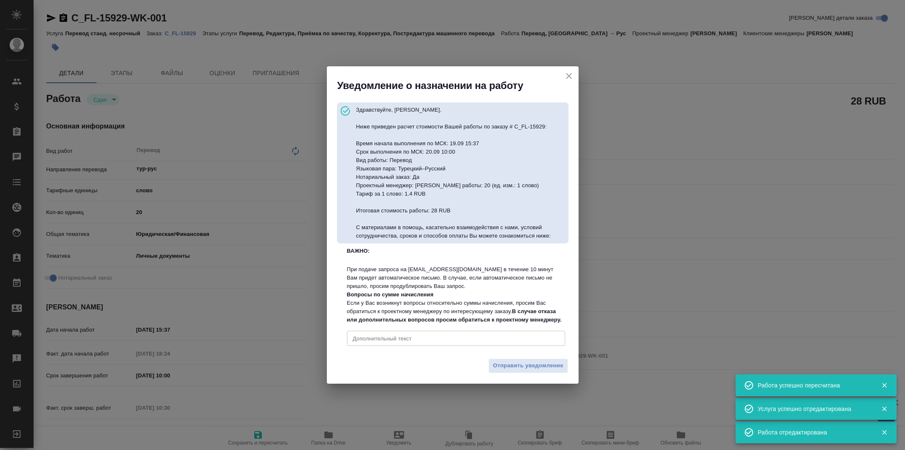
type textarea "x"
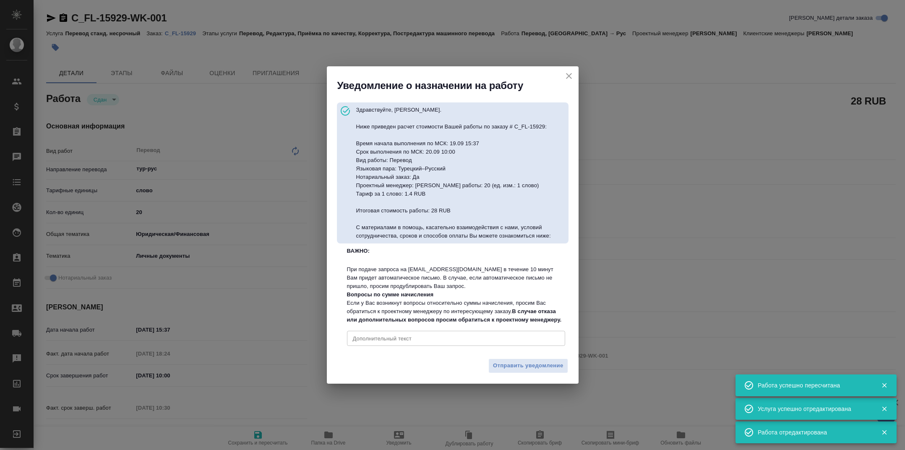
type textarea "x"
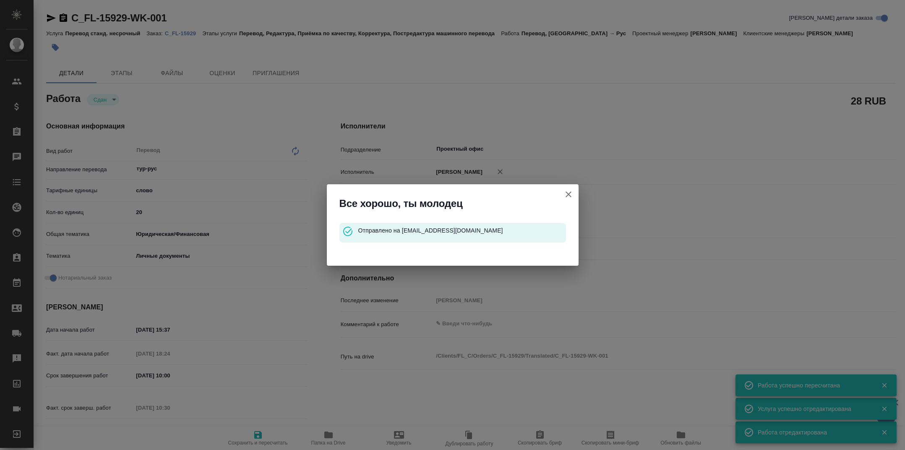
click at [567, 189] on button "[PERSON_NAME] детали заказа" at bounding box center [569, 194] width 20 height 20
type textarea "x"
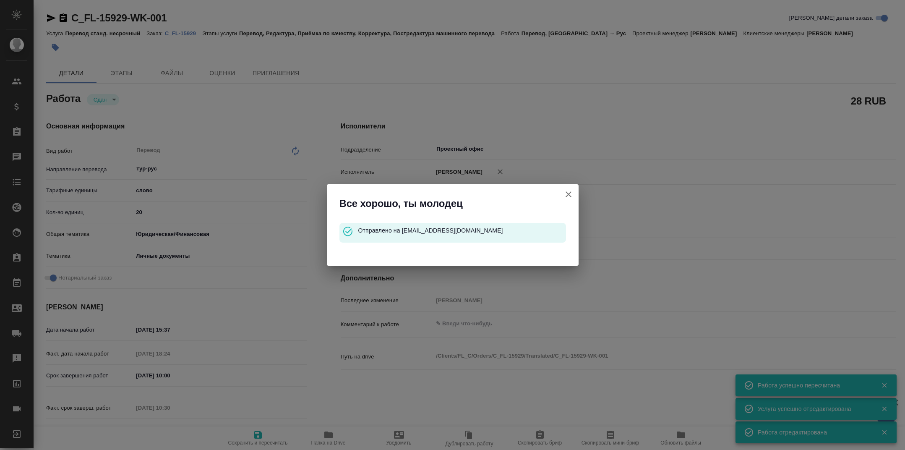
type textarea "x"
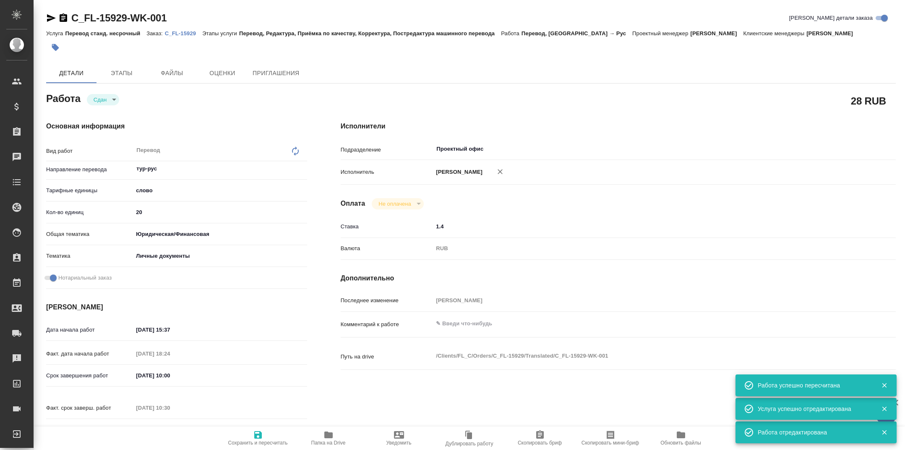
click at [334, 437] on span "Папка на Drive" at bounding box center [328, 438] width 60 height 16
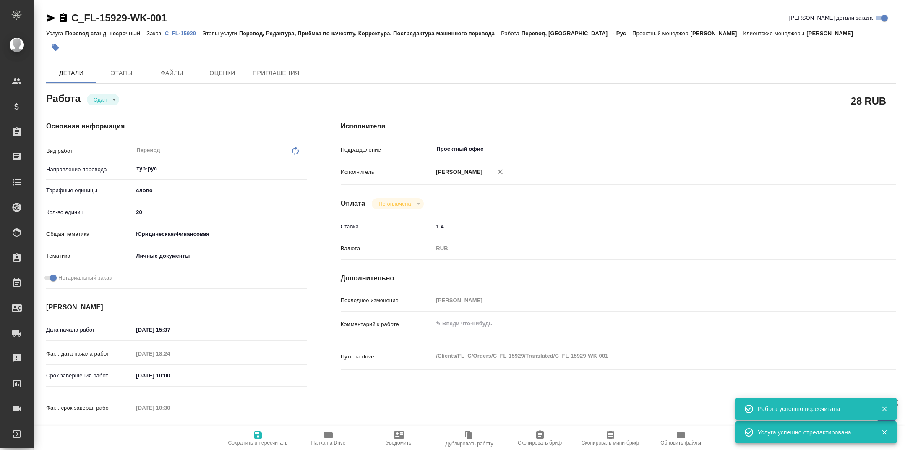
type textarea "x"
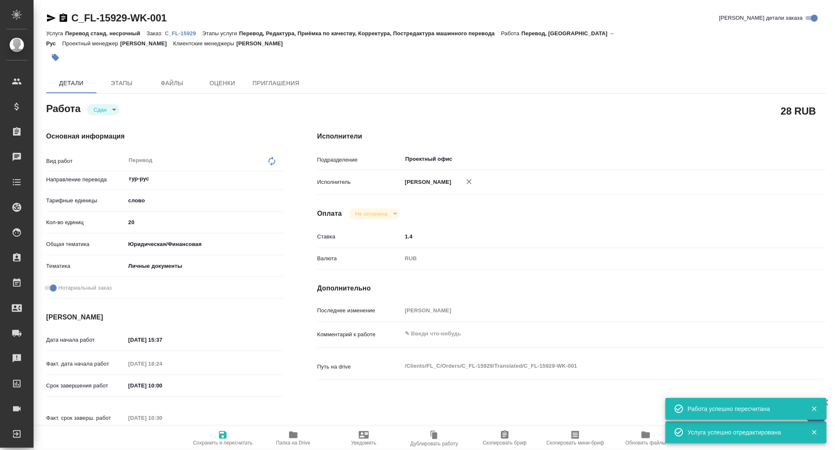
type textarea "x"
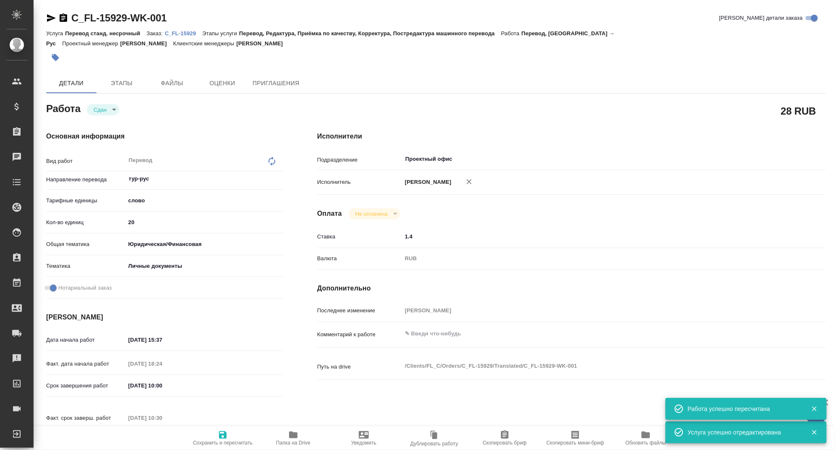
click at [296, 433] on icon "button" at bounding box center [293, 435] width 8 height 7
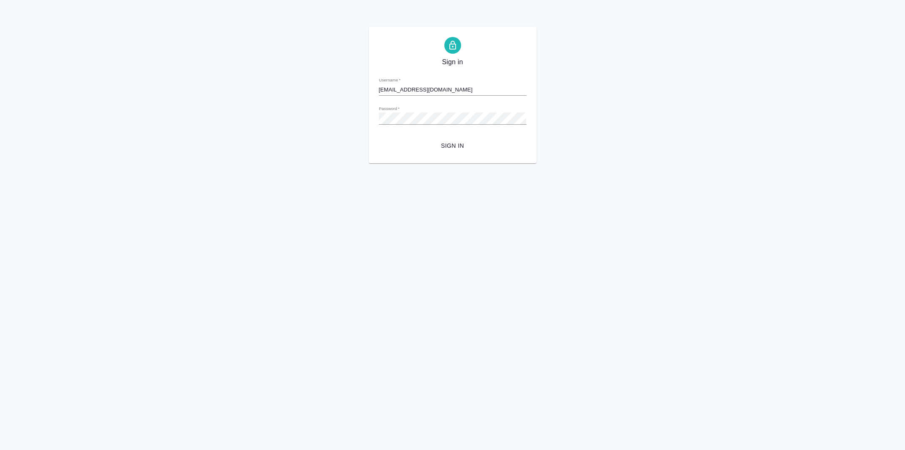
click at [405, 94] on input "[EMAIL_ADDRESS][DOMAIN_NAME]" at bounding box center [453, 90] width 148 height 12
type input "anastasiiatarabanovskaia"
click at [445, 142] on span "Sign in" at bounding box center [453, 146] width 134 height 10
click at [427, 84] on input "anastasiiatarabanovskaia" at bounding box center [453, 90] width 148 height 12
click at [433, 89] on input "anastasiiatarabanovskaia" at bounding box center [453, 90] width 148 height 12
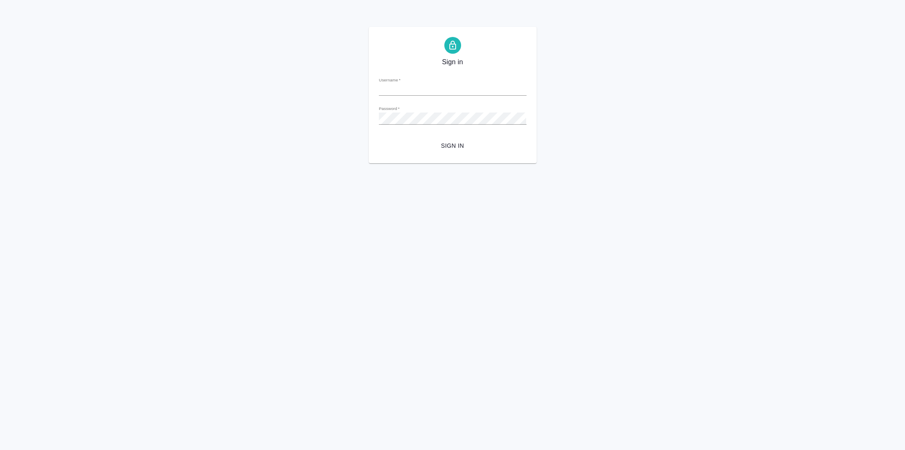
type input "[EMAIL_ADDRESS][DOMAIN_NAME]"
click at [455, 140] on button "Sign in" at bounding box center [453, 146] width 148 height 16
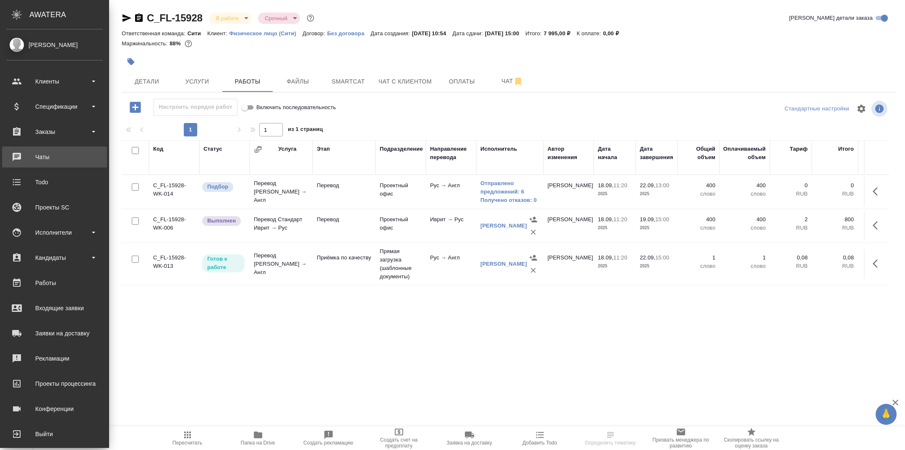
click at [46, 156] on div "Чаты" at bounding box center [54, 157] width 97 height 13
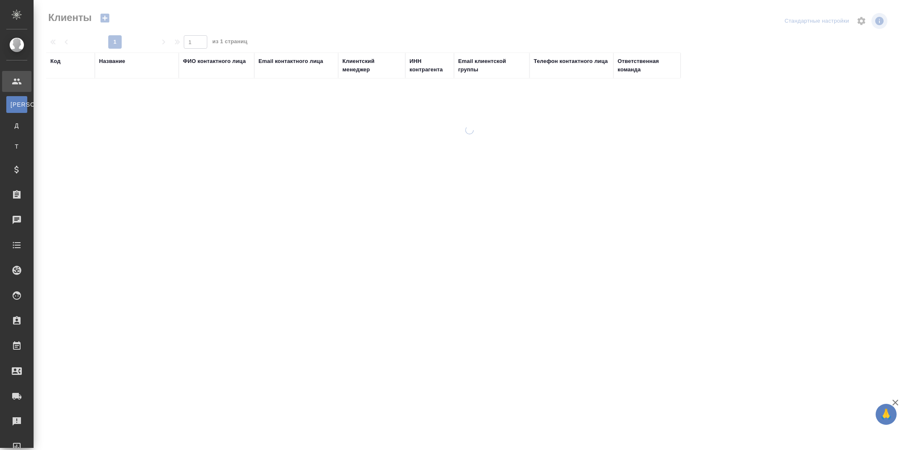
select select "RU"
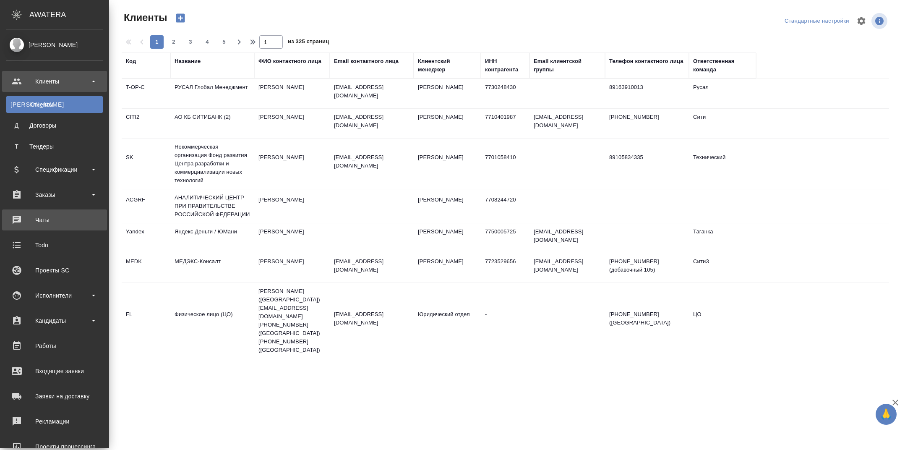
click at [52, 223] on div "Чаты" at bounding box center [54, 220] width 97 height 13
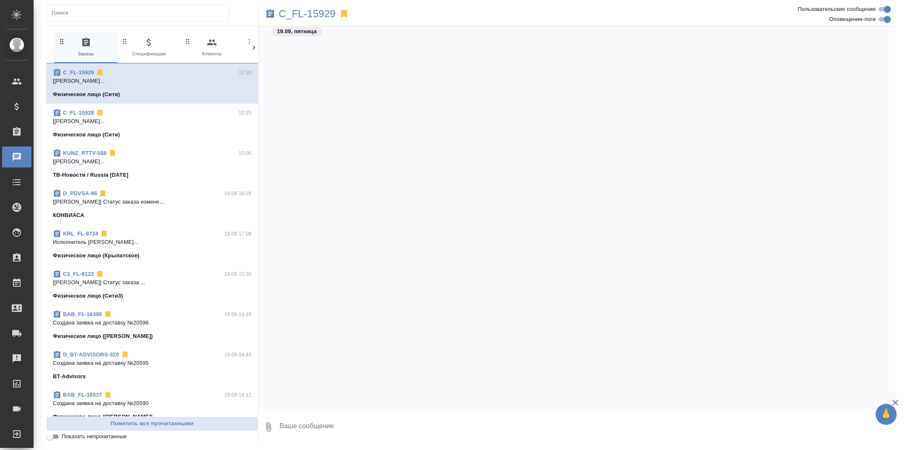
scroll to position [2796, 0]
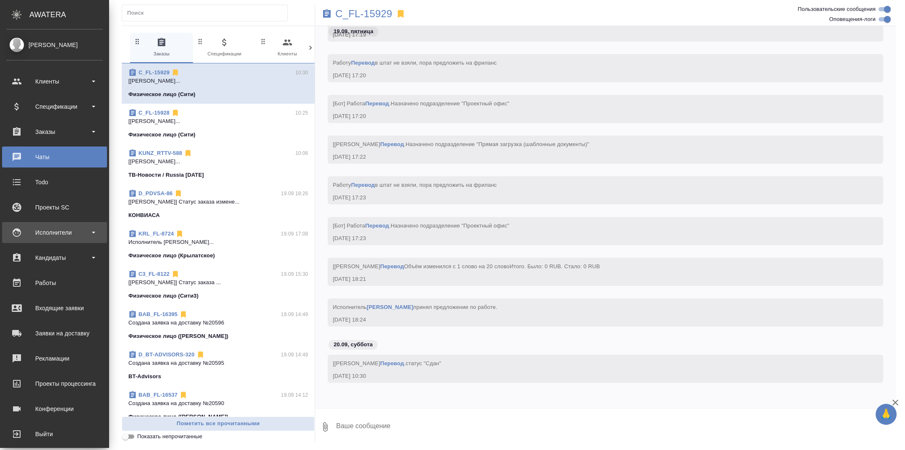
click at [56, 238] on div "Исполнители" at bounding box center [54, 232] width 97 height 13
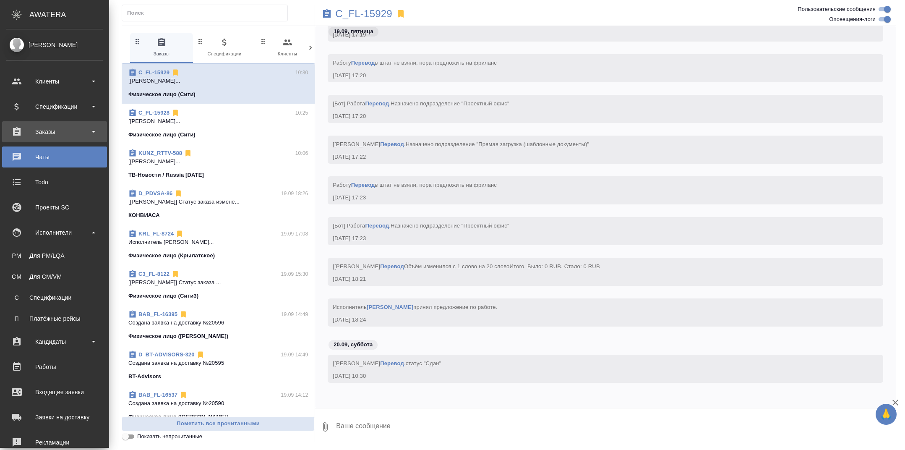
click at [65, 134] on div "Заказы" at bounding box center [54, 132] width 97 height 13
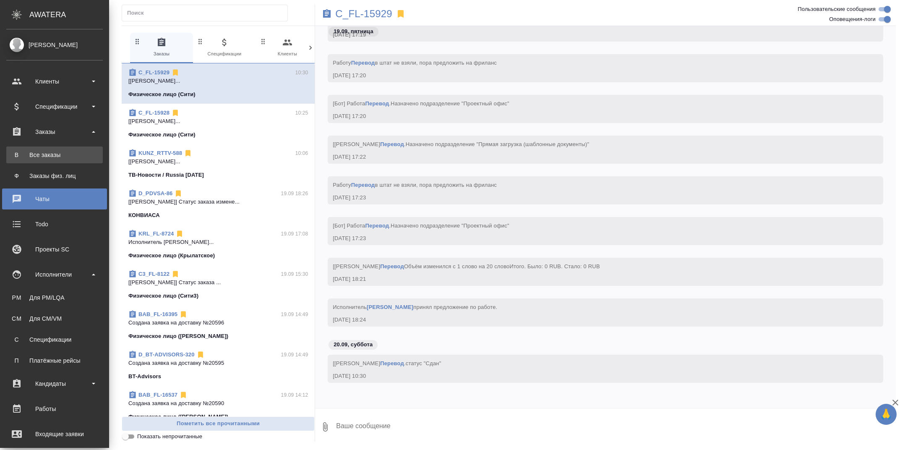
click at [67, 152] on div "Все заказы" at bounding box center [54, 155] width 88 height 8
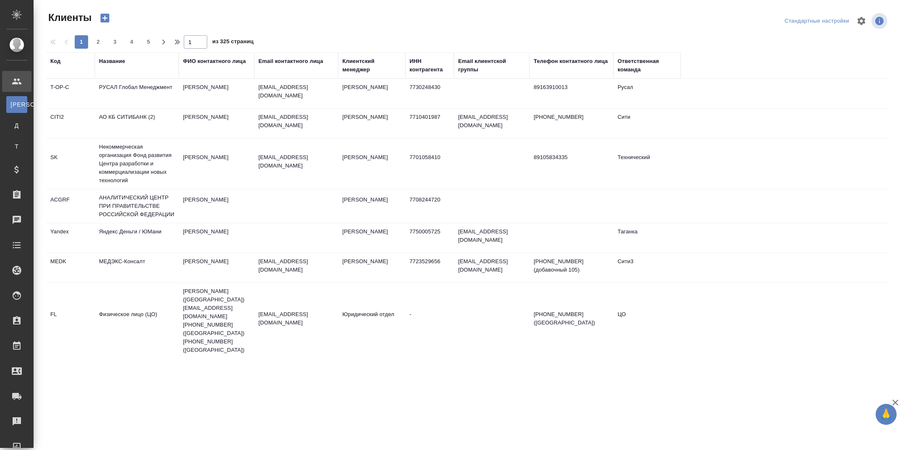
select select "RU"
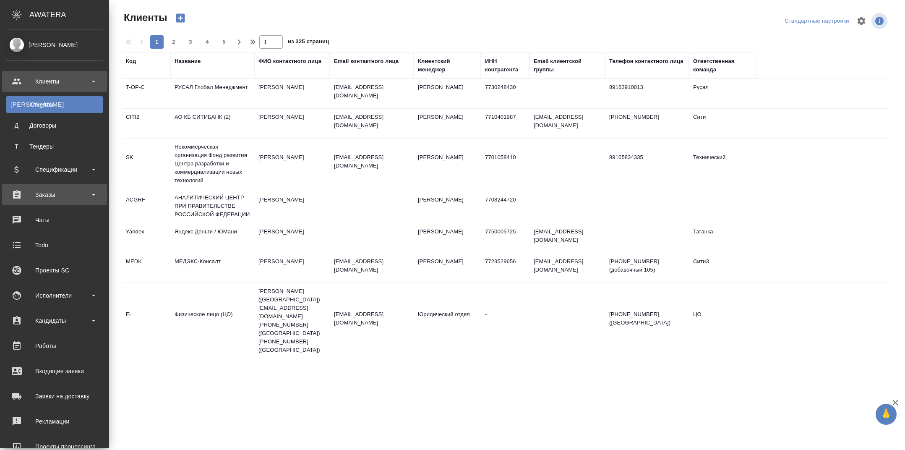
click at [44, 194] on div "Заказы" at bounding box center [54, 194] width 97 height 13
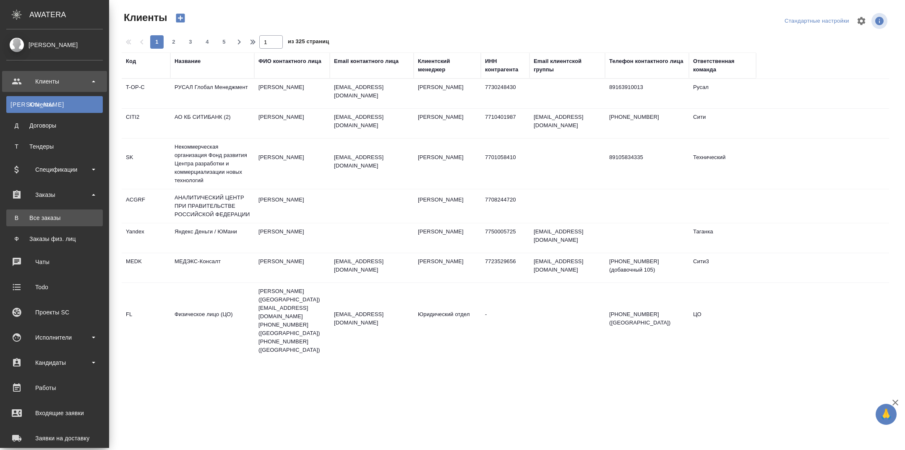
click at [56, 212] on link "В Все заказы" at bounding box center [54, 217] width 97 height 17
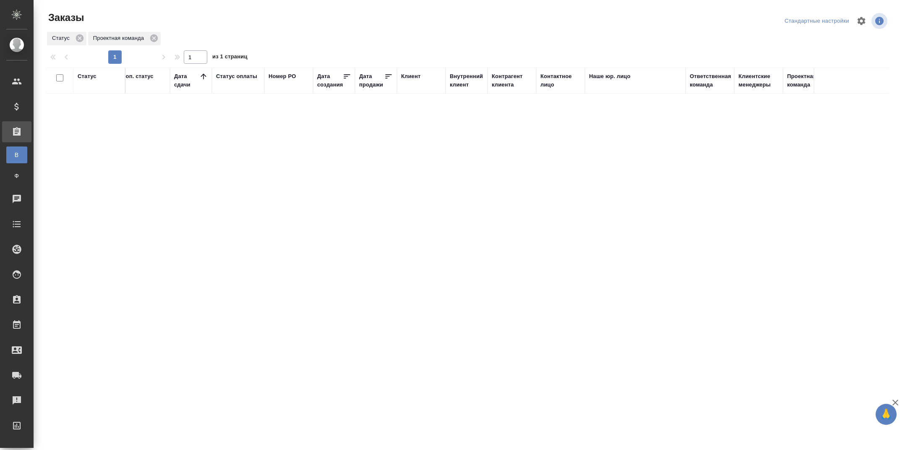
scroll to position [0, 562]
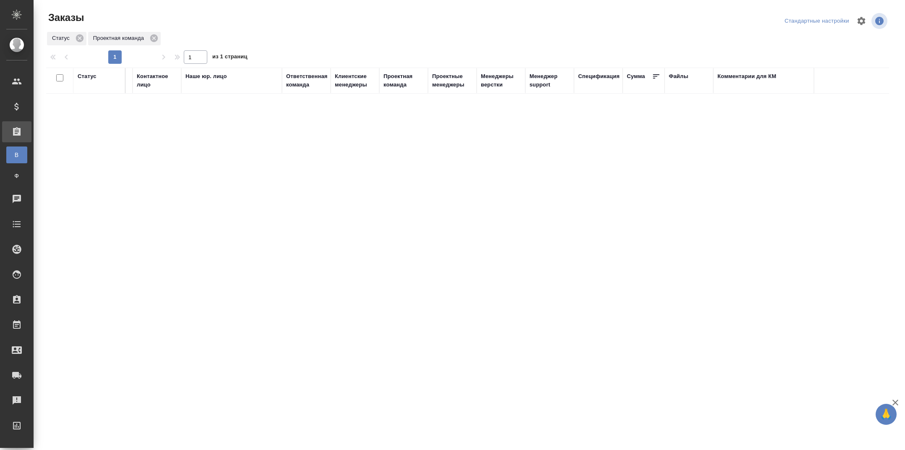
click at [438, 90] on th "Проектные менеджеры" at bounding box center [452, 81] width 49 height 26
click at [441, 84] on div "Проектные менеджеры" at bounding box center [452, 80] width 40 height 17
click at [445, 107] on div at bounding box center [452, 104] width 40 height 12
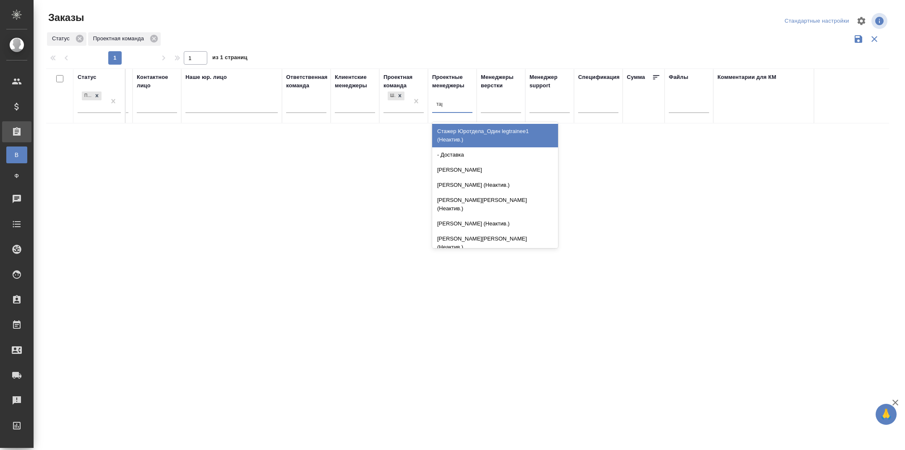
type input "тара"
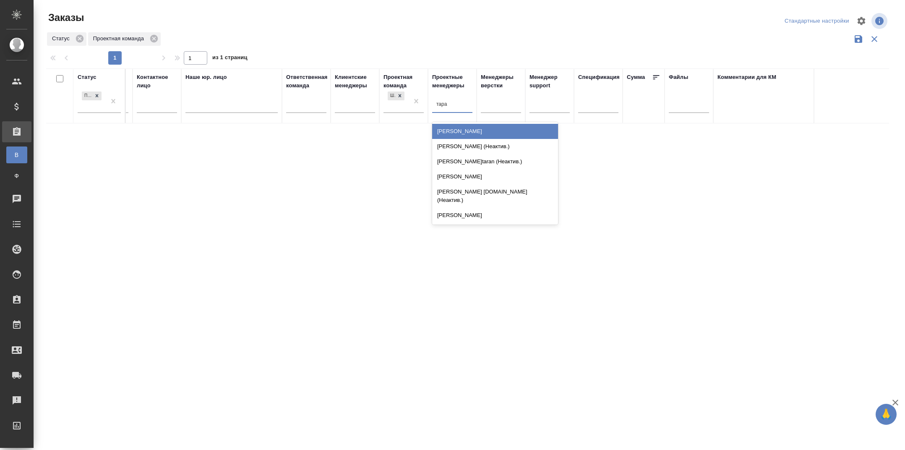
click at [481, 130] on div "[PERSON_NAME]" at bounding box center [495, 131] width 126 height 15
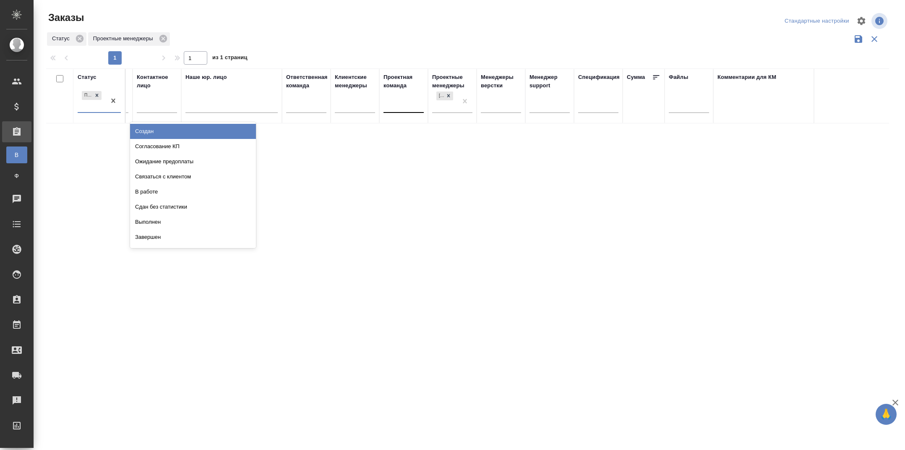
click at [94, 102] on div "Подтвержден" at bounding box center [92, 100] width 28 height 23
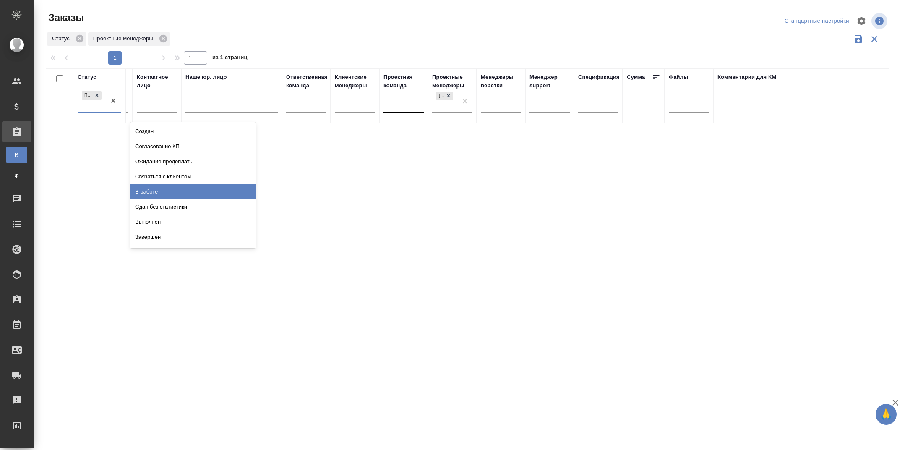
click at [191, 190] on div "В работе" at bounding box center [193, 191] width 126 height 15
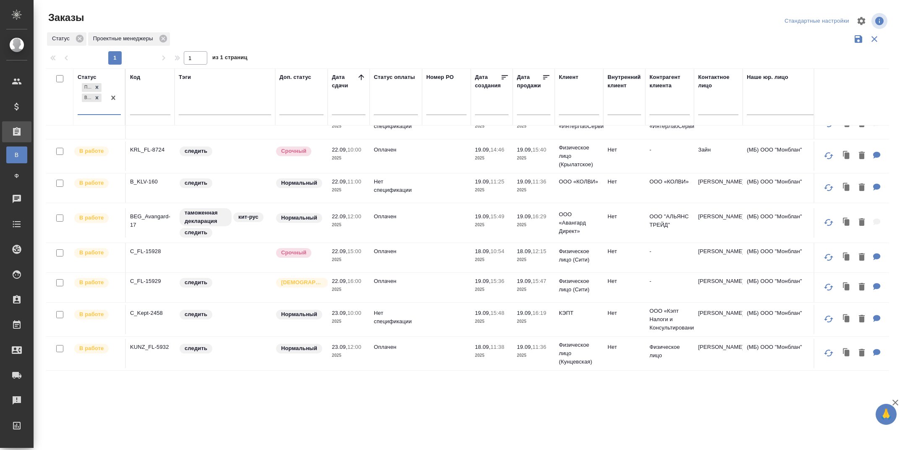
scroll to position [0, 0]
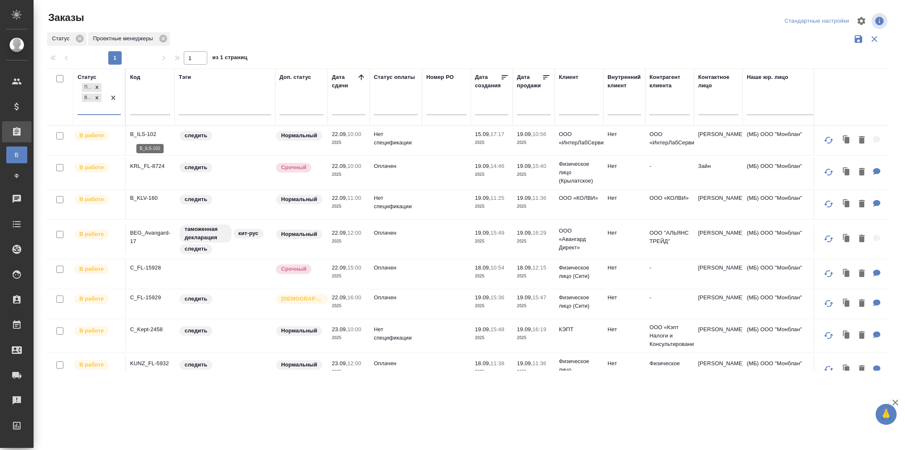
click at [140, 135] on p "B_ILS-102" at bounding box center [150, 134] width 40 height 8
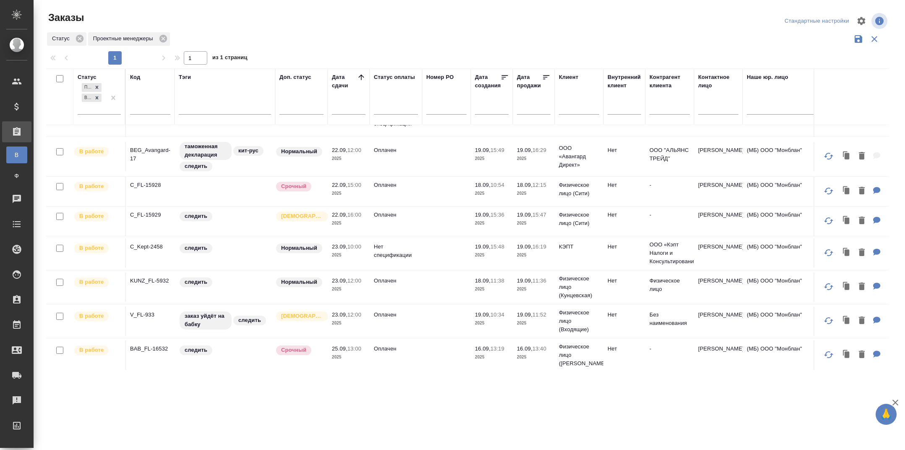
scroll to position [84, 0]
click at [150, 187] on p "C_FL-15928" at bounding box center [150, 184] width 40 height 8
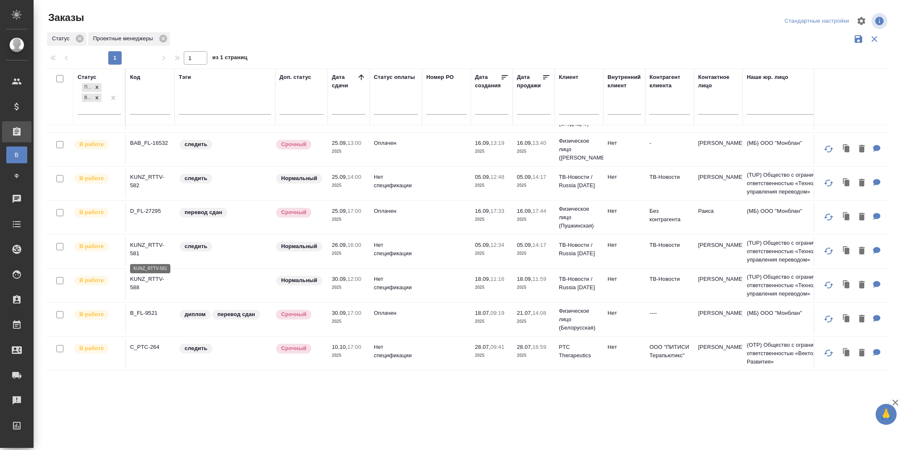
click at [157, 244] on p "KUNZ_RTTV-581" at bounding box center [150, 249] width 40 height 17
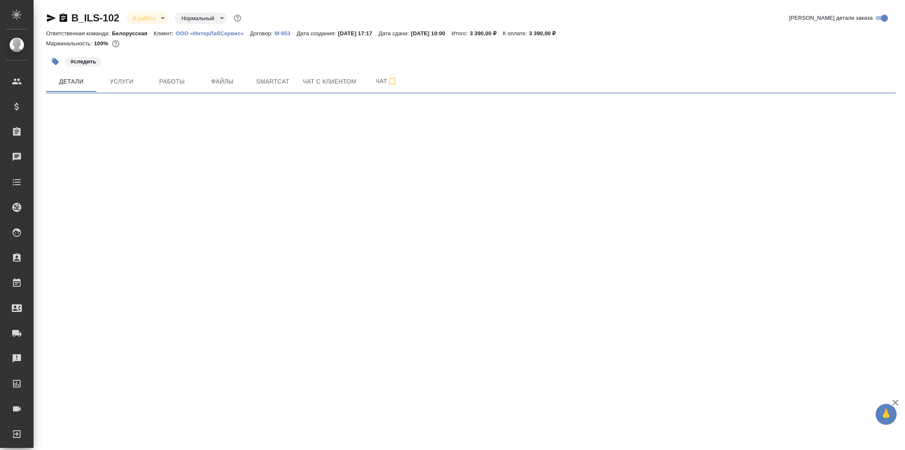
select select "RU"
click at [169, 79] on span "Работы" at bounding box center [172, 81] width 40 height 10
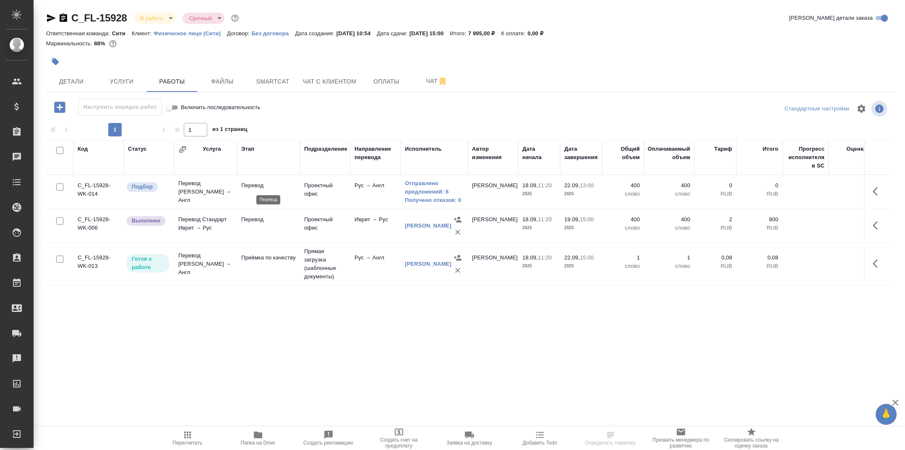
click at [285, 189] on p "Перевод" at bounding box center [268, 185] width 55 height 8
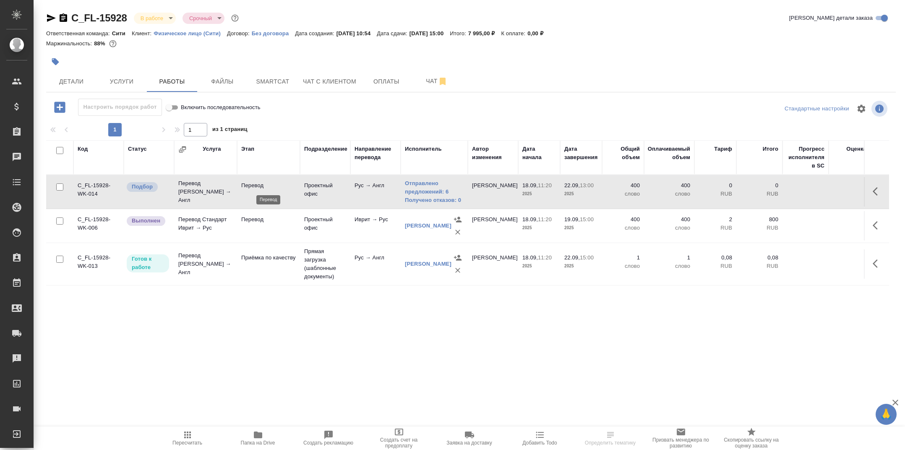
click at [285, 189] on p "Перевод" at bounding box center [268, 185] width 55 height 8
click at [126, 69] on div at bounding box center [329, 61] width 567 height 18
click at [128, 85] on span "Услуги" at bounding box center [122, 81] width 40 height 10
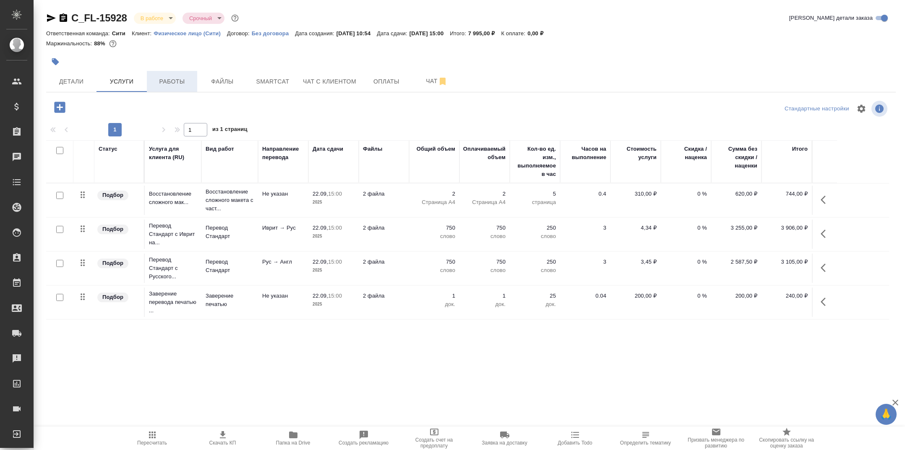
click at [171, 83] on span "Работы" at bounding box center [172, 81] width 40 height 10
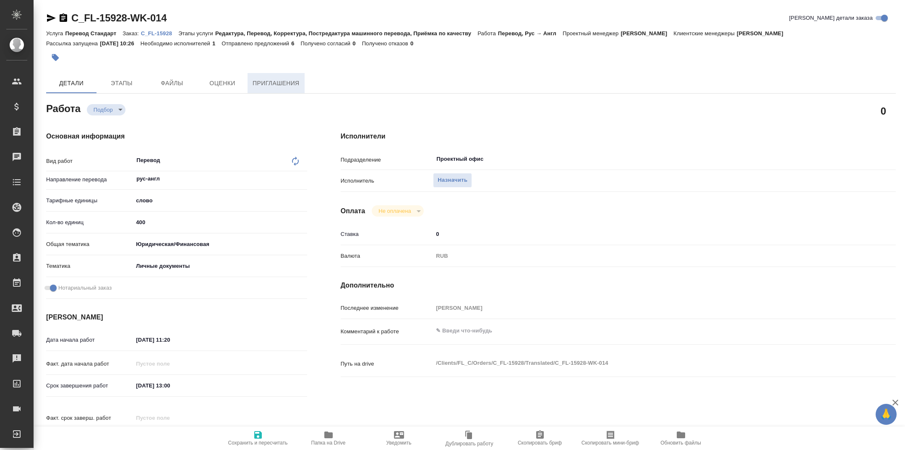
click at [283, 86] on span "Приглашения" at bounding box center [276, 83] width 47 height 10
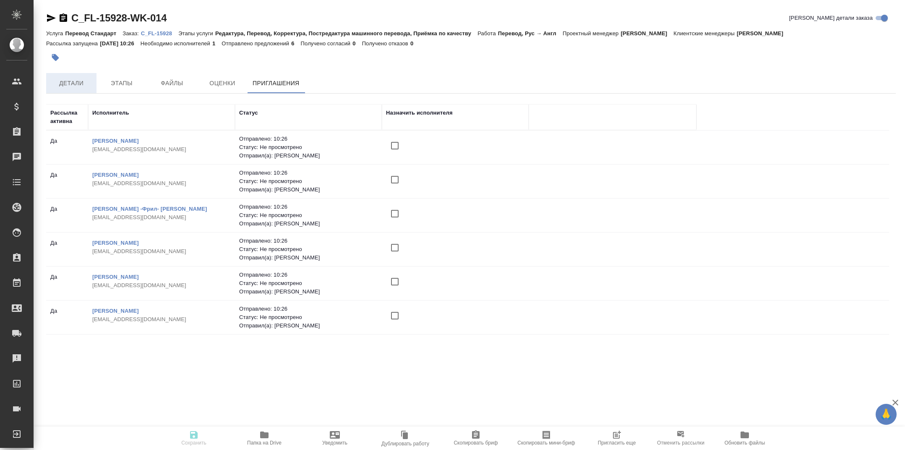
click at [71, 88] on span "Детали" at bounding box center [71, 83] width 40 height 10
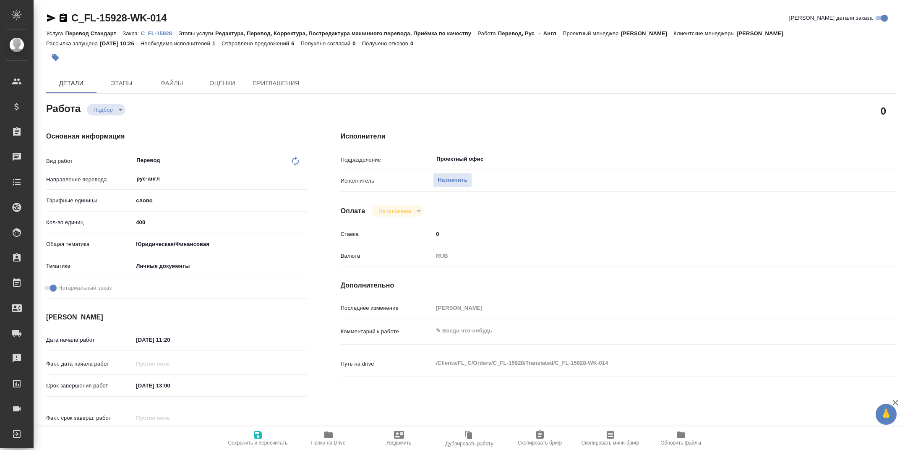
type textarea "x"
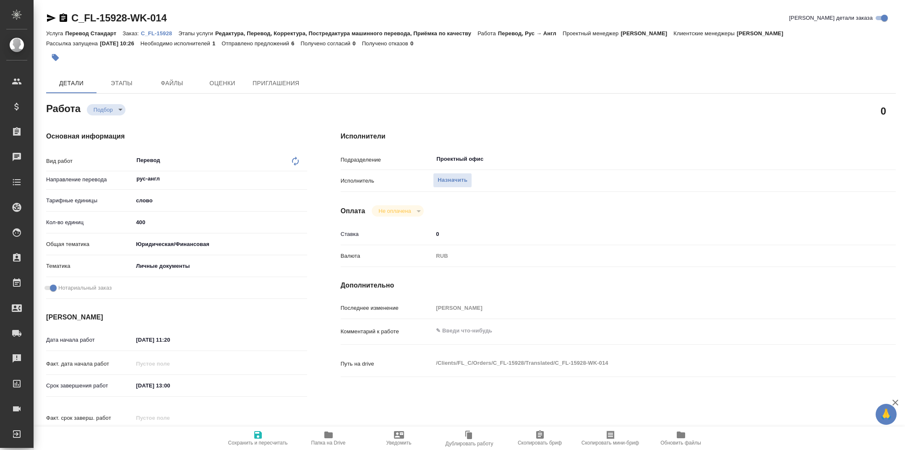
type textarea "x"
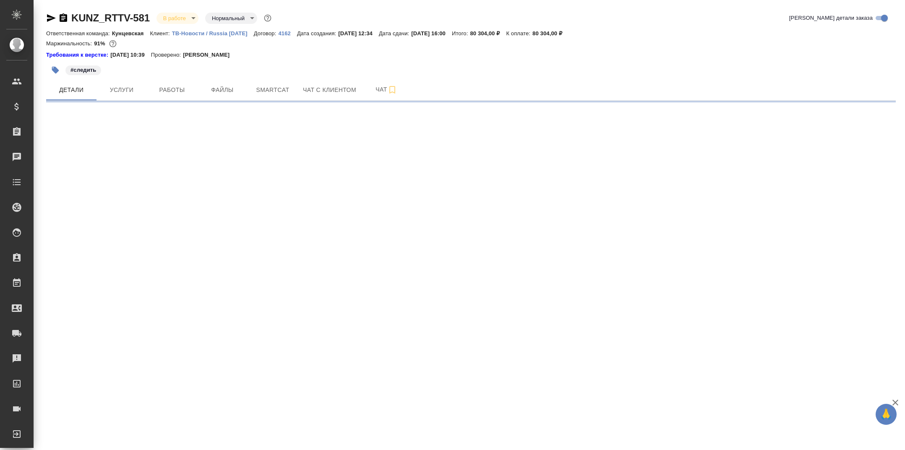
select select "RU"
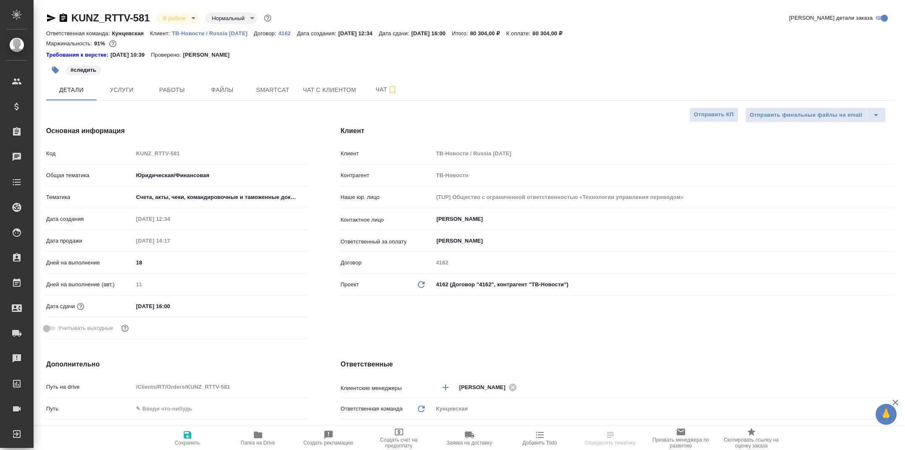
type textarea "x"
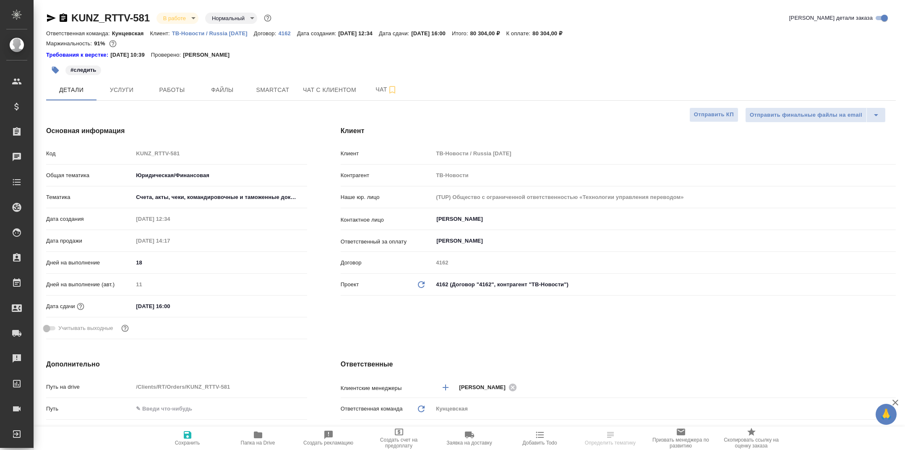
type textarea "x"
click at [265, 442] on span "Папка на Drive" at bounding box center [258, 443] width 34 height 6
type textarea "x"
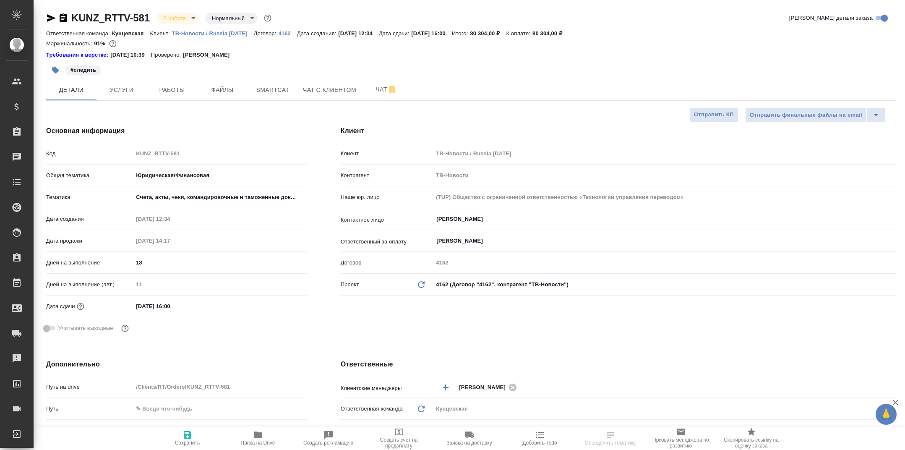
type textarea "x"
select select "RU"
type textarea "x"
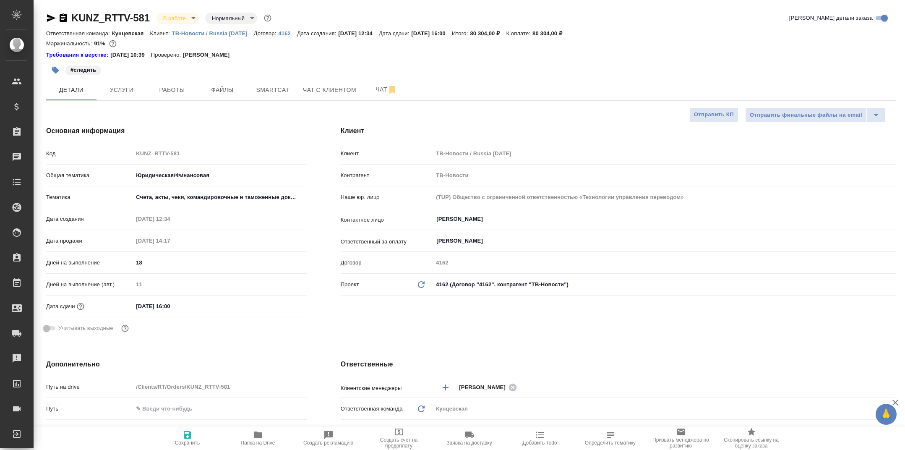
type textarea "x"
